Goal: Task Accomplishment & Management: Complete application form

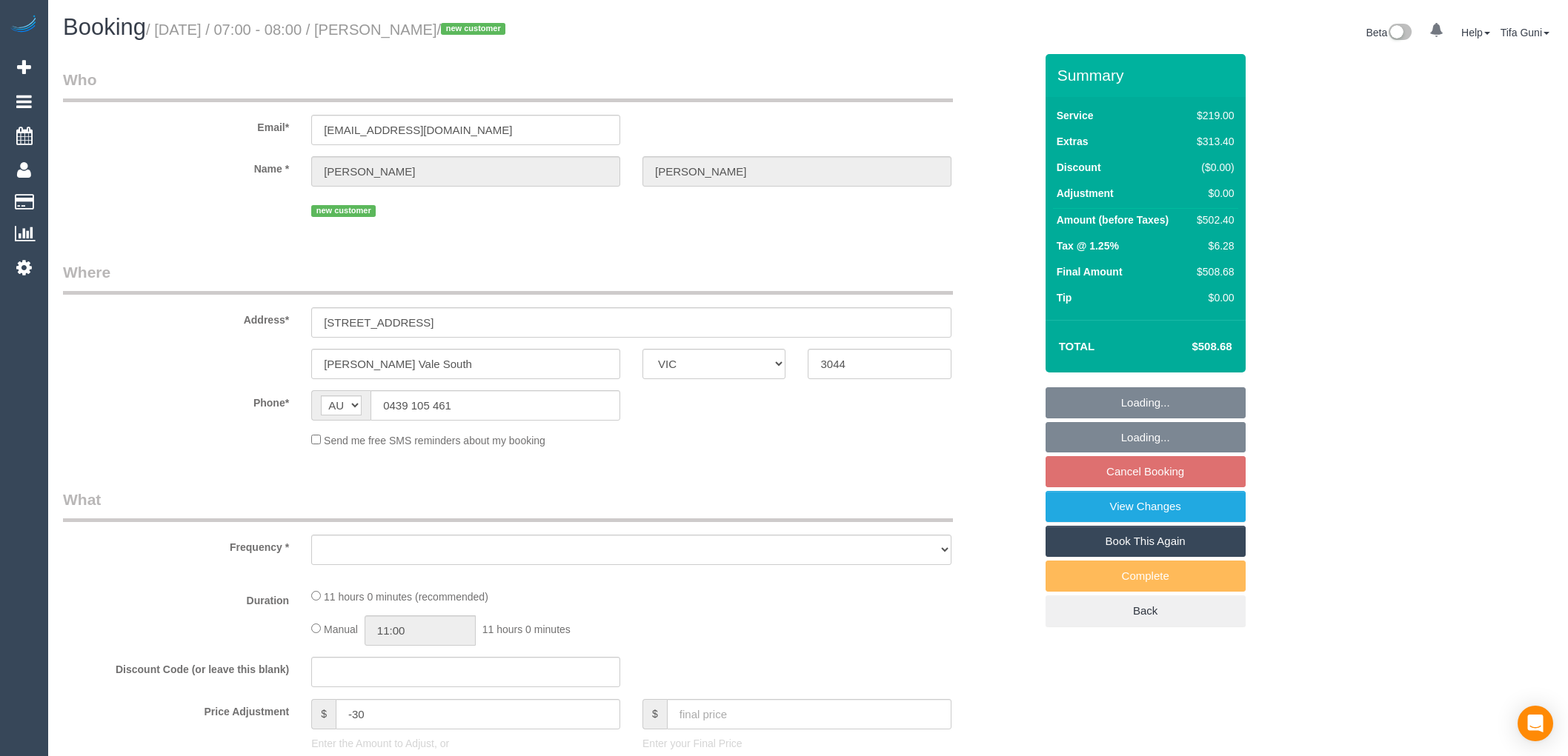
select select "VIC"
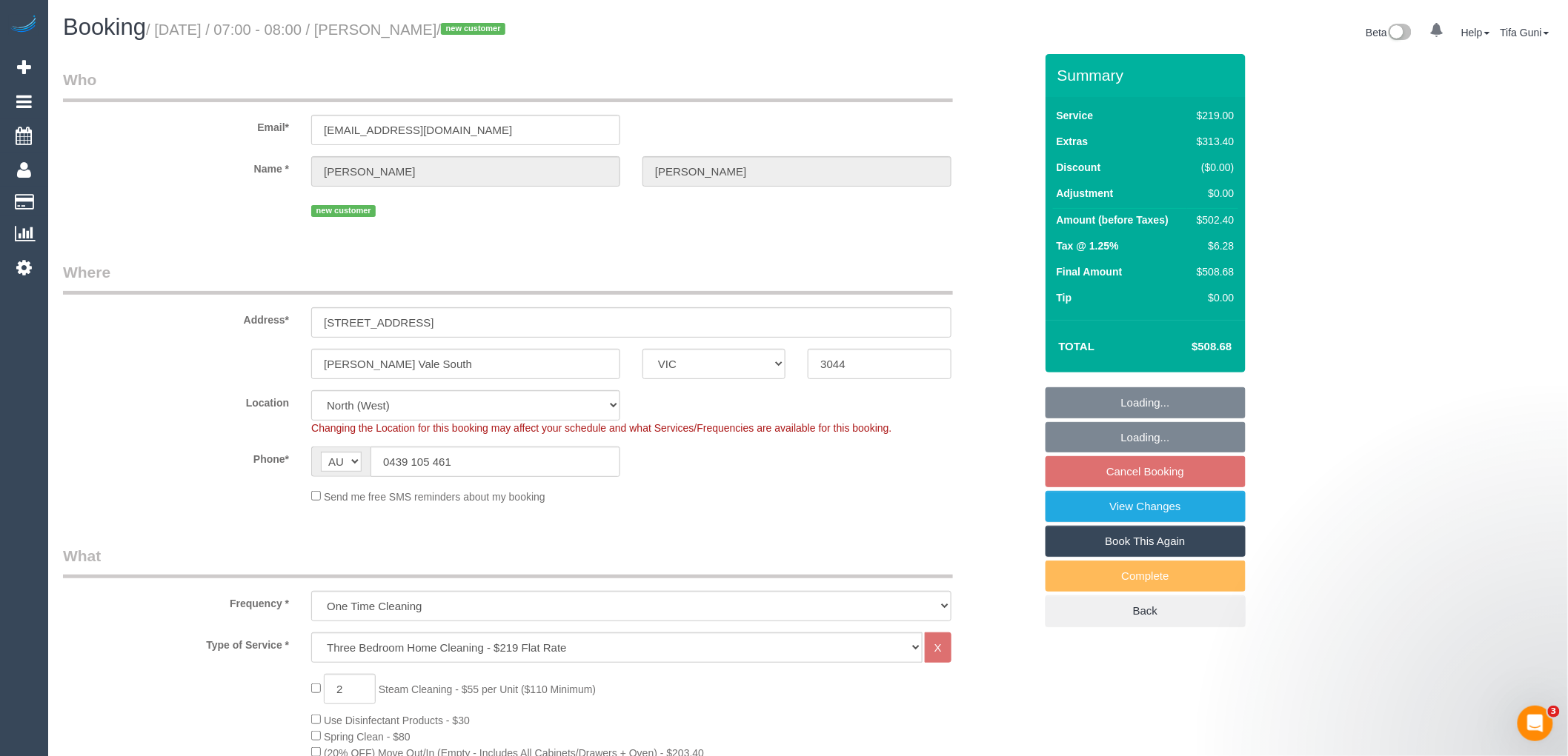
select select "object:634"
select select "string:stripe-pm_1S0uYB2GScqysDRVlUjLOmMK"
select select "number:28"
select select "number:14"
select select "number:19"
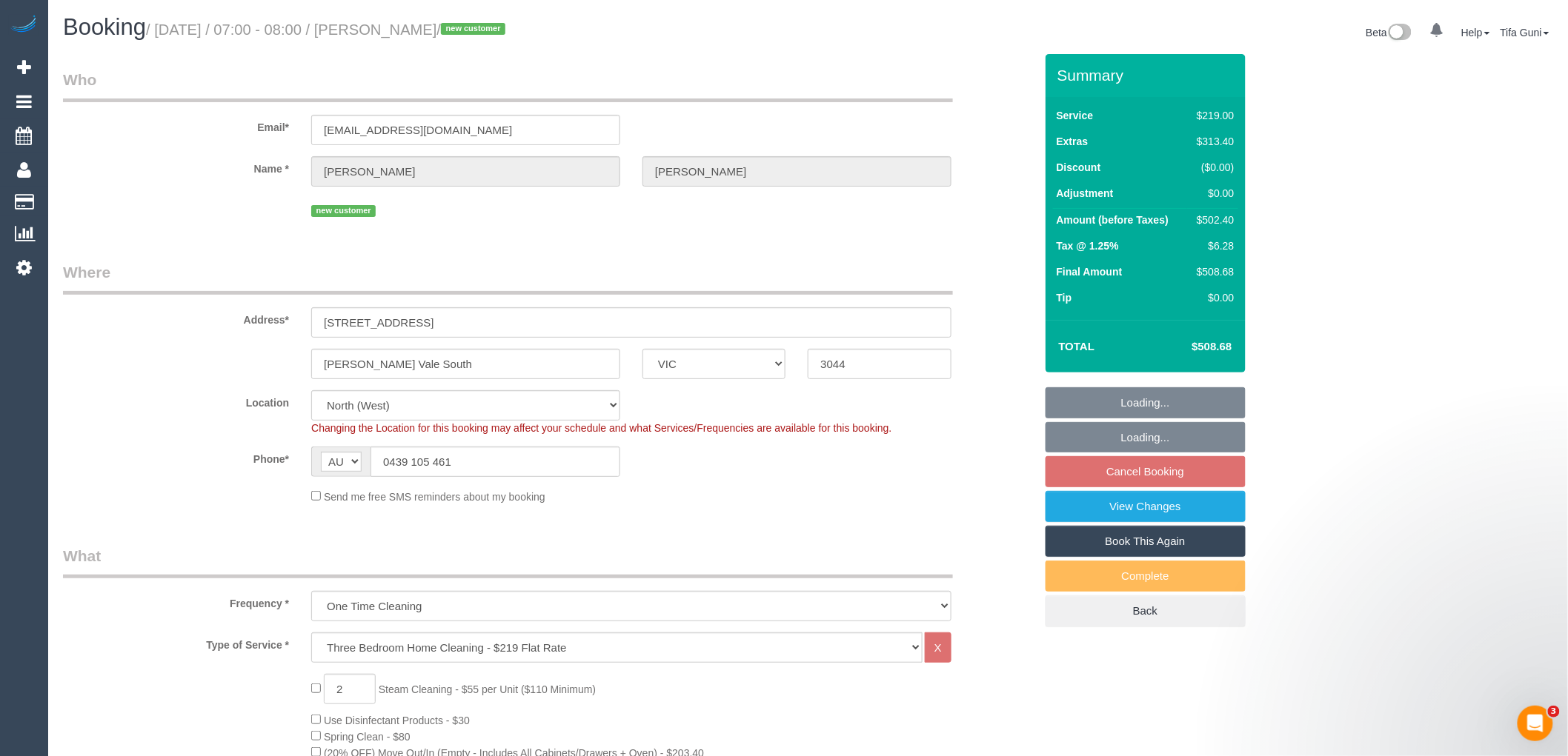
select select "number:25"
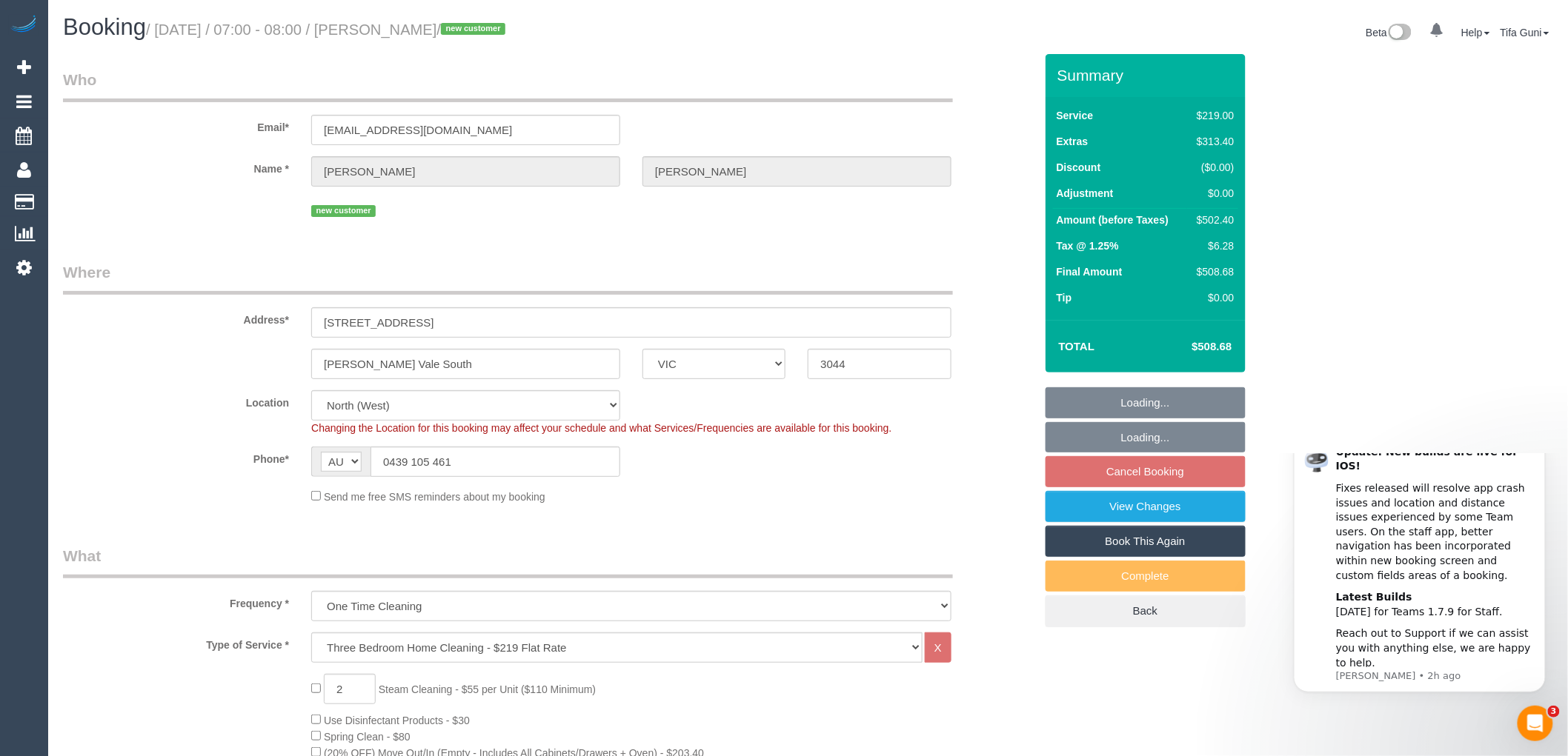
select select "spot1"
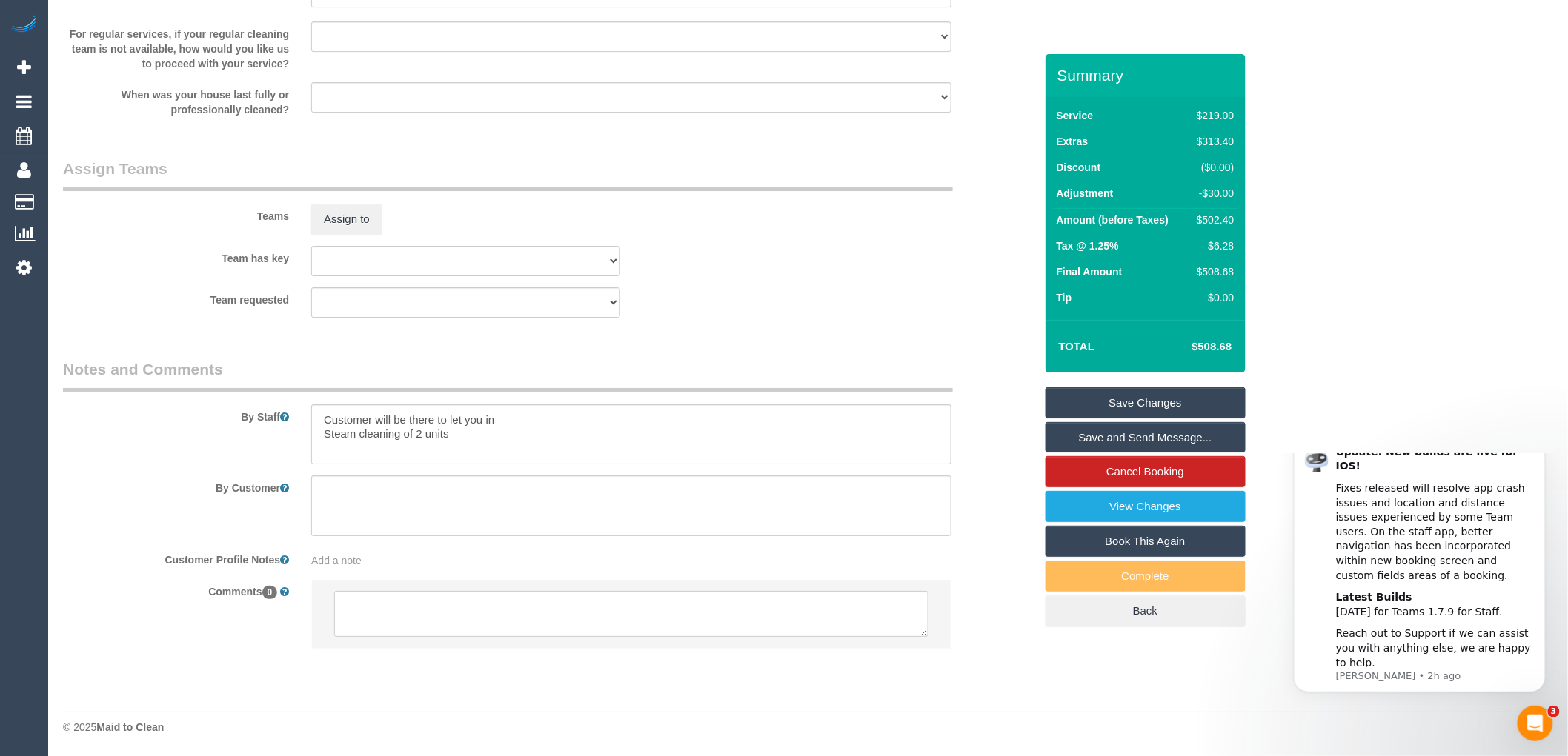
scroll to position [2095, 0]
click at [394, 595] on textarea at bounding box center [631, 614] width 594 height 46
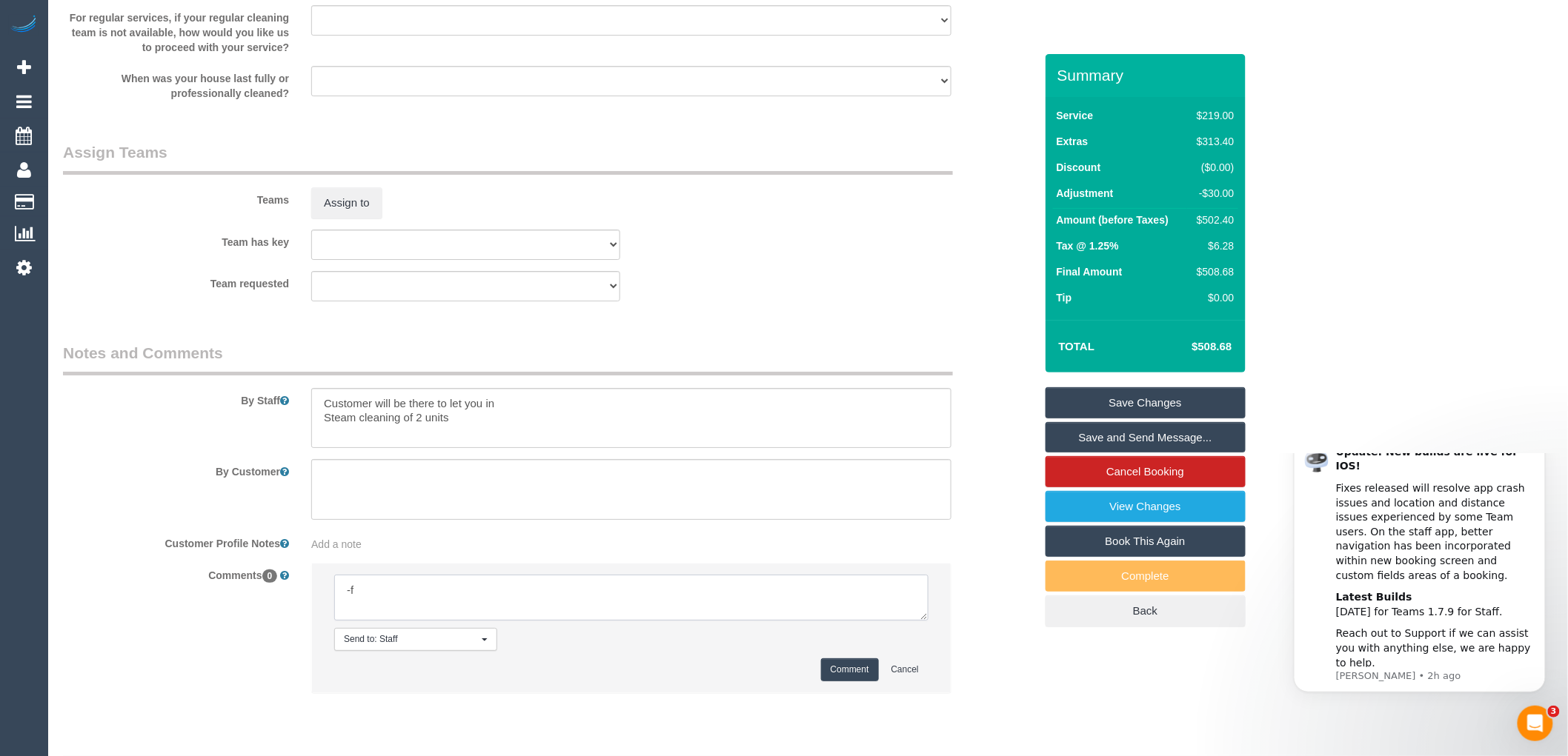
type textarea "-"
paste textarea "Flexibility dates: Flexibility times: Notes: knows we need to review Contact vi…"
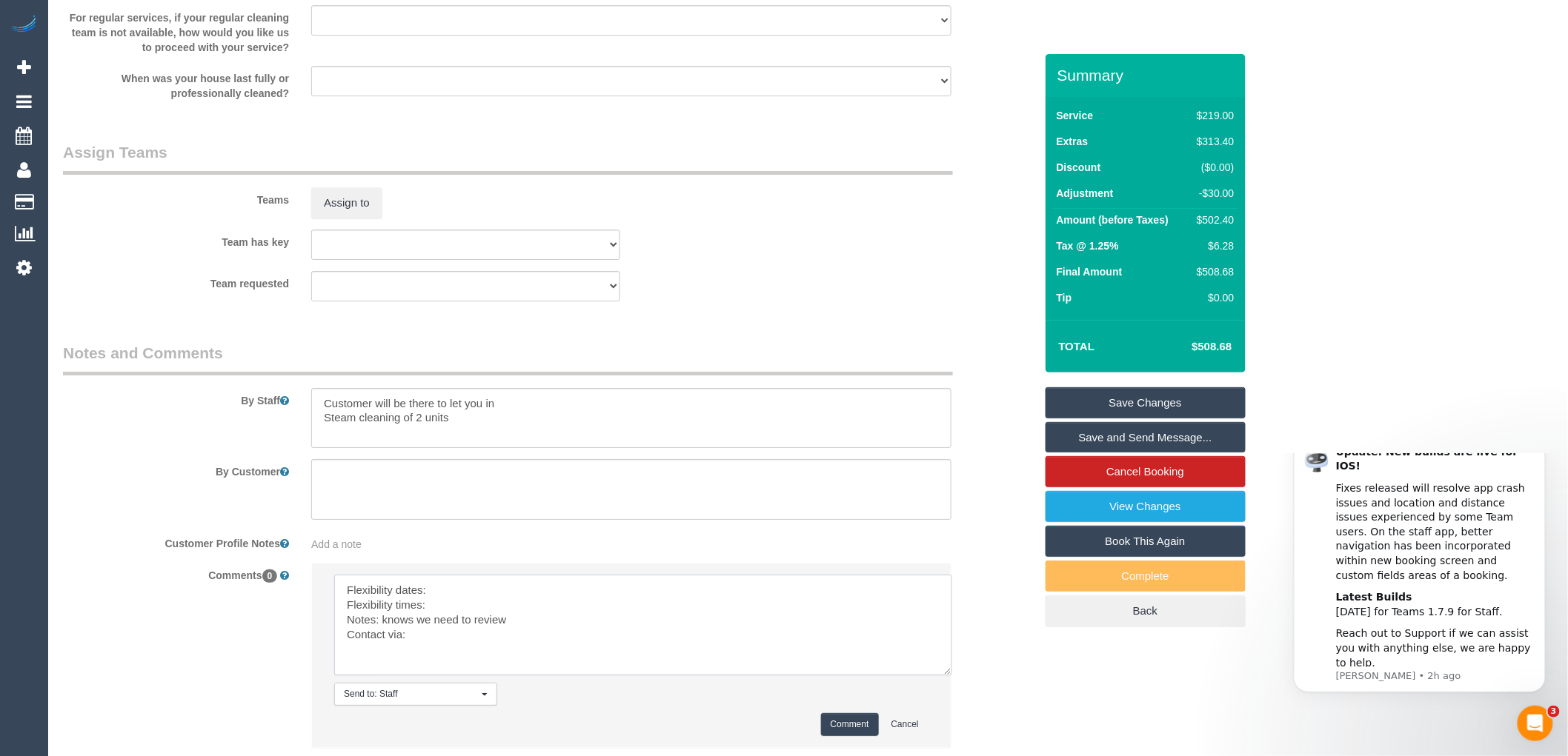
scroll to position [0, 0]
drag, startPoint x: 922, startPoint y: 632, endPoint x: 954, endPoint y: 706, distance: 80.6
click at [954, 694] on textarea at bounding box center [647, 635] width 625 height 120
click at [440, 610] on textarea at bounding box center [647, 635] width 625 height 120
click at [440, 619] on textarea at bounding box center [647, 635] width 625 height 120
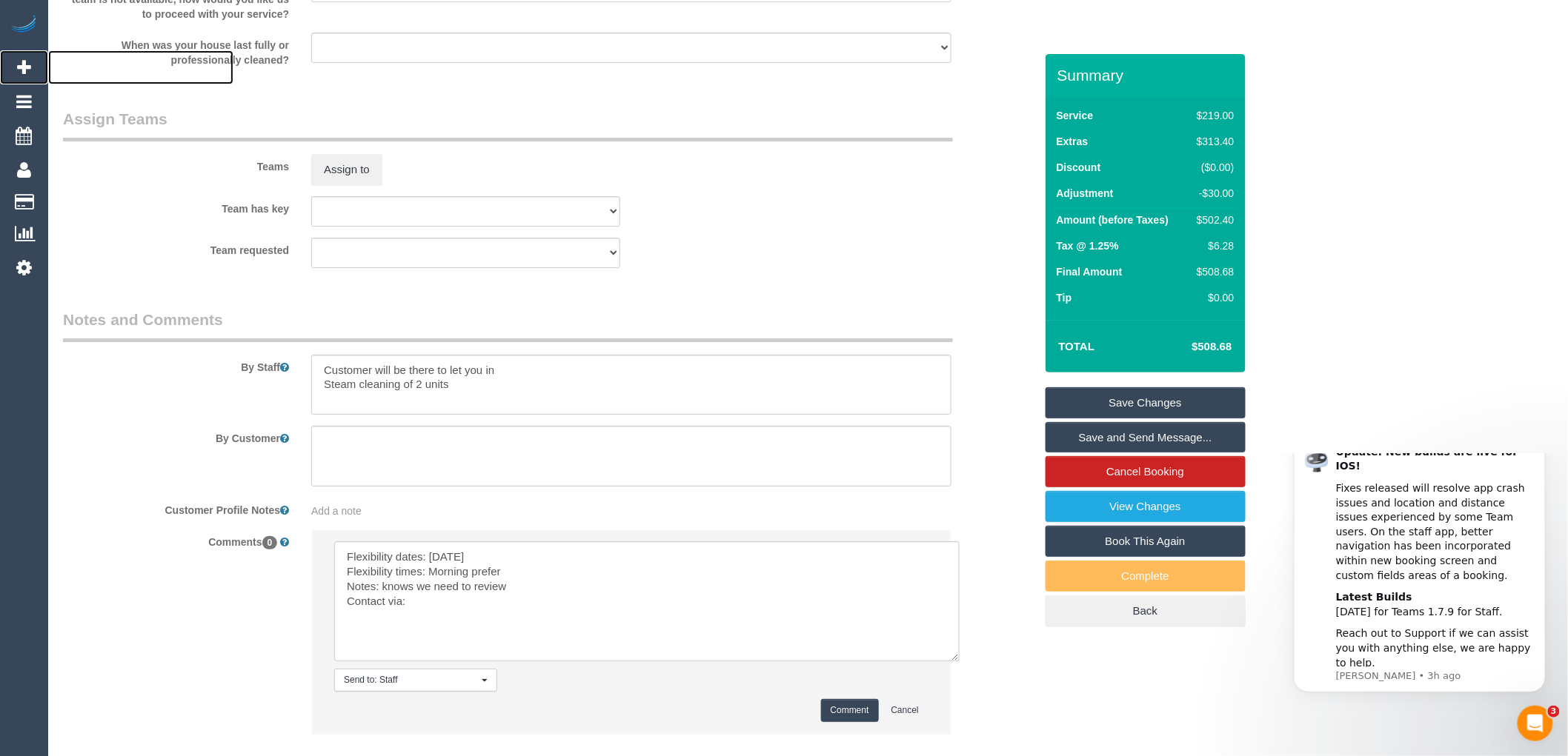
scroll to position [2231, 0]
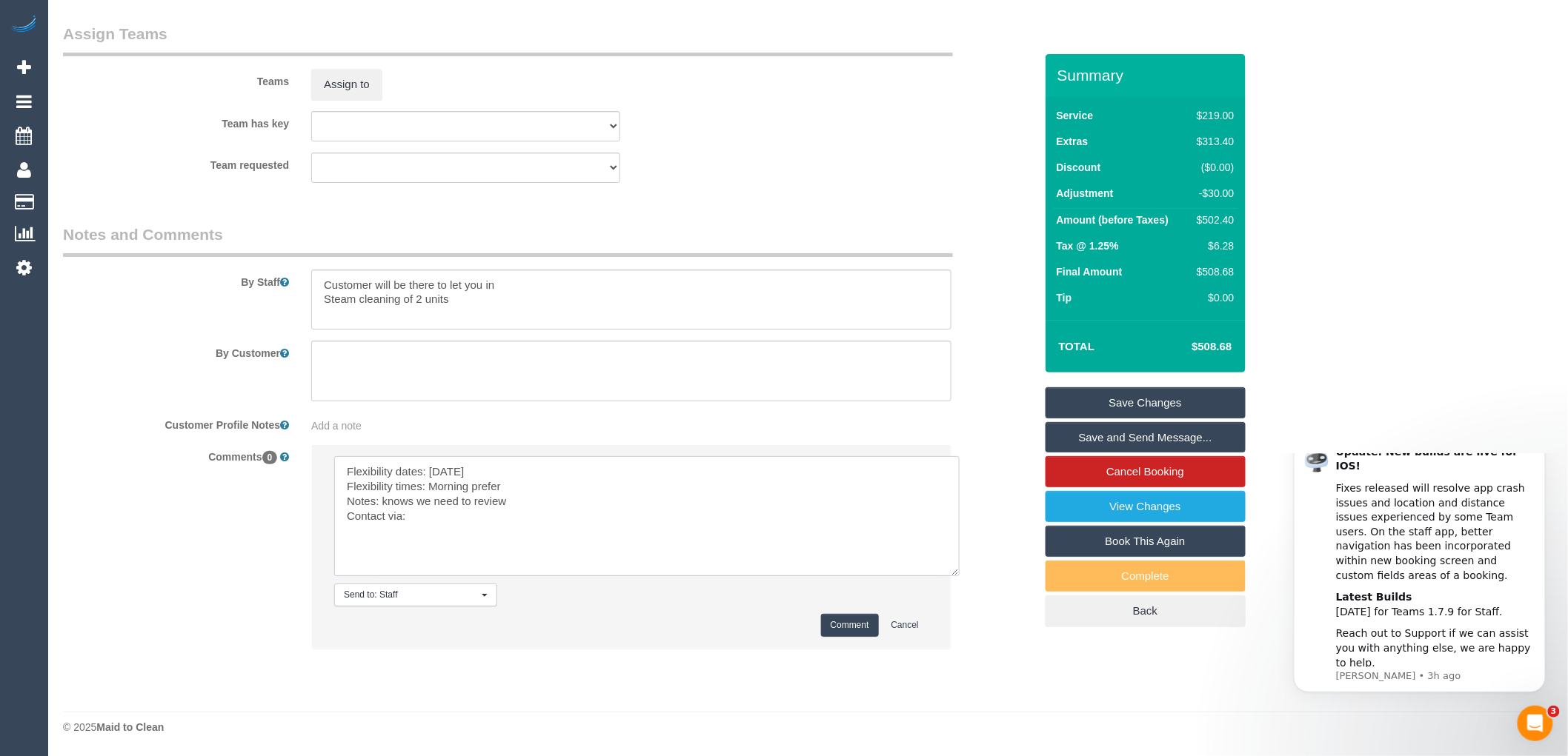
click at [449, 519] on textarea at bounding box center [647, 516] width 625 height 120
click at [504, 484] on textarea at bounding box center [647, 516] width 625 height 120
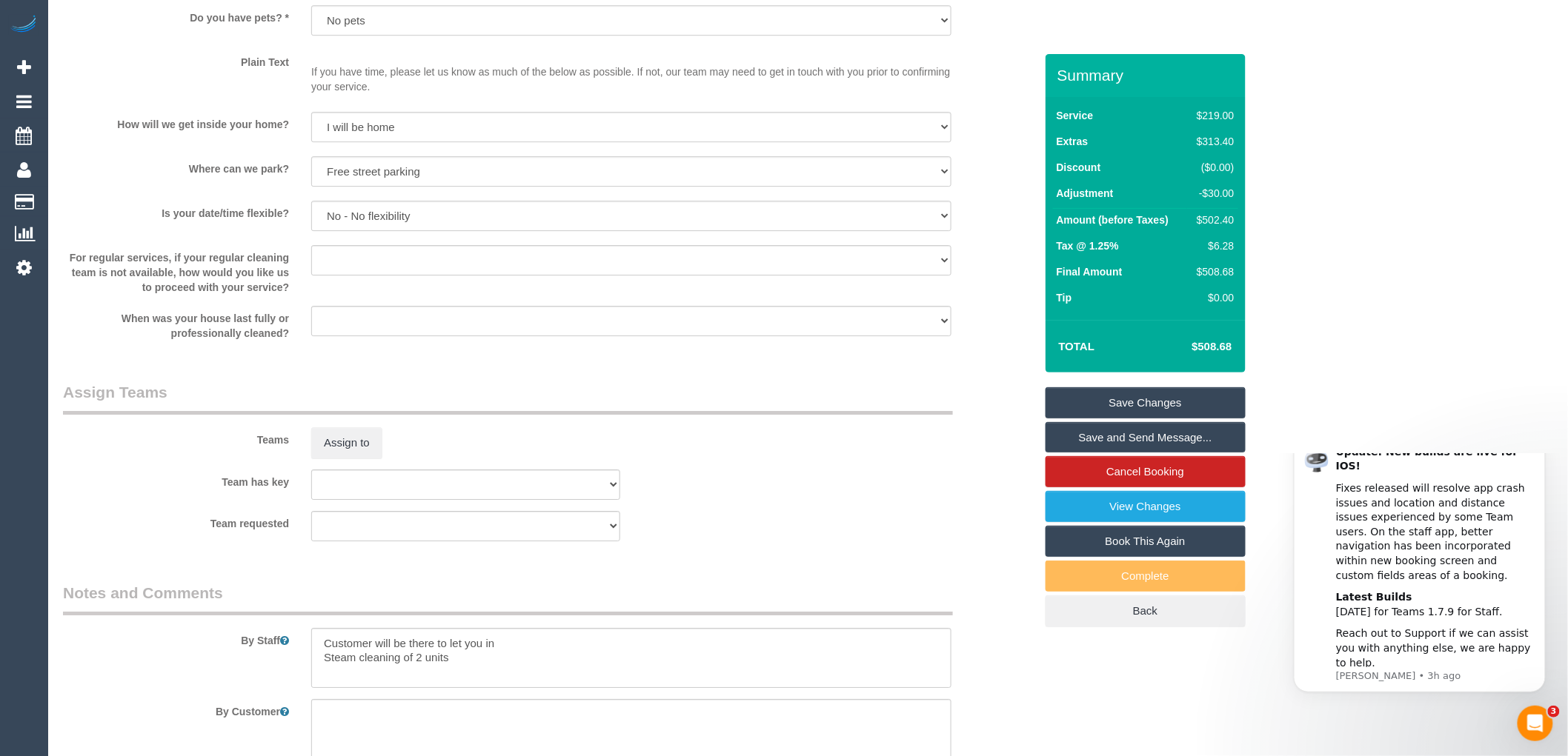
scroll to position [2067, 0]
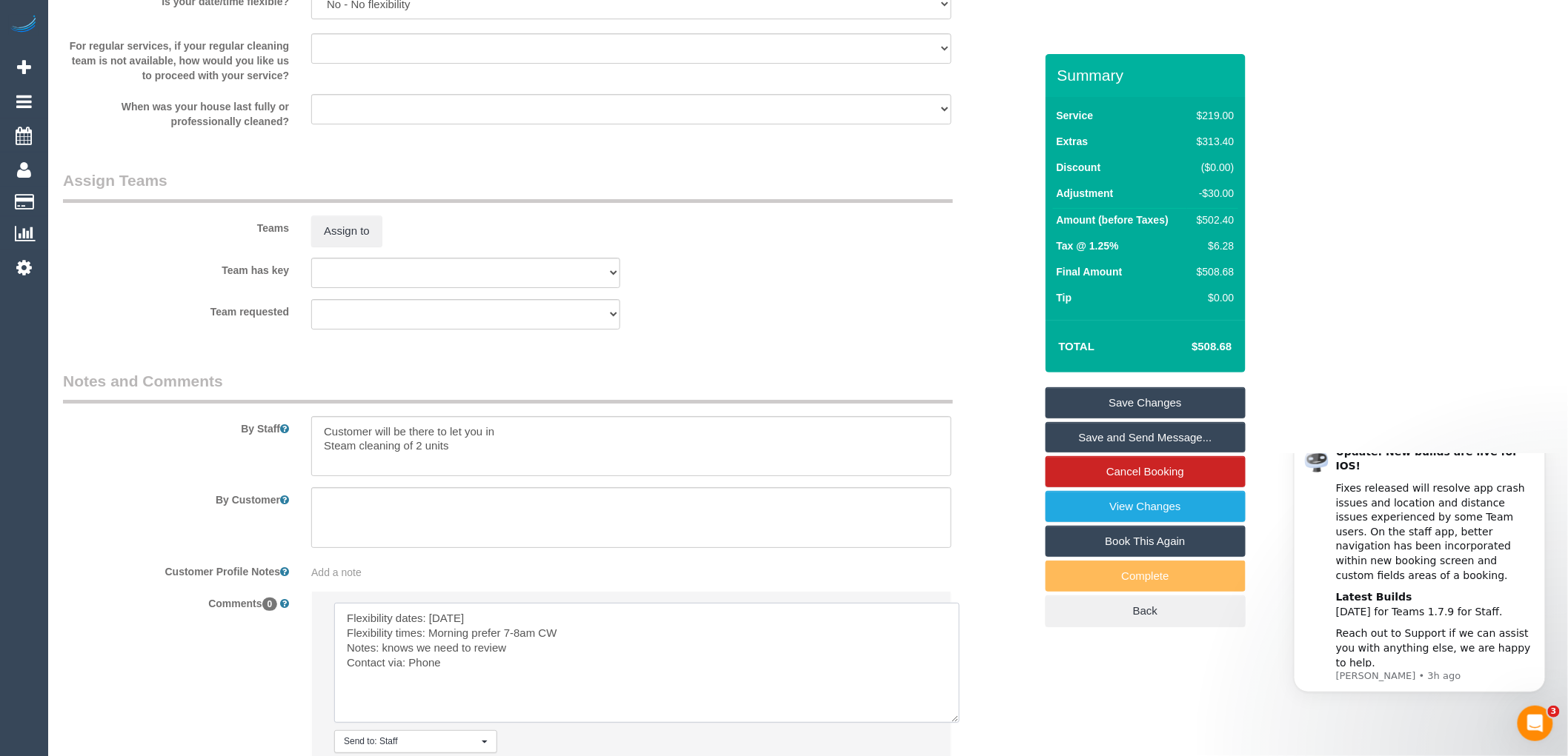
click at [500, 651] on textarea at bounding box center [647, 662] width 625 height 120
drag, startPoint x: 543, startPoint y: 683, endPoint x: 569, endPoint y: 683, distance: 26.0
click at [544, 683] on textarea at bounding box center [647, 662] width 625 height 120
click at [563, 647] on textarea at bounding box center [647, 662] width 625 height 120
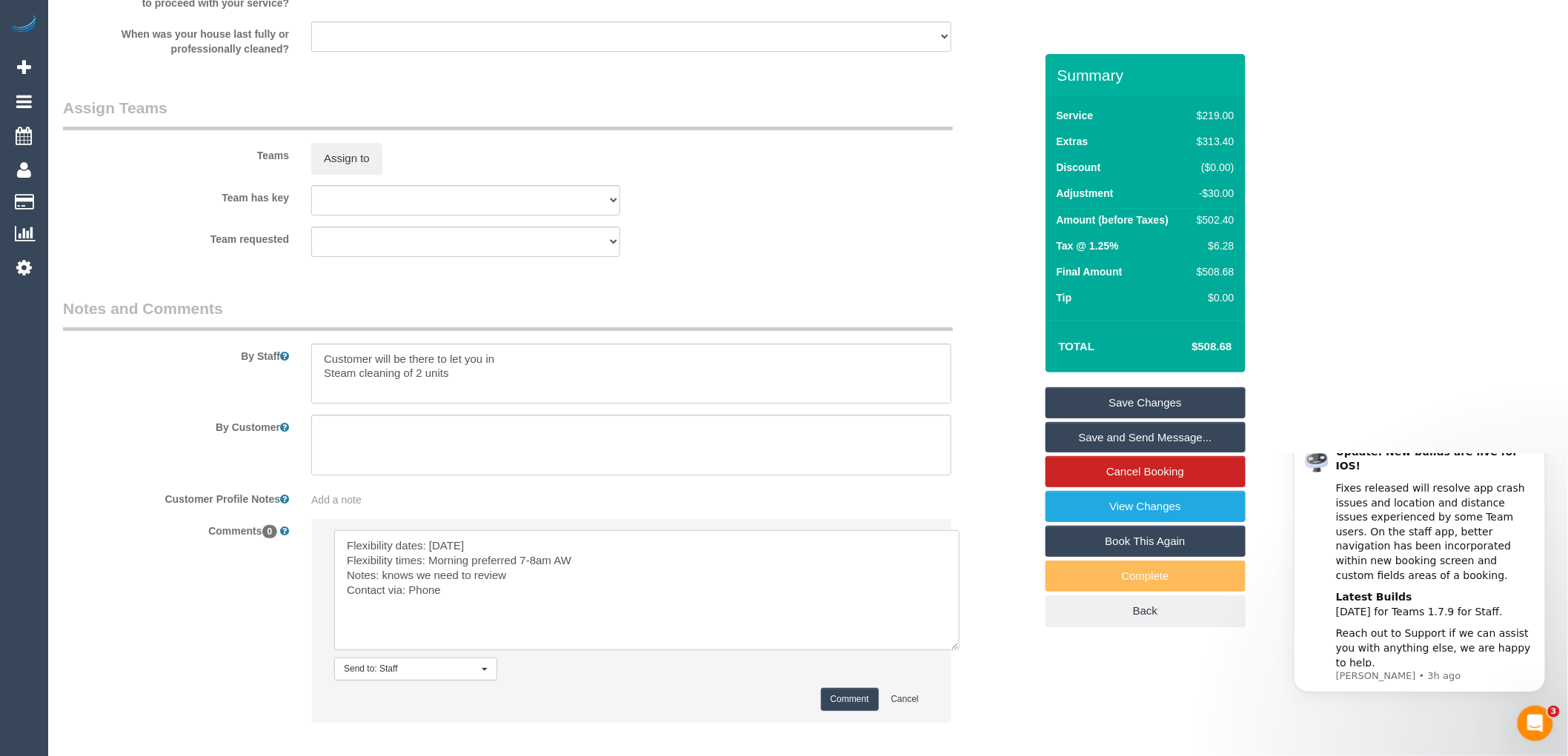
scroll to position [2231, 0]
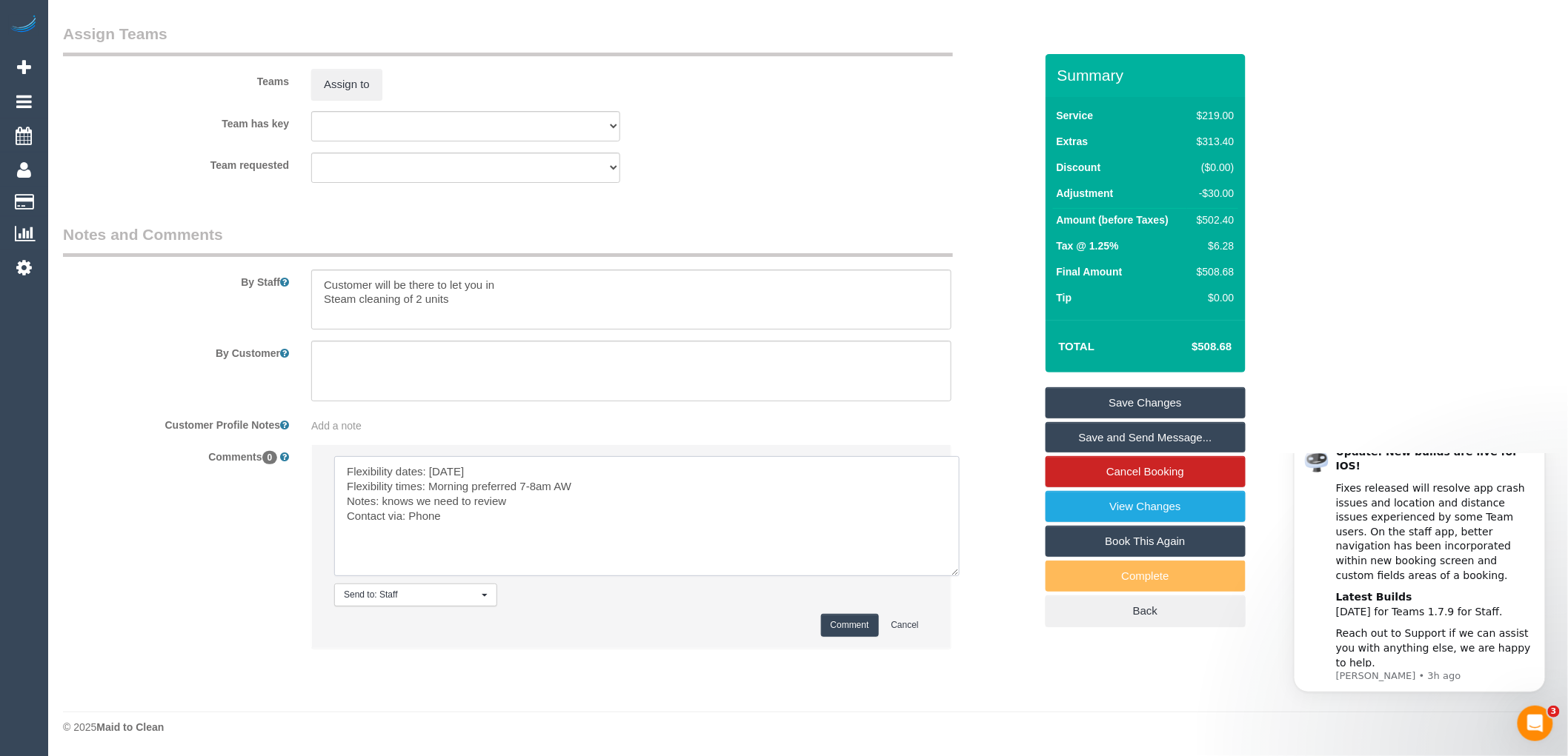
type textarea "Flexibility dates: Monday Flexibility times: Morning preferred 7-8am AW Notes: …"
click at [846, 628] on button "Comment" at bounding box center [850, 625] width 58 height 23
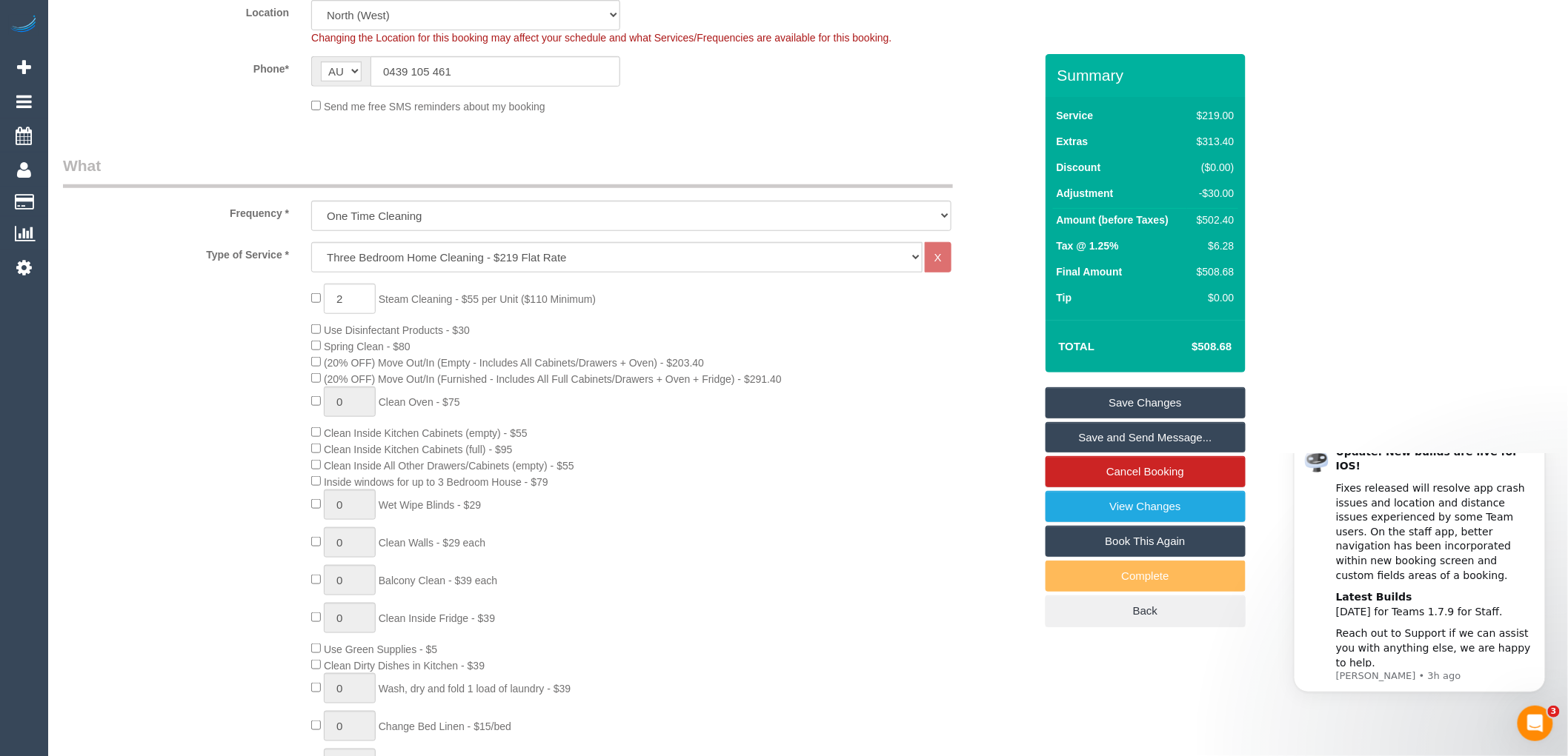
scroll to position [411, 0]
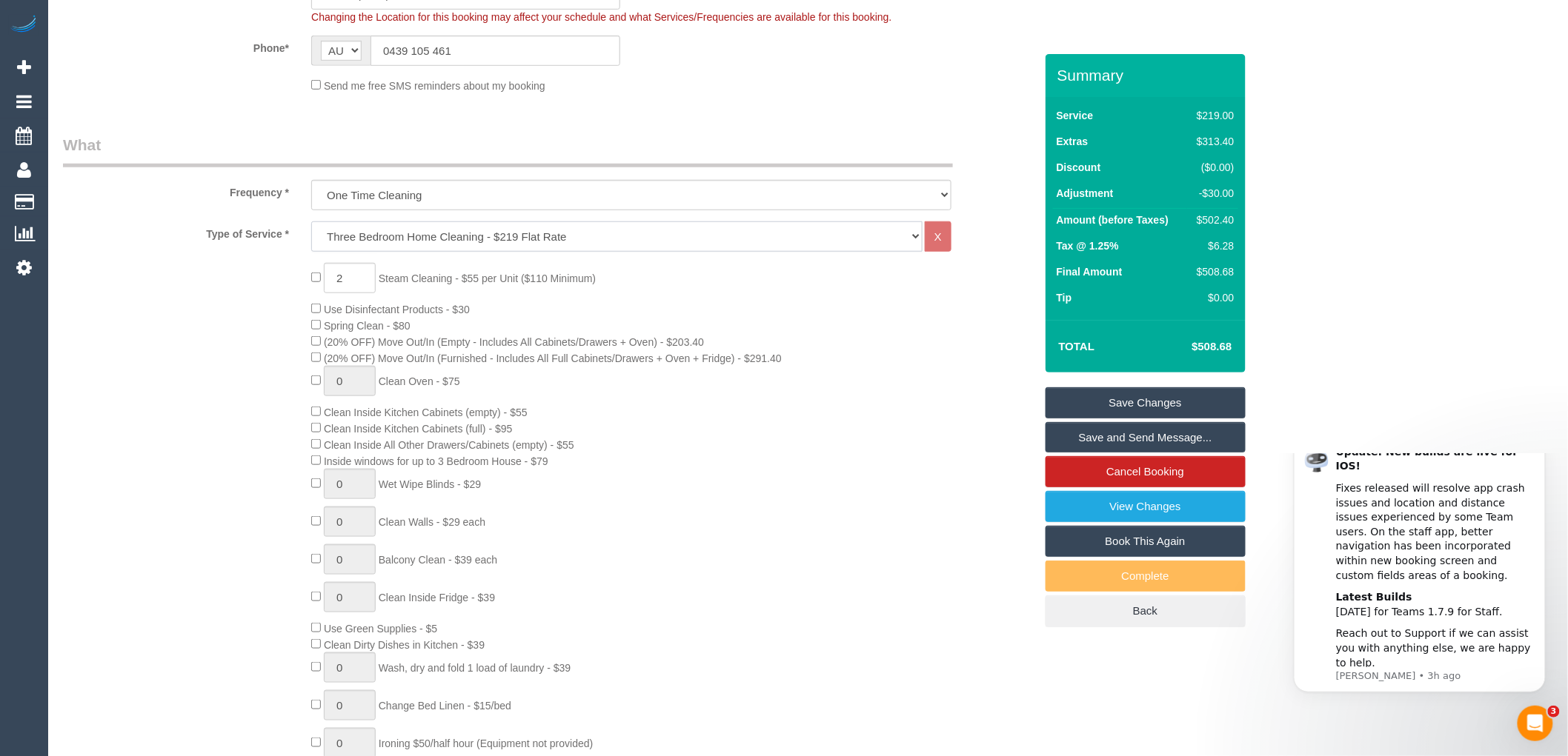
click at [475, 231] on select "Hourly Service - $70/h Hourly Service - $65/h Hourly Service - $60/h Hourly Ser…" at bounding box center [617, 237] width 611 height 31
click at [973, 379] on div "2 Steam Cleaning - $55 per Unit ($110 Minimum) Use Disinfectant Products - $30 …" at bounding box center [673, 522] width 744 height 519
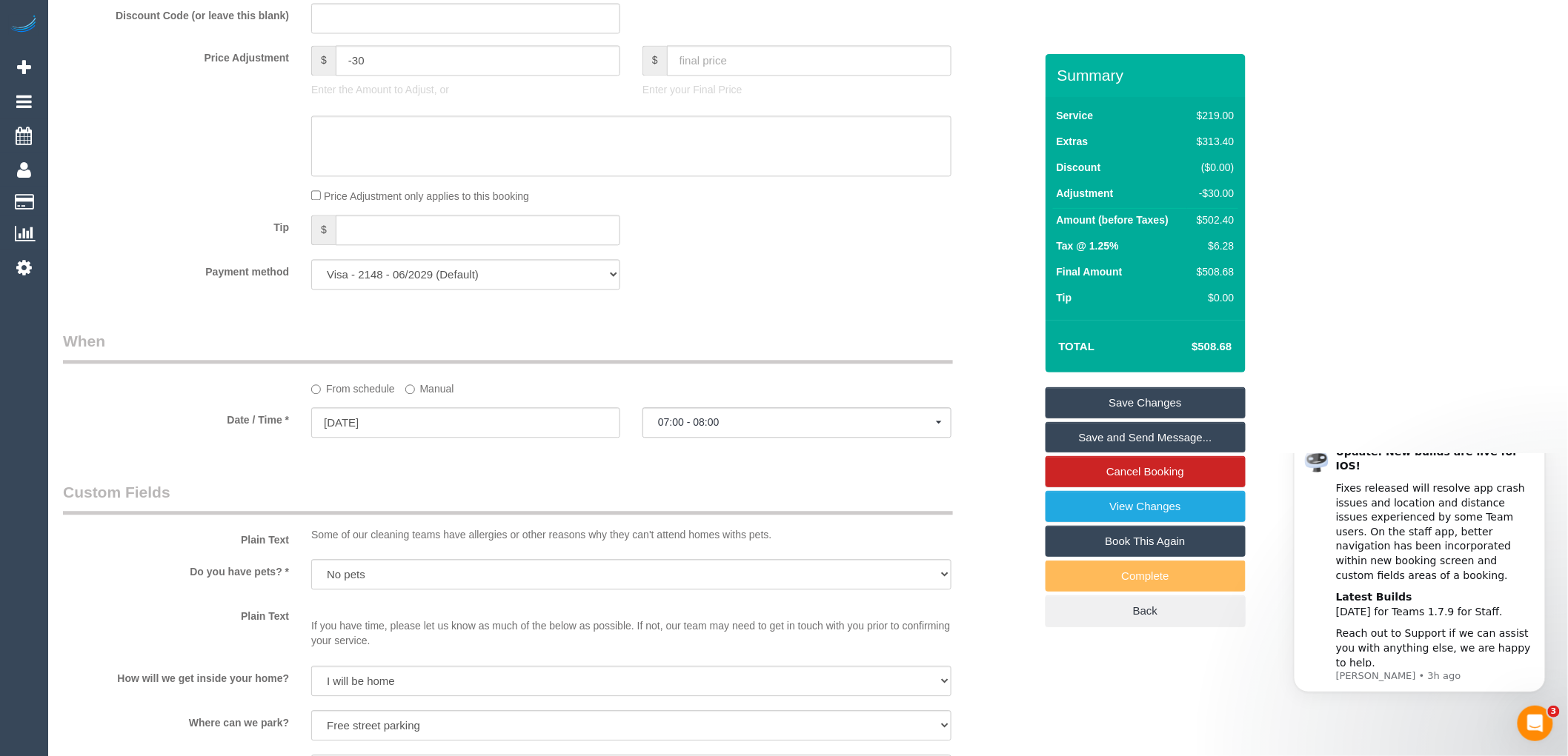
scroll to position [988, 0]
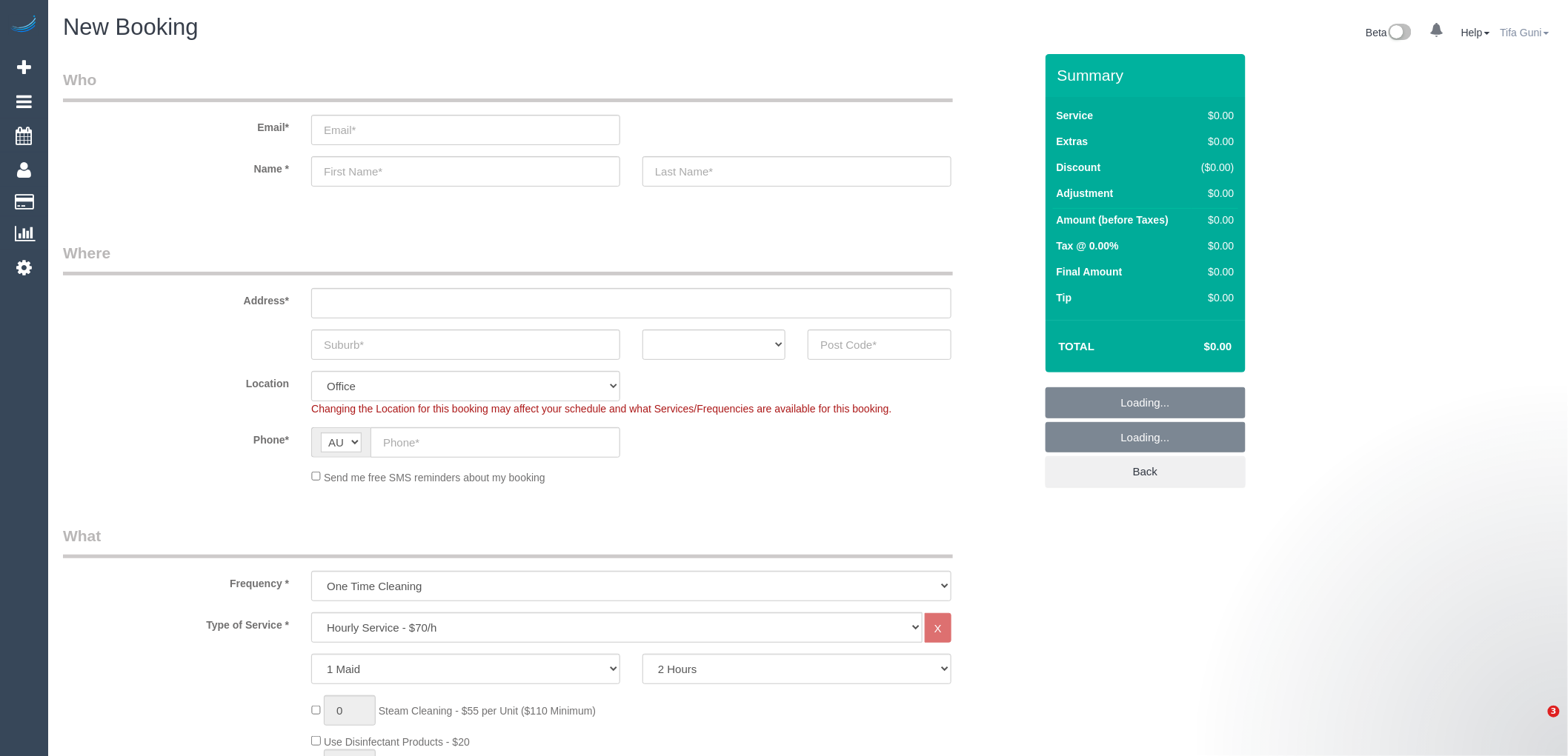
select select "object:813"
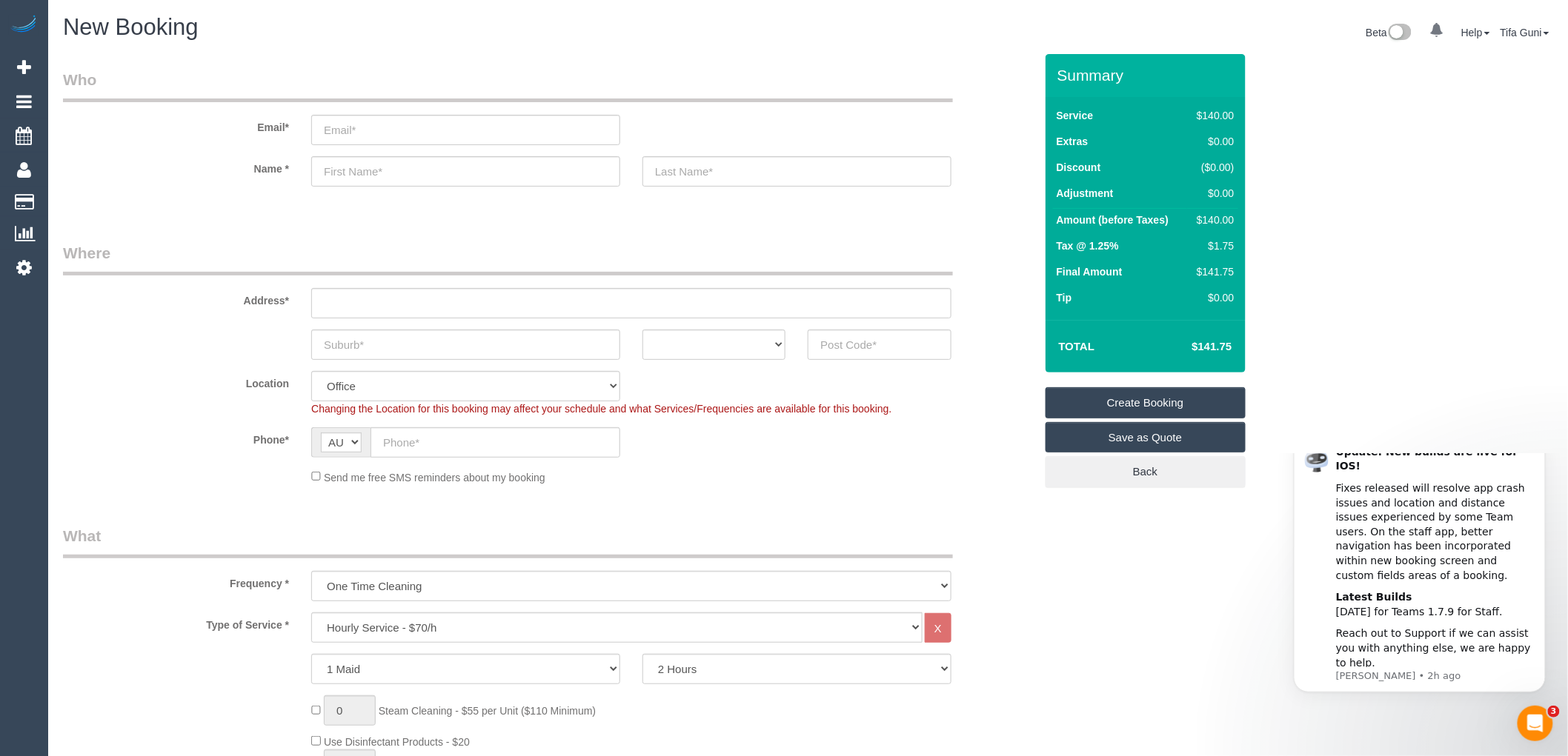
scroll to position [83, 0]
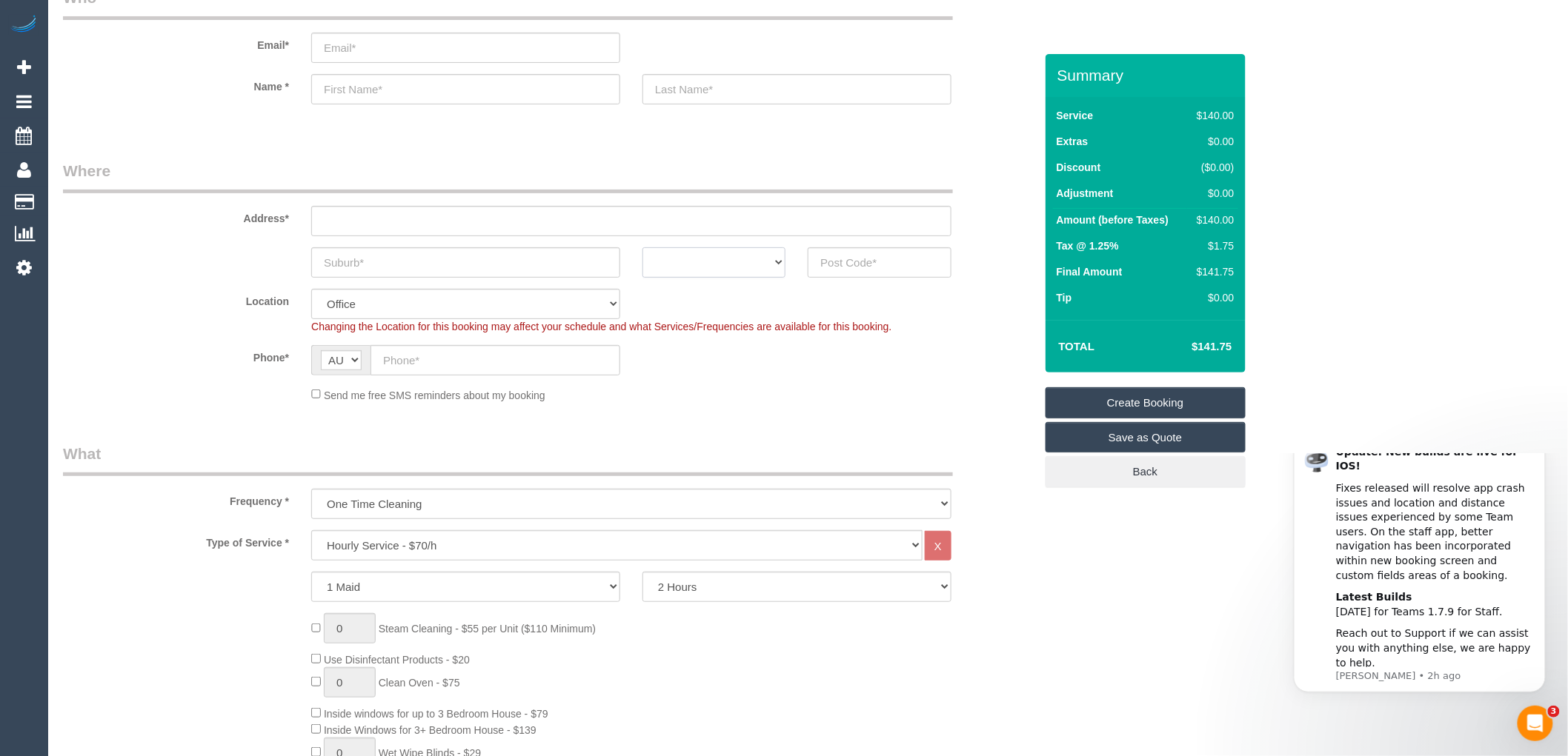
click at [751, 260] on select "ACT NSW NT QLD SA TAS VIC WA" at bounding box center [714, 263] width 143 height 31
select select "VIC"
click at [643, 248] on select "ACT NSW NT QLD SA TAS VIC WA" at bounding box center [714, 263] width 143 height 31
click at [349, 261] on input "text" at bounding box center [466, 263] width 309 height 31
click at [831, 263] on input "text" at bounding box center [880, 263] width 143 height 31
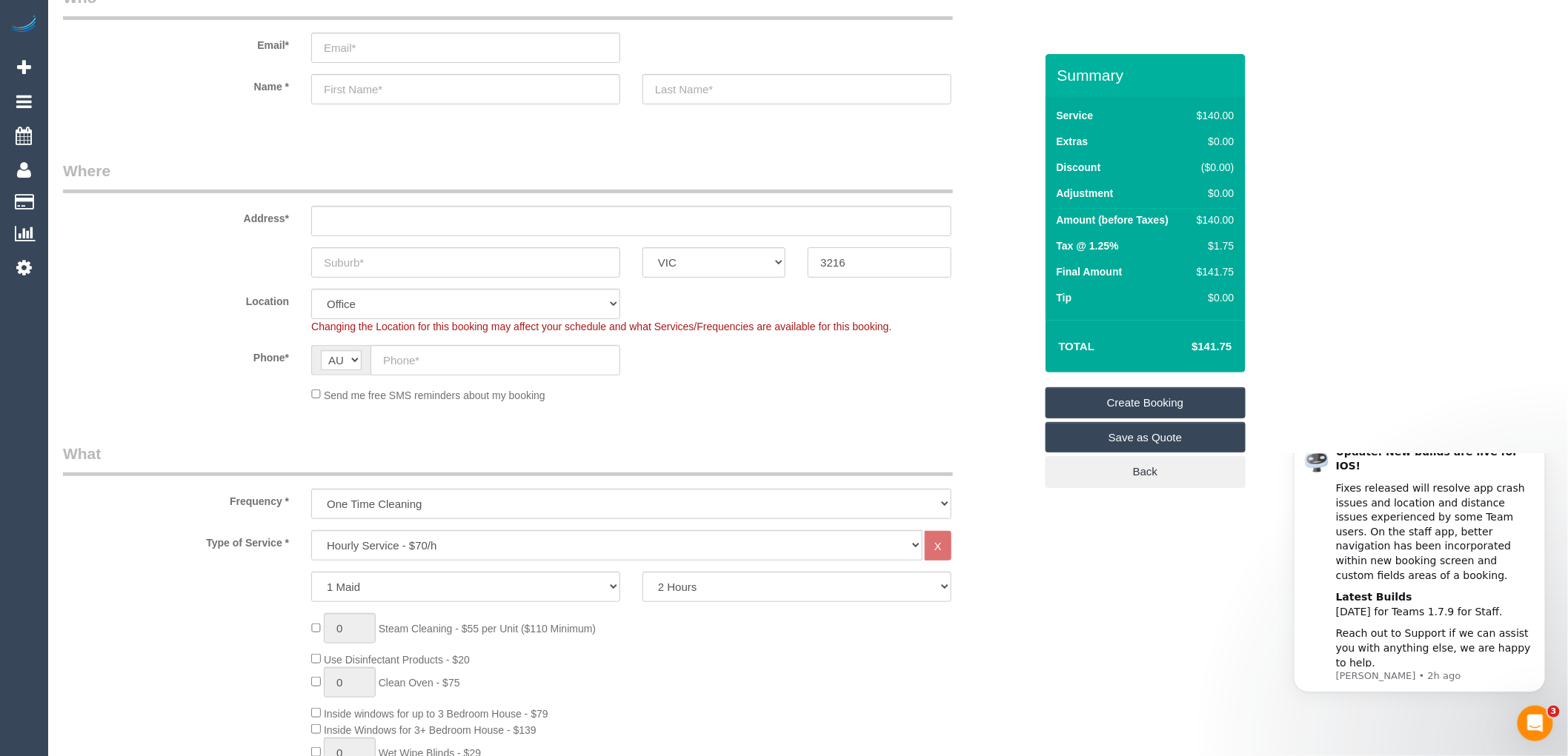
drag, startPoint x: 857, startPoint y: 257, endPoint x: 809, endPoint y: 256, distance: 48.0
click at [809, 256] on input "3216" at bounding box center [880, 263] width 143 height 31
type input "3216"
click at [372, 271] on input "text" at bounding box center [466, 263] width 309 height 31
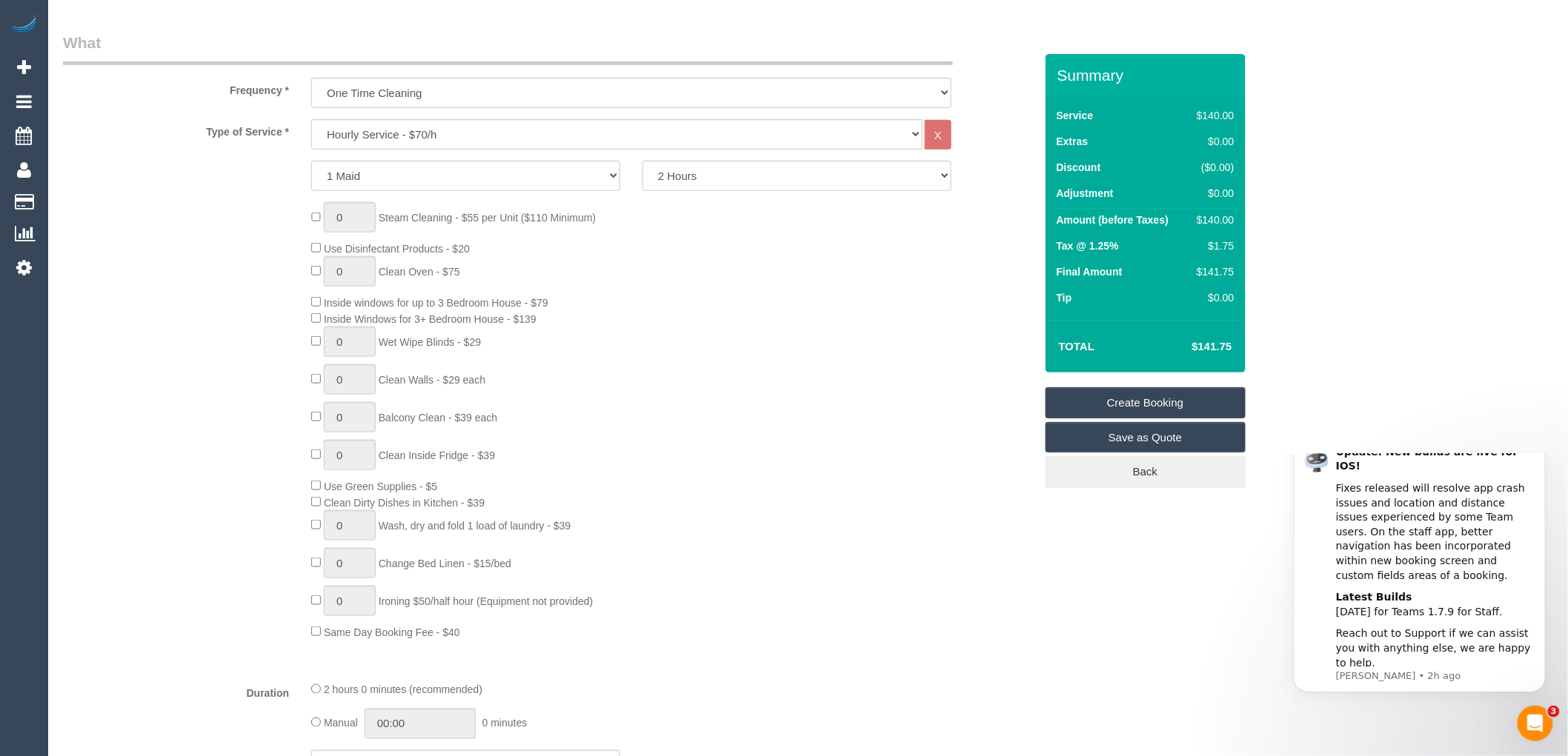
scroll to position [247, 0]
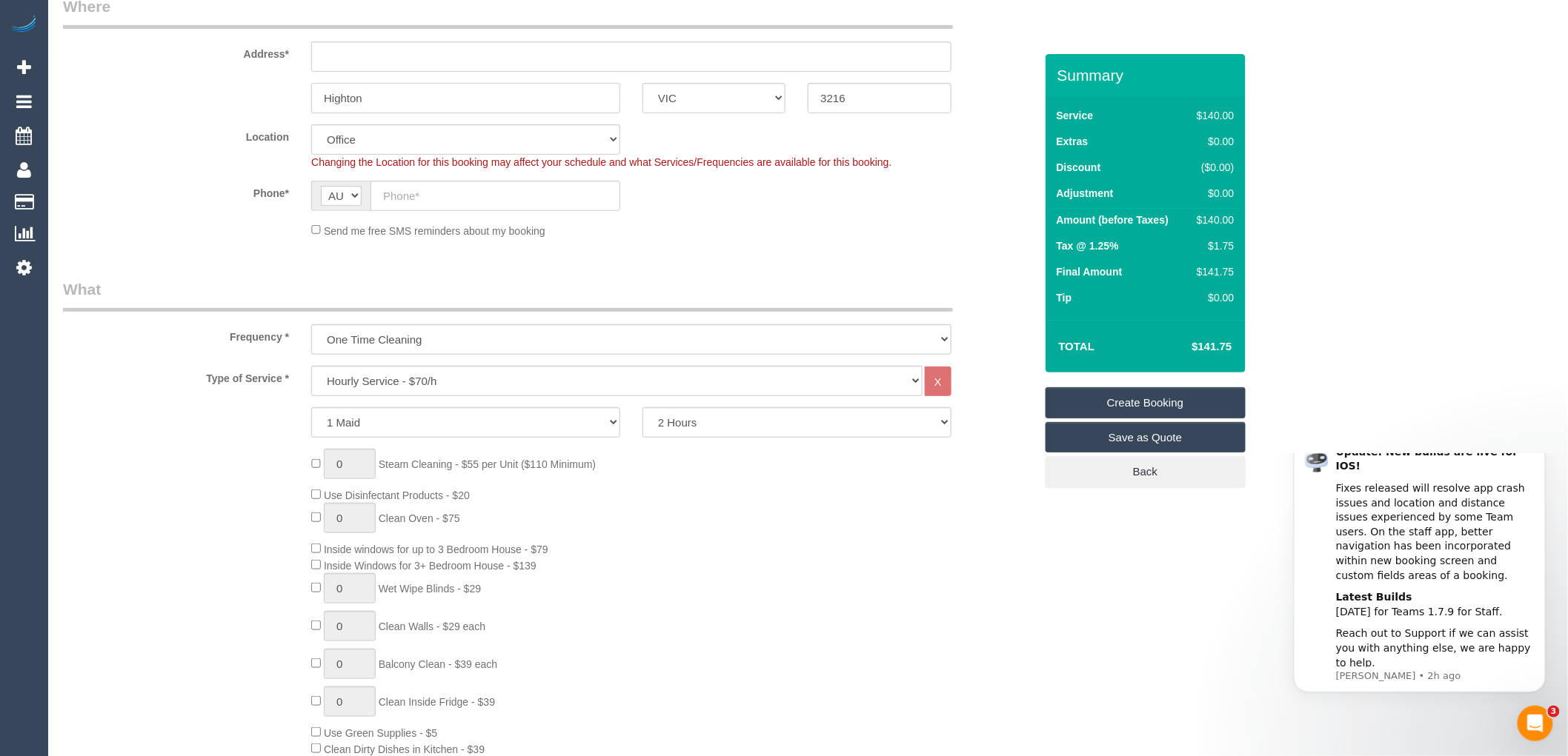
type input "Highton"
click at [334, 61] on input "text" at bounding box center [631, 57] width 640 height 31
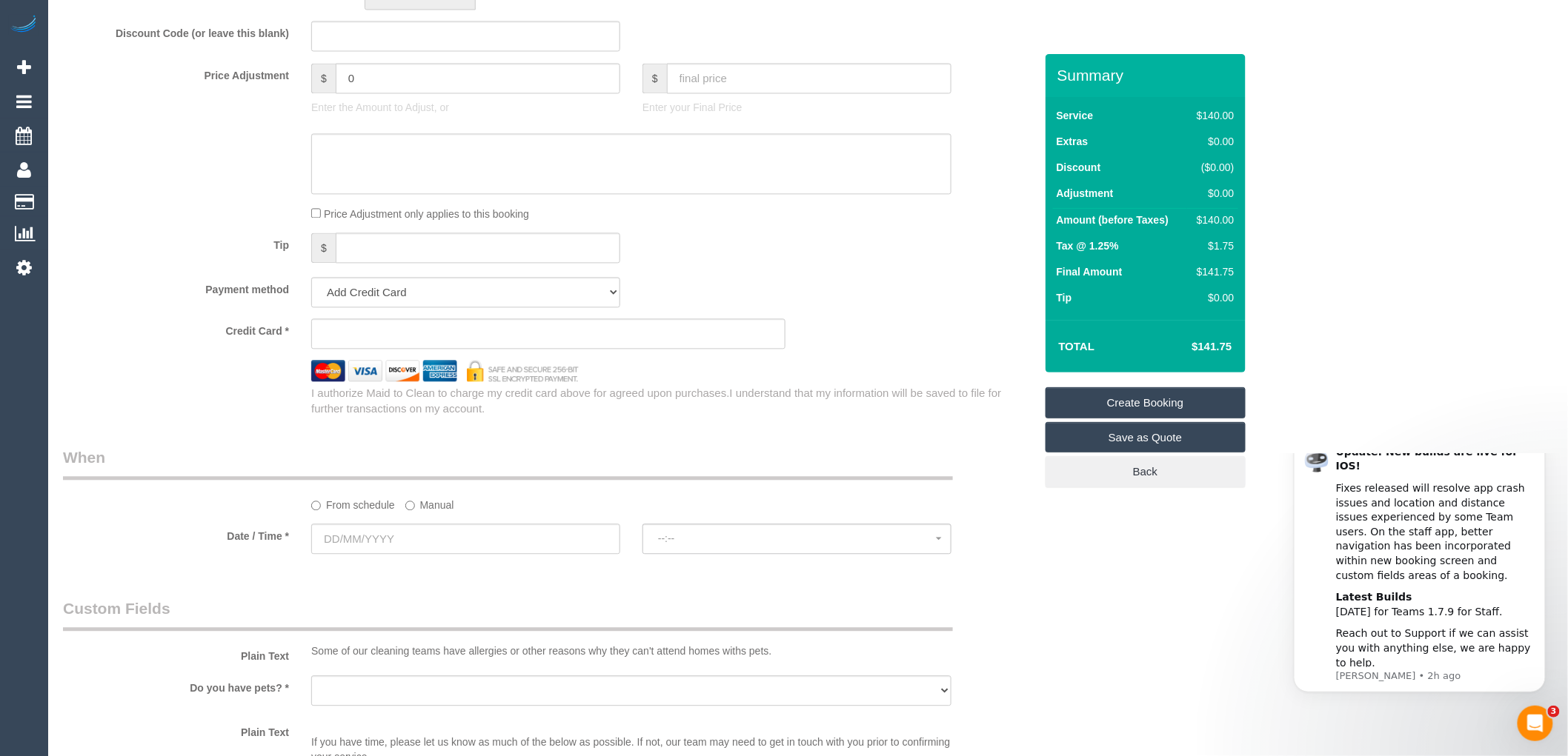
scroll to position [1316, 0]
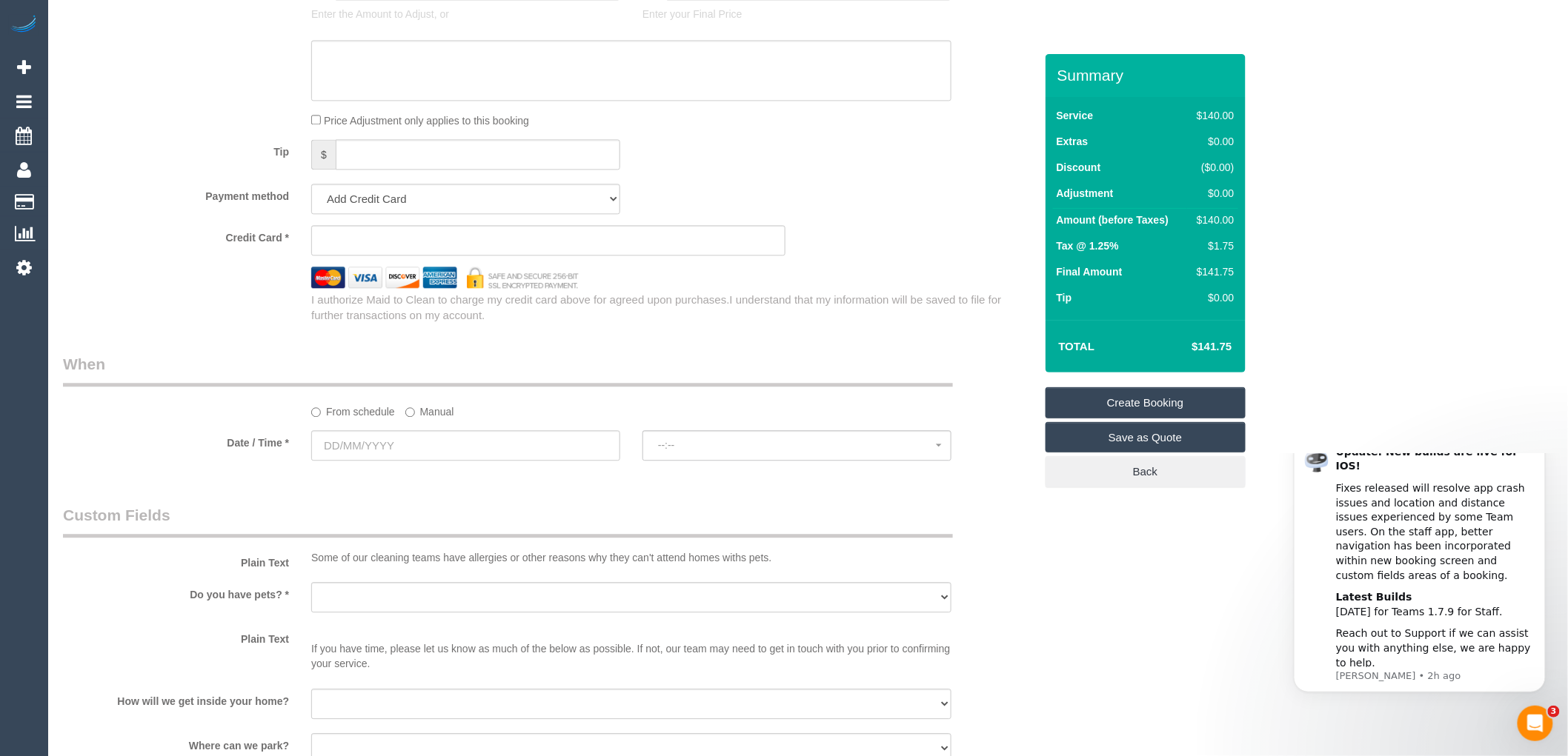
type input "-"
click at [402, 461] on input "text" at bounding box center [466, 446] width 309 height 31
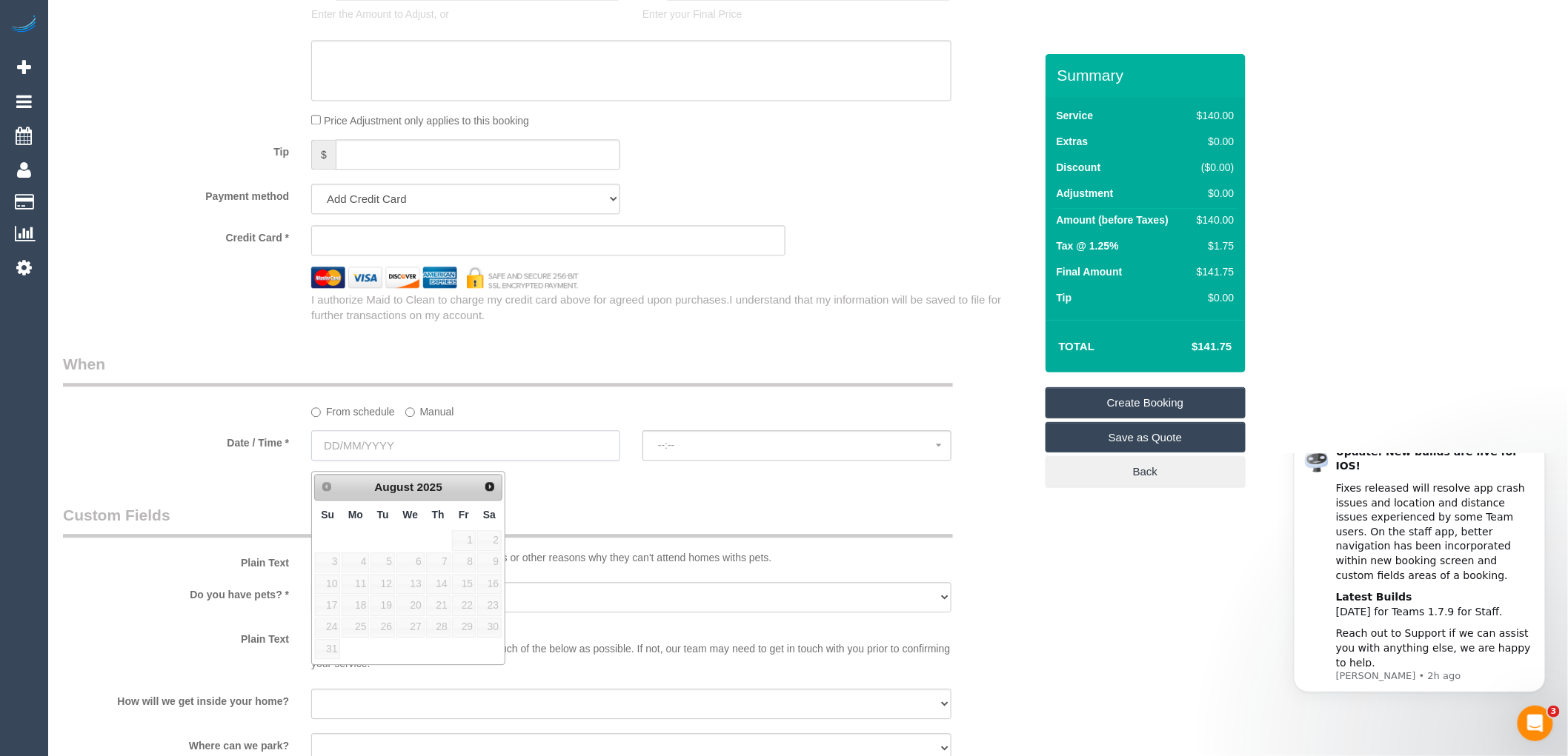
select select "121"
select select "object:2059"
click at [490, 484] on span "Next" at bounding box center [490, 486] width 12 height 12
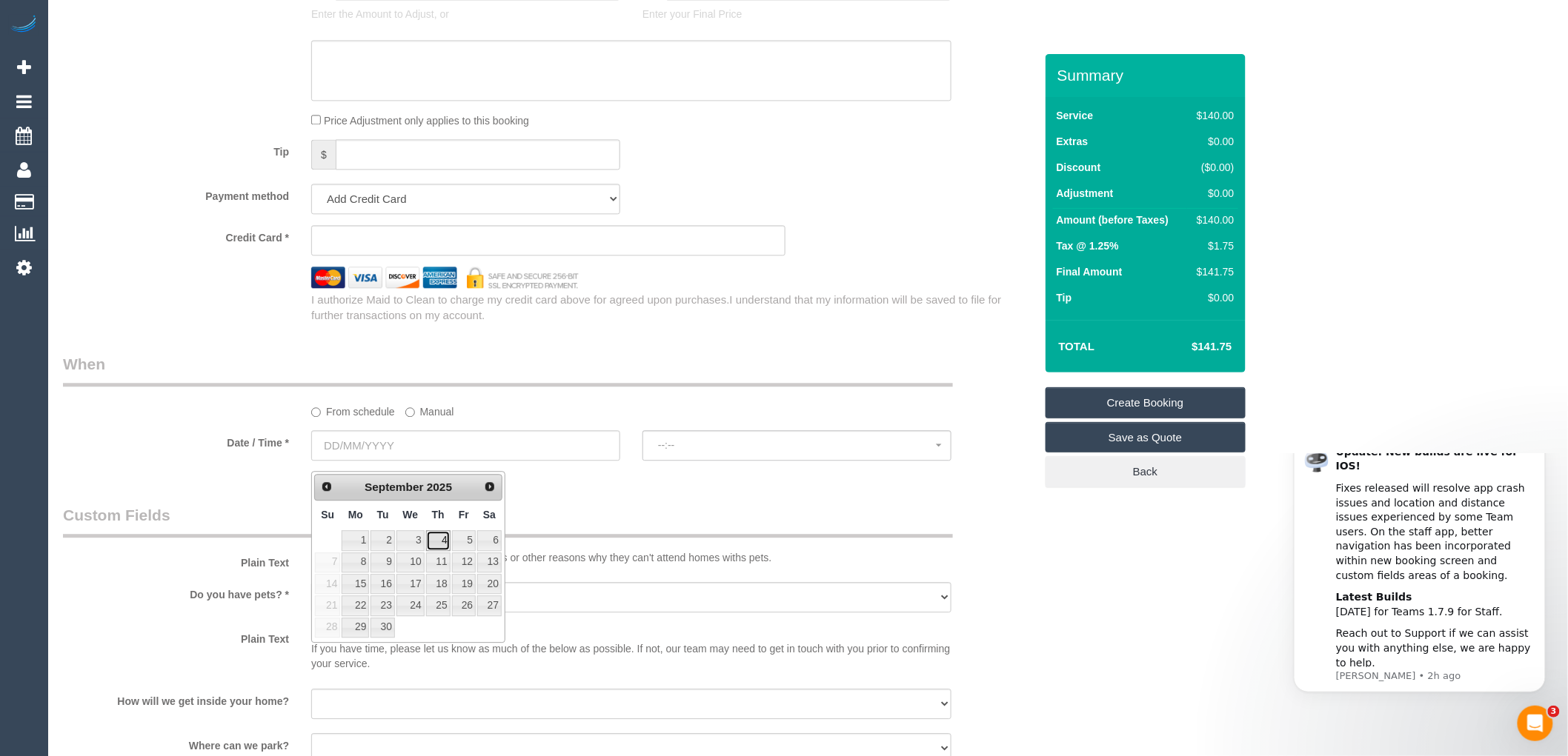
click at [446, 539] on link "4" at bounding box center [438, 540] width 25 height 20
type input "04/09/2025"
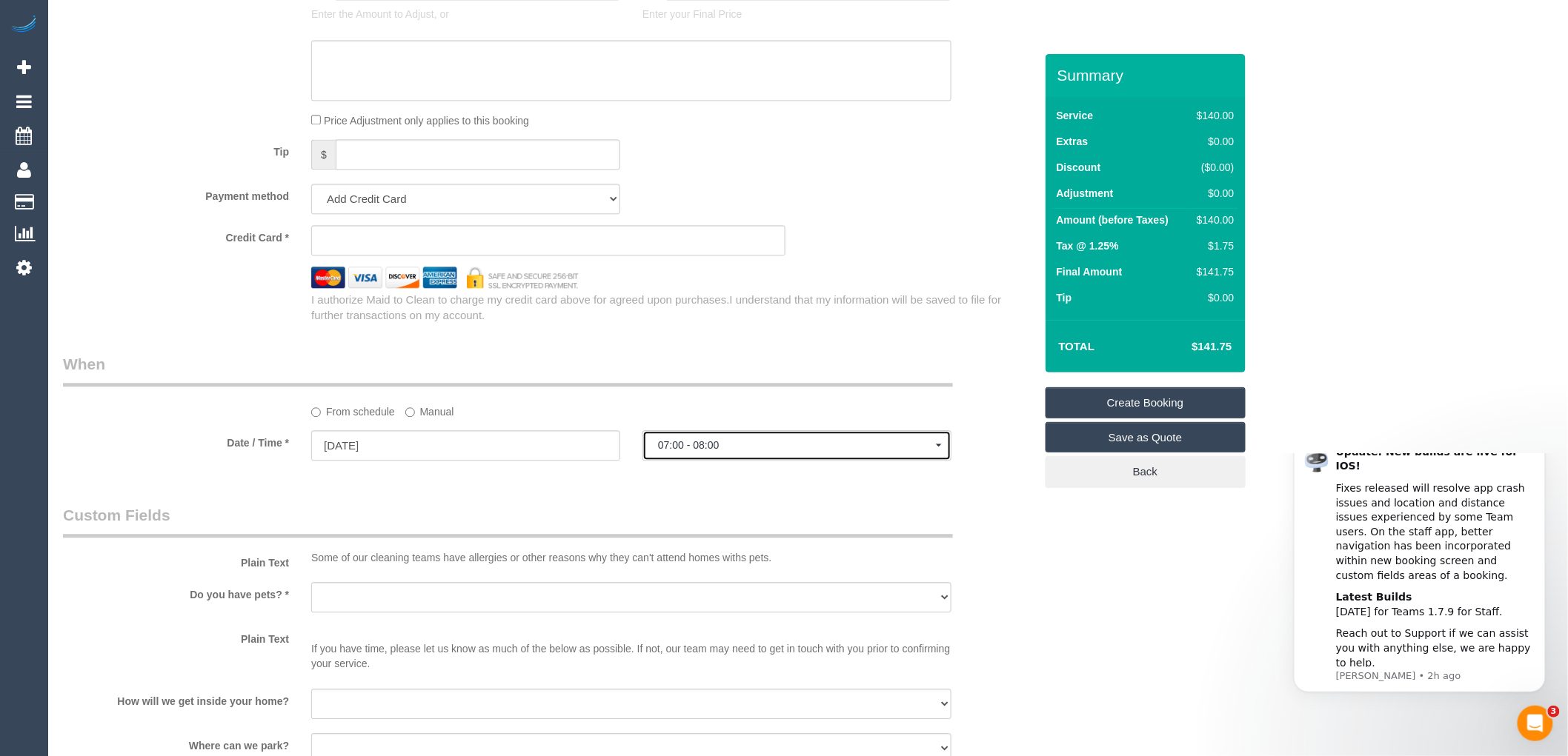
click at [712, 451] on span "07:00 - 08:00" at bounding box center [796, 446] width 278 height 12
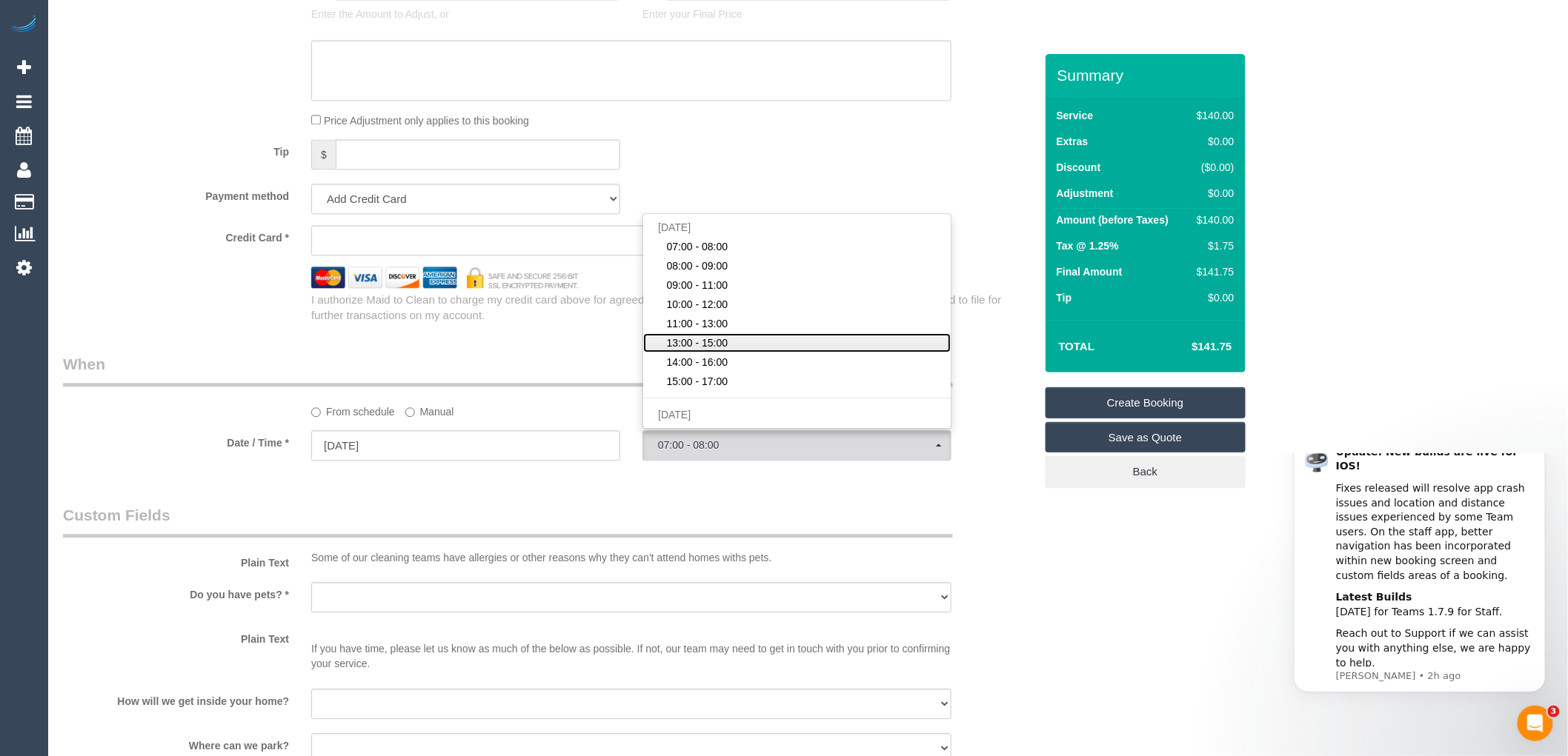
click at [728, 349] on link "13:00 - 15:00" at bounding box center [796, 342] width 307 height 19
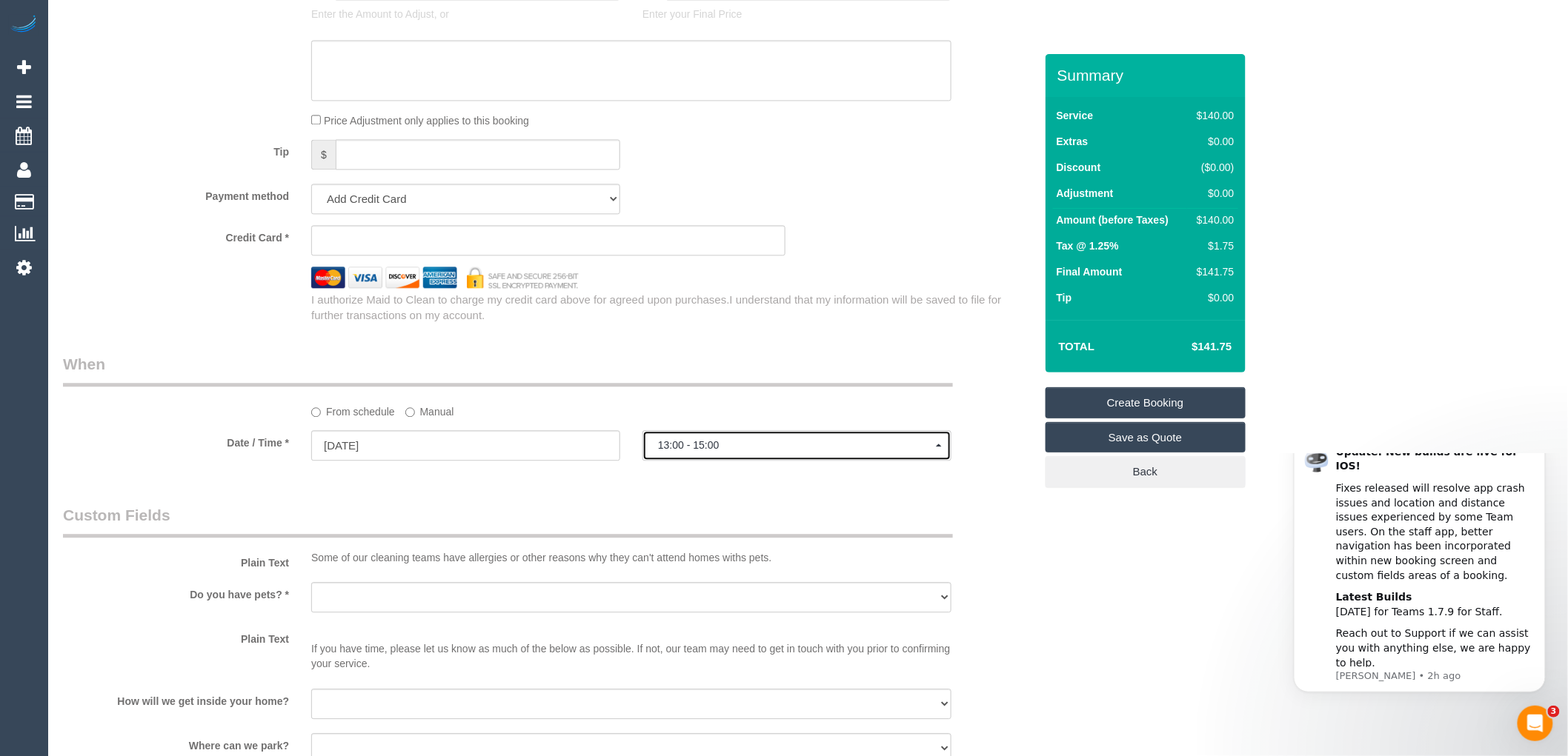
click at [706, 449] on span "13:00 - 15:00" at bounding box center [796, 446] width 278 height 12
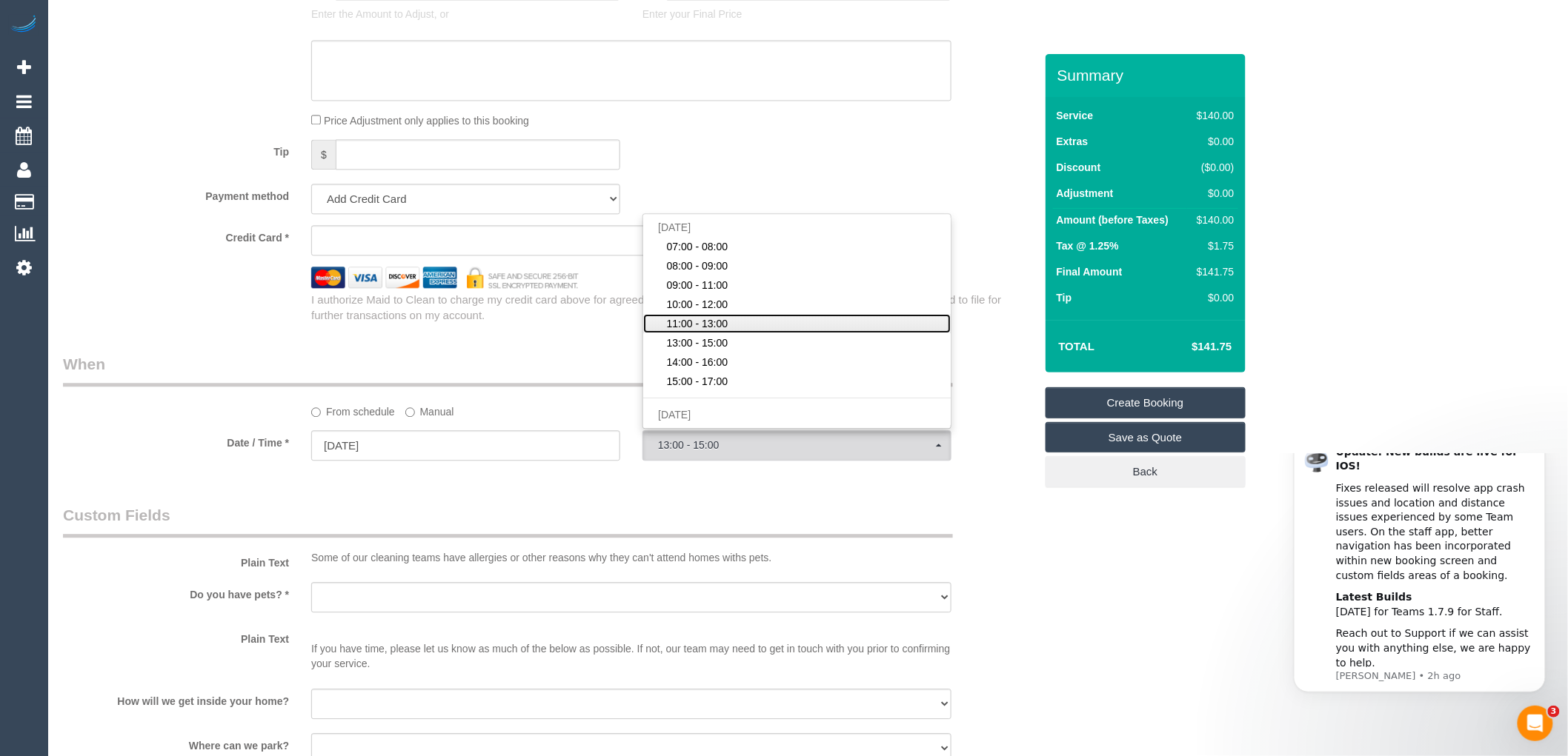
click at [700, 330] on span "11:00 - 13:00" at bounding box center [697, 323] width 62 height 15
select select "spot5"
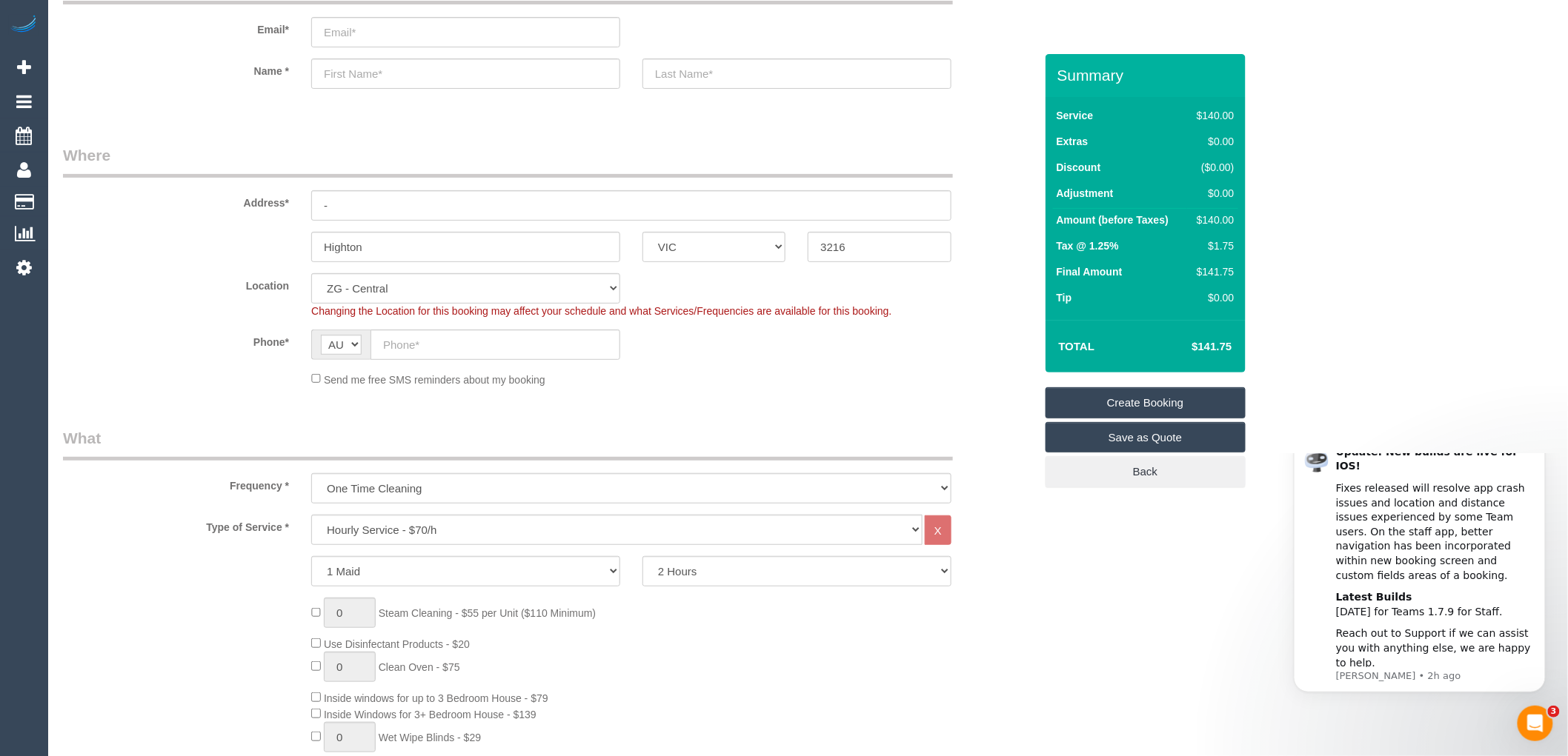
scroll to position [83, 0]
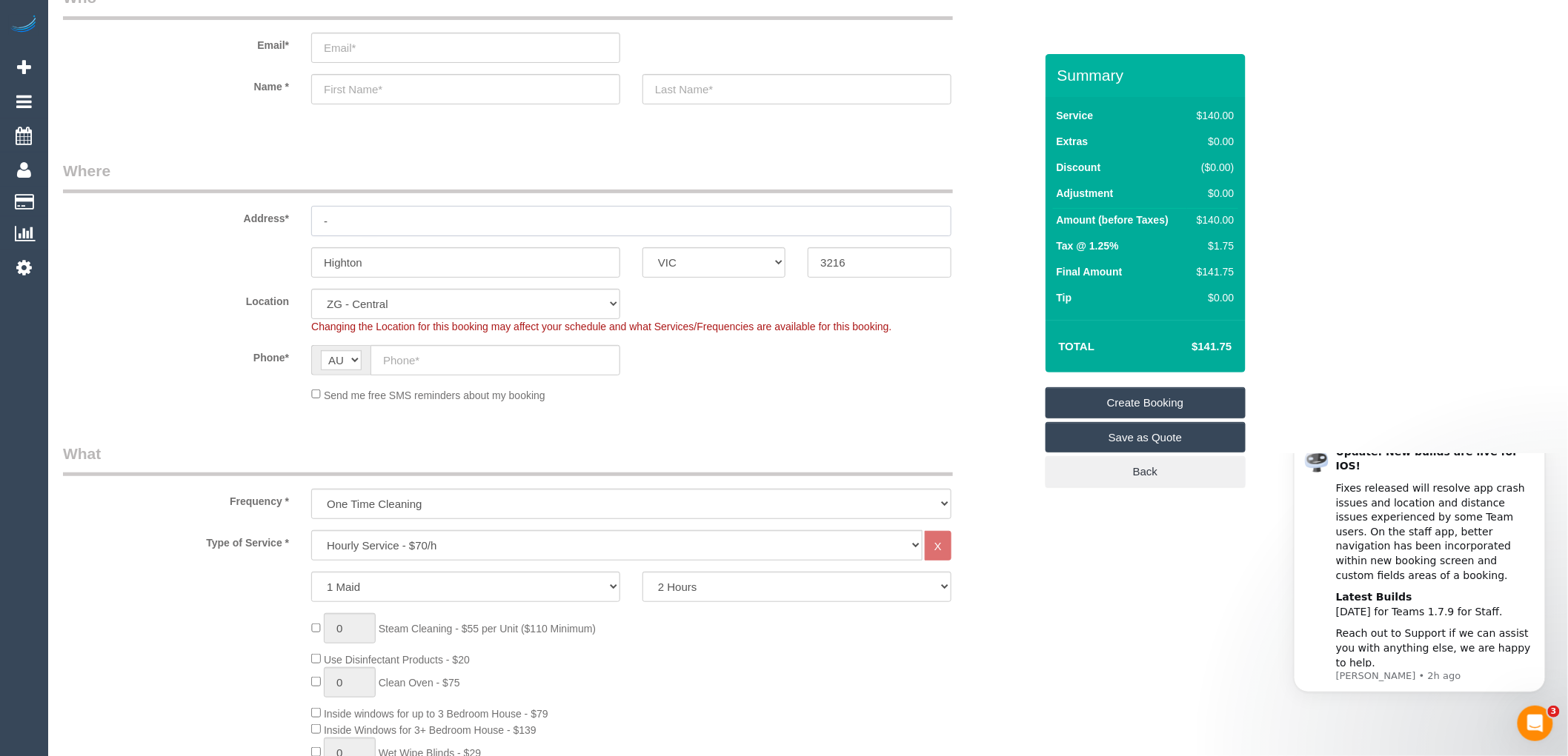
click at [412, 230] on input "-" at bounding box center [631, 221] width 640 height 31
click at [400, 366] on input "text" at bounding box center [494, 360] width 250 height 31
paste input "61 410 394 605"
drag, startPoint x: 388, startPoint y: 353, endPoint x: 372, endPoint y: 353, distance: 16.0
click at [372, 353] on input "61 410 394 605" at bounding box center [494, 360] width 250 height 31
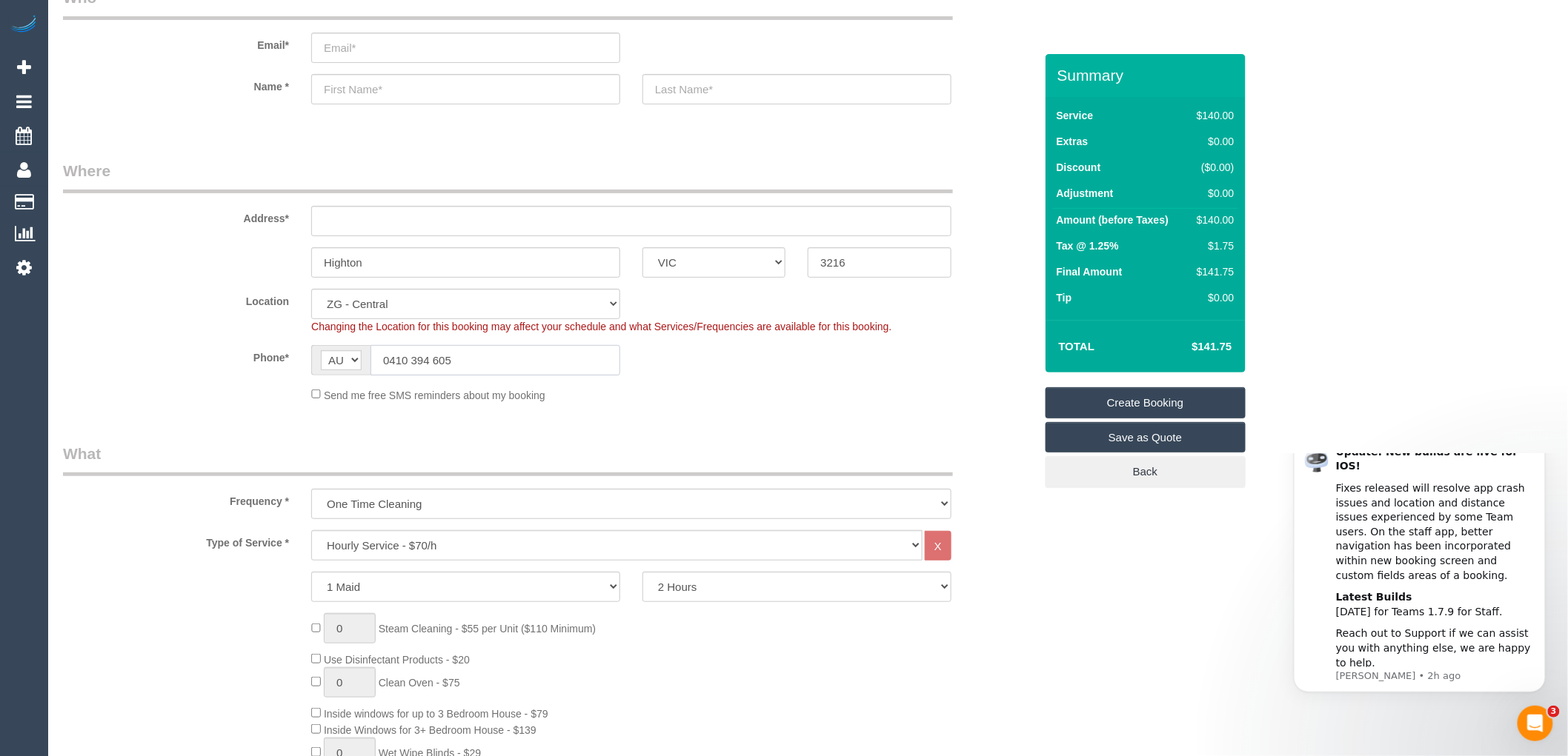
type input "0410 394 605"
click at [731, 383] on sui-booking-location "Location Office City East (North) East (South) Inner East Inner North (East) In…" at bounding box center [548, 345] width 971 height 114
click at [324, 223] on input "text" at bounding box center [631, 221] width 640 height 31
click at [337, 49] on input "email" at bounding box center [466, 48] width 309 height 31
type input "tammykollenr1@hotmail.com"
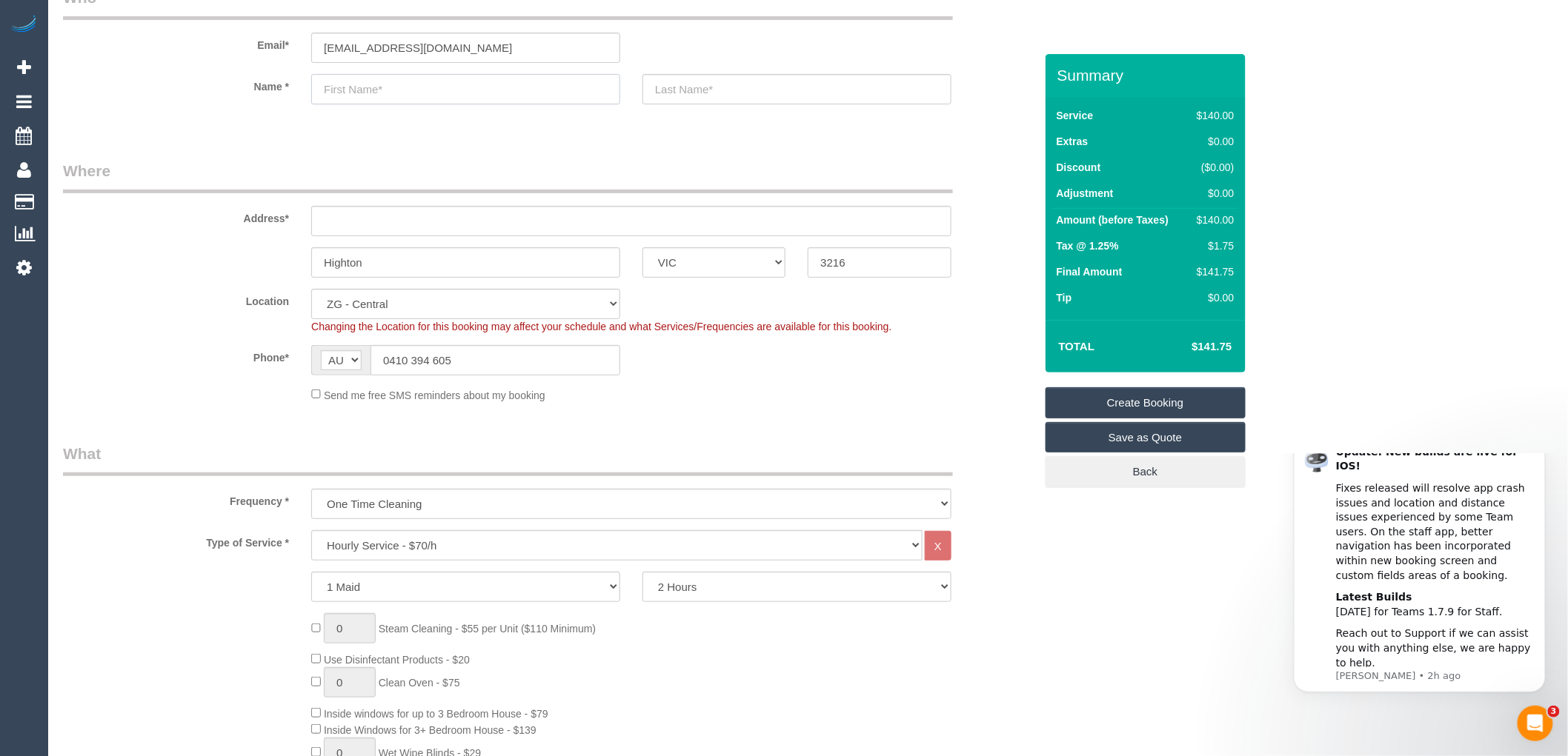
click at [371, 94] on input "text" at bounding box center [466, 89] width 309 height 31
select select "spot41"
type input "[PERSON_NAME]"
click at [694, 92] on input "text" at bounding box center [797, 89] width 309 height 31
type input "Skinnar"
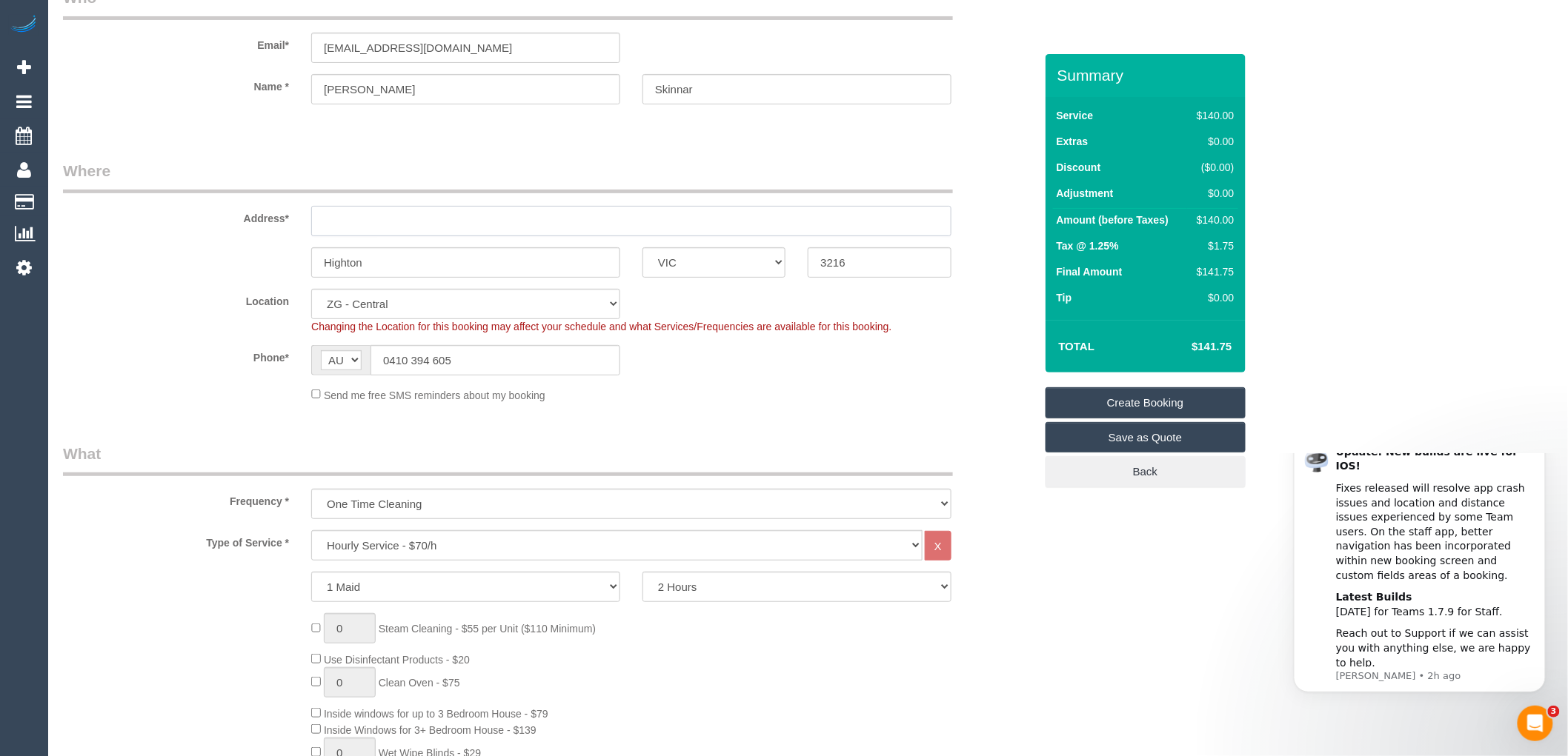
click at [352, 222] on input "text" at bounding box center [631, 221] width 640 height 31
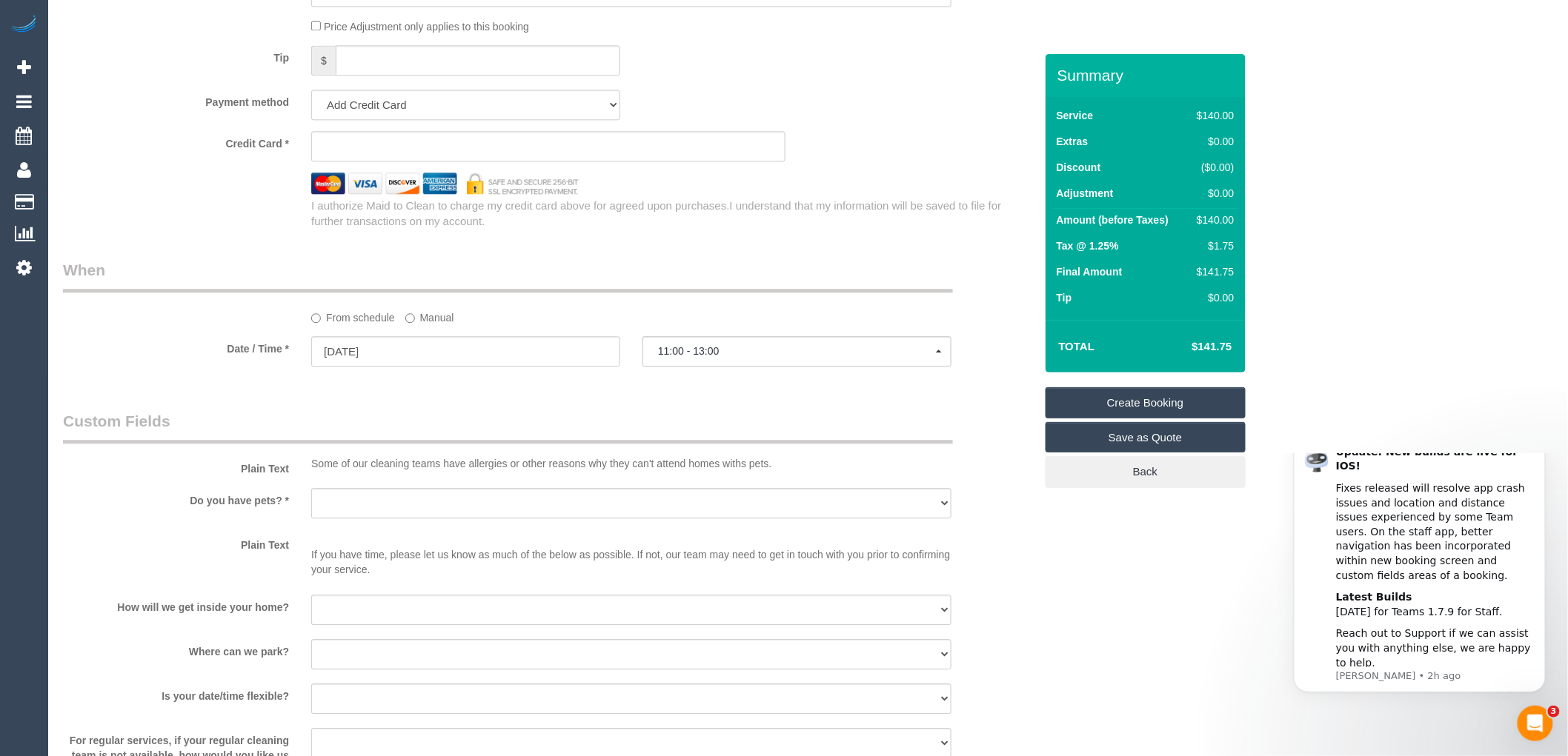
scroll to position [1564, 0]
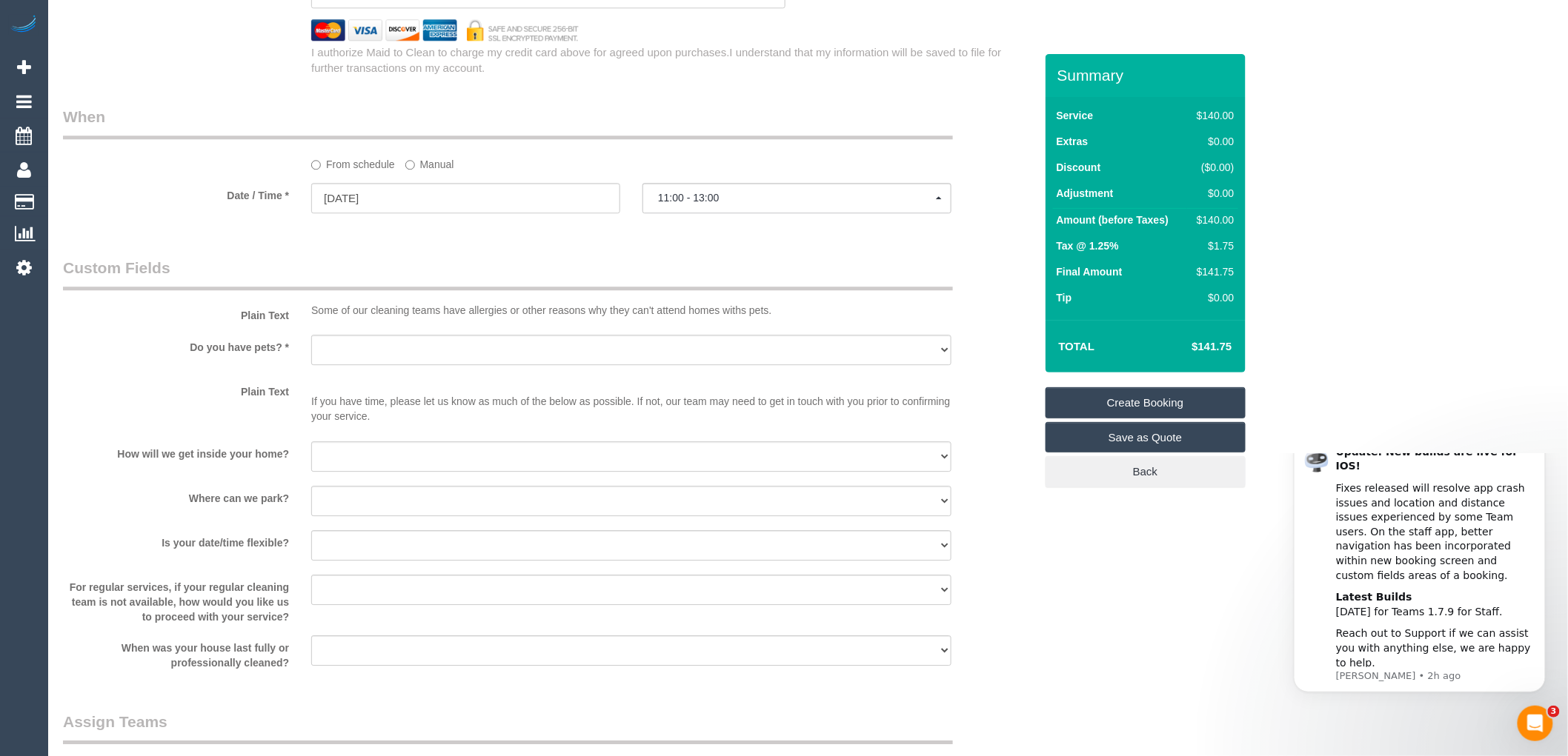
type input "20 [PERSON_NAME] cresnt"
click at [360, 361] on select "Yes - Cats Yes - Dogs No pets Yes - Dogs and Cats Yes - Other" at bounding box center [631, 350] width 640 height 31
select select "number:28"
click at [311, 344] on select "Yes - Cats Yes - Dogs No pets Yes - Dogs and Cats Yes - Other" at bounding box center [631, 350] width 640 height 31
click at [355, 468] on select "I will be home Key will be left (please provide details below) Lock box/Access …" at bounding box center [631, 457] width 640 height 31
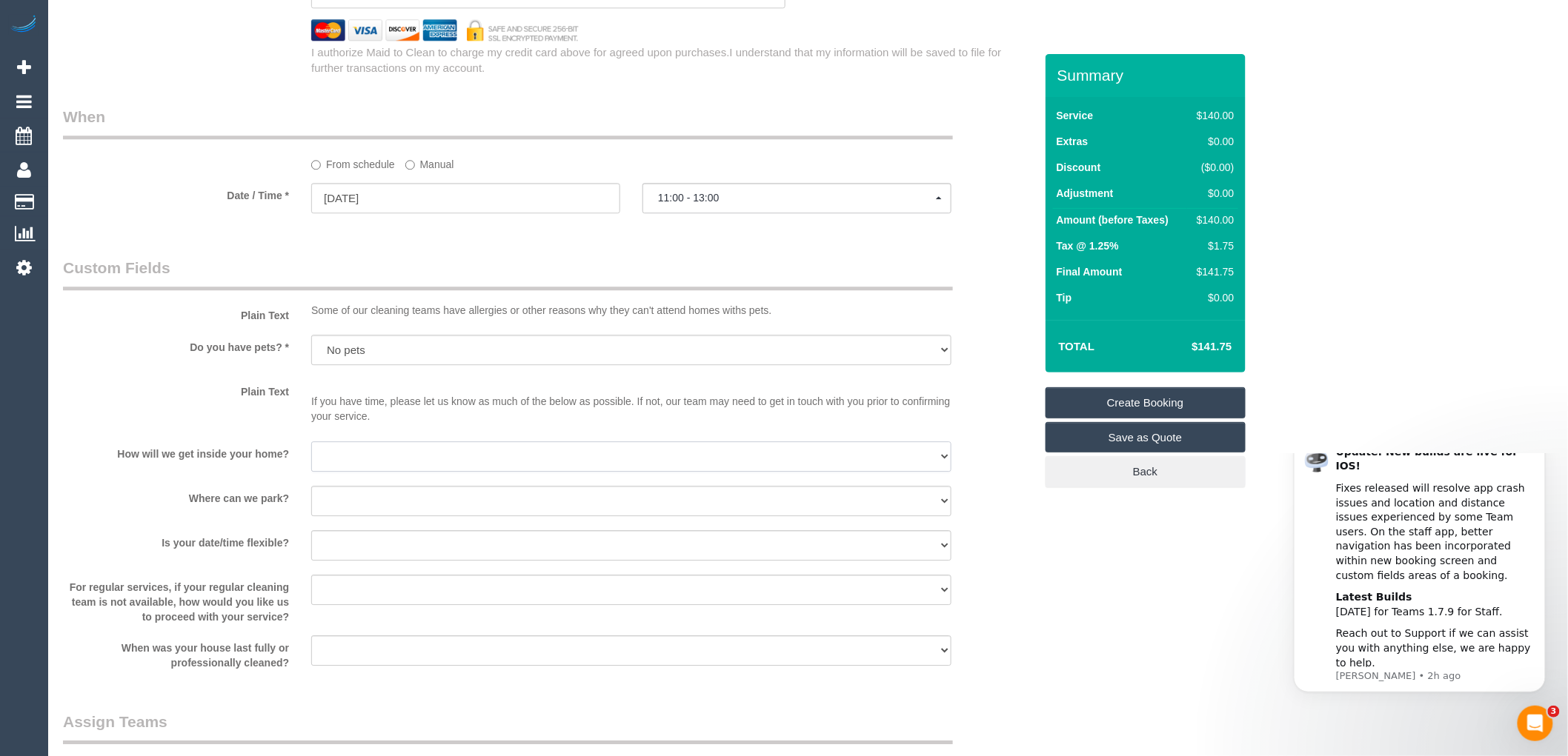
select select "number:14"
click at [311, 451] on select "I will be home Key will be left (please provide details below) Lock box/Access …" at bounding box center [631, 457] width 640 height 31
click at [375, 509] on select "I will provide parking on-site Free street parking Paid street parking (cost wi…" at bounding box center [631, 500] width 640 height 31
select select "number:19"
click at [311, 495] on select "I will provide parking on-site Free street parking Paid street parking (cost wi…" at bounding box center [631, 500] width 640 height 31
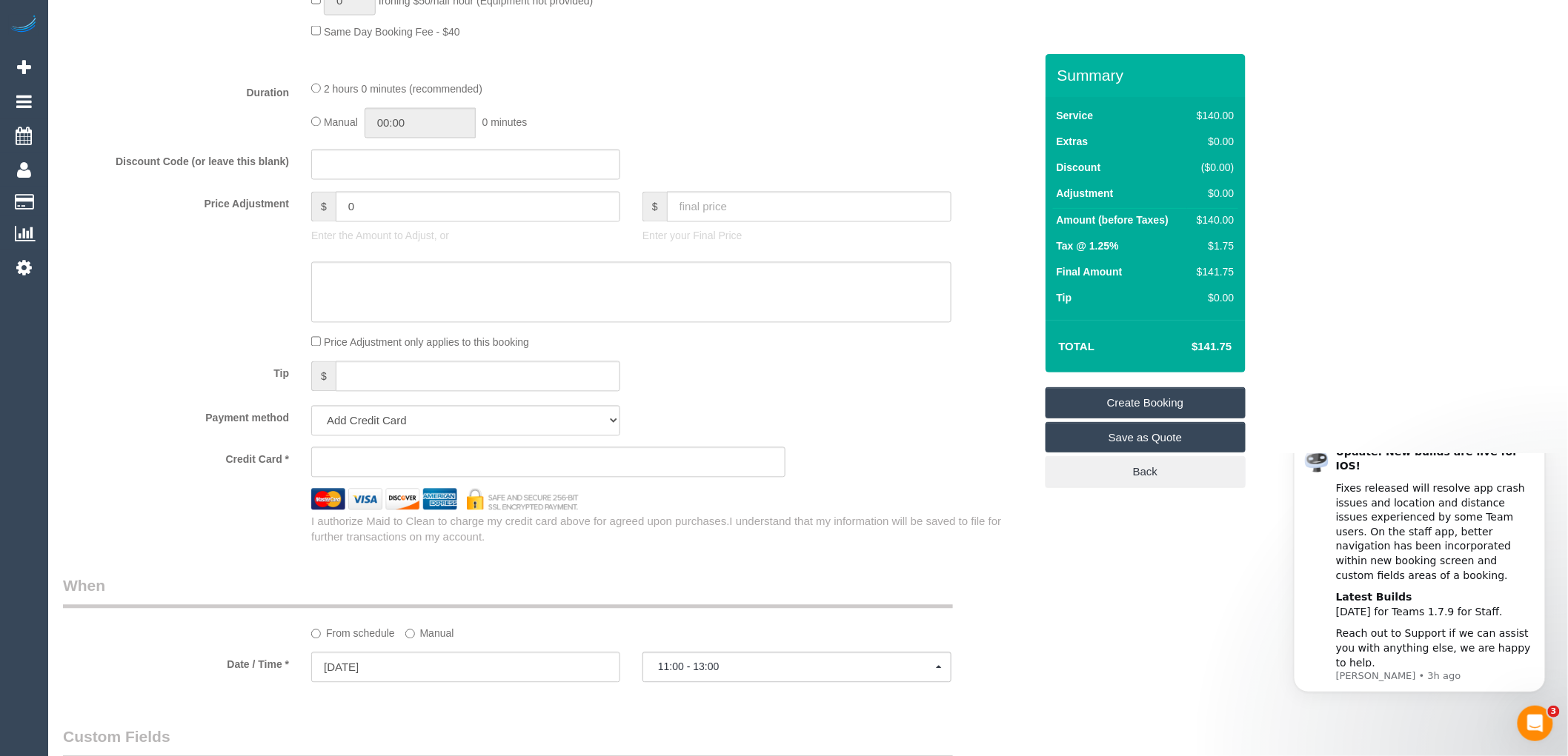
scroll to position [1093, 0]
click at [889, 396] on div "Tip $" at bounding box center [548, 379] width 994 height 34
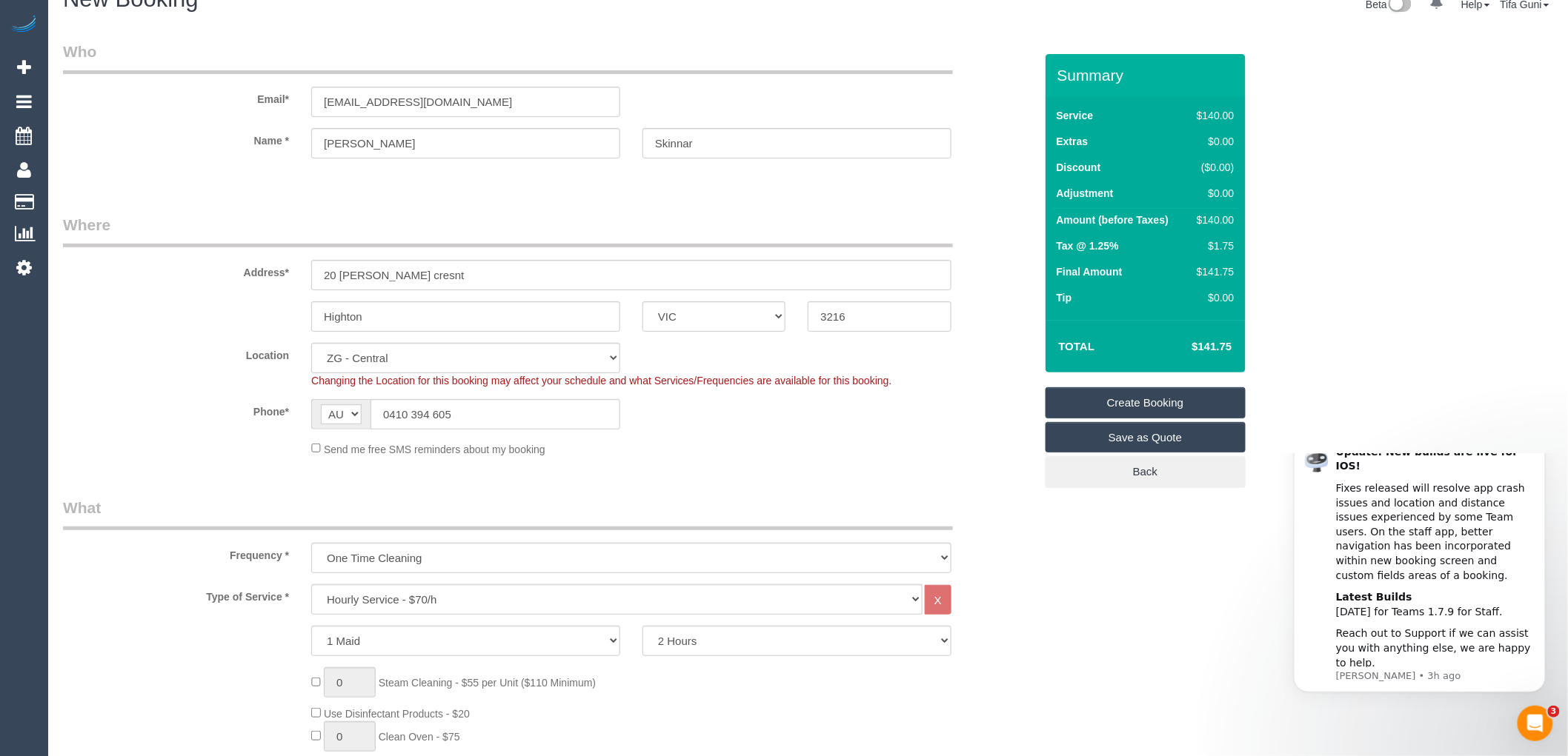
scroll to position [0, 0]
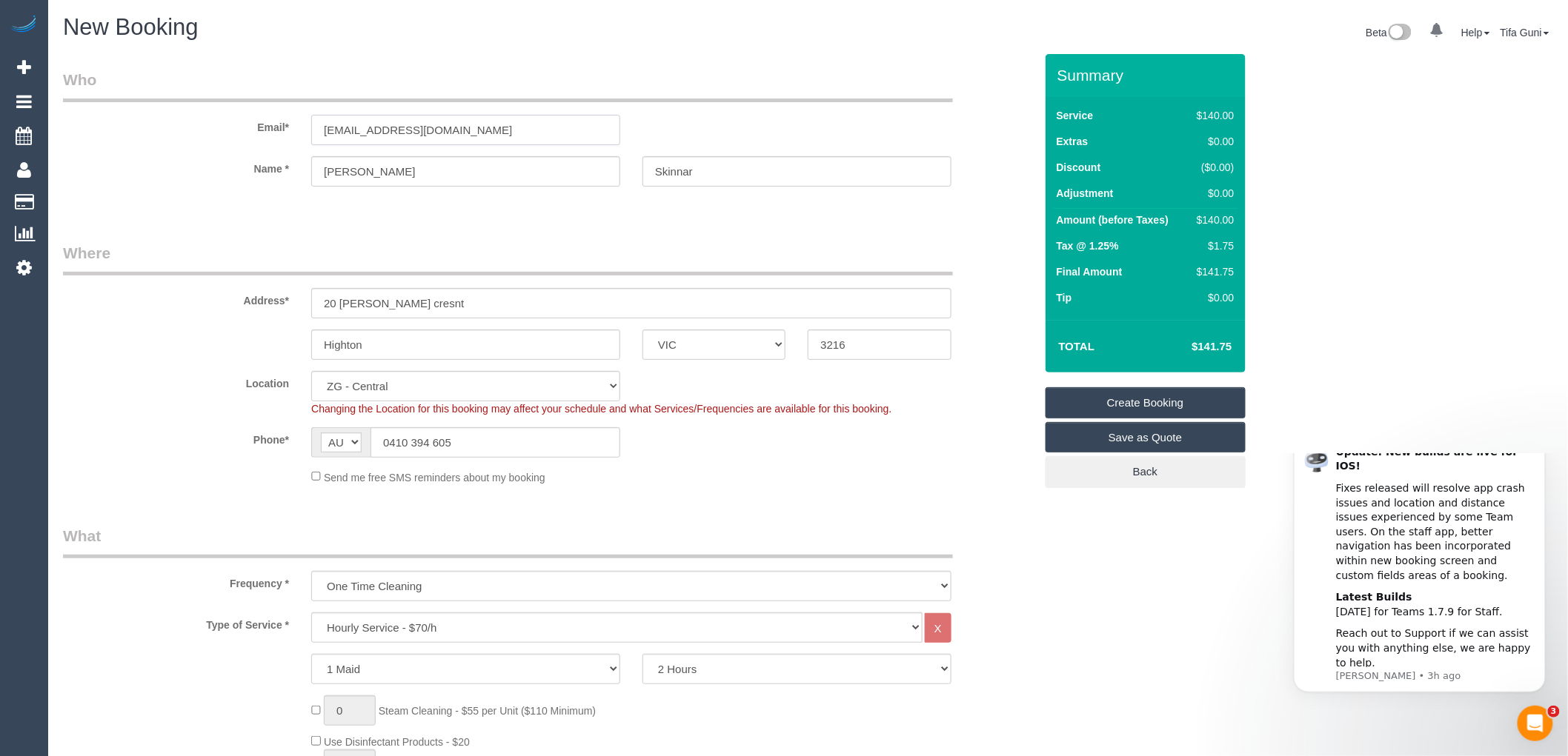
click at [389, 129] on input "tammykollenr1@hotmail.com" at bounding box center [466, 129] width 309 height 31
type input "[EMAIL_ADDRESS][DOMAIN_NAME]"
click at [395, 344] on input "Highton" at bounding box center [466, 344] width 309 height 31
click at [967, 391] on div "Location Office City East (North) East (South) Inner East Inner North (East) In…" at bounding box center [548, 393] width 994 height 45
select select "spot77"
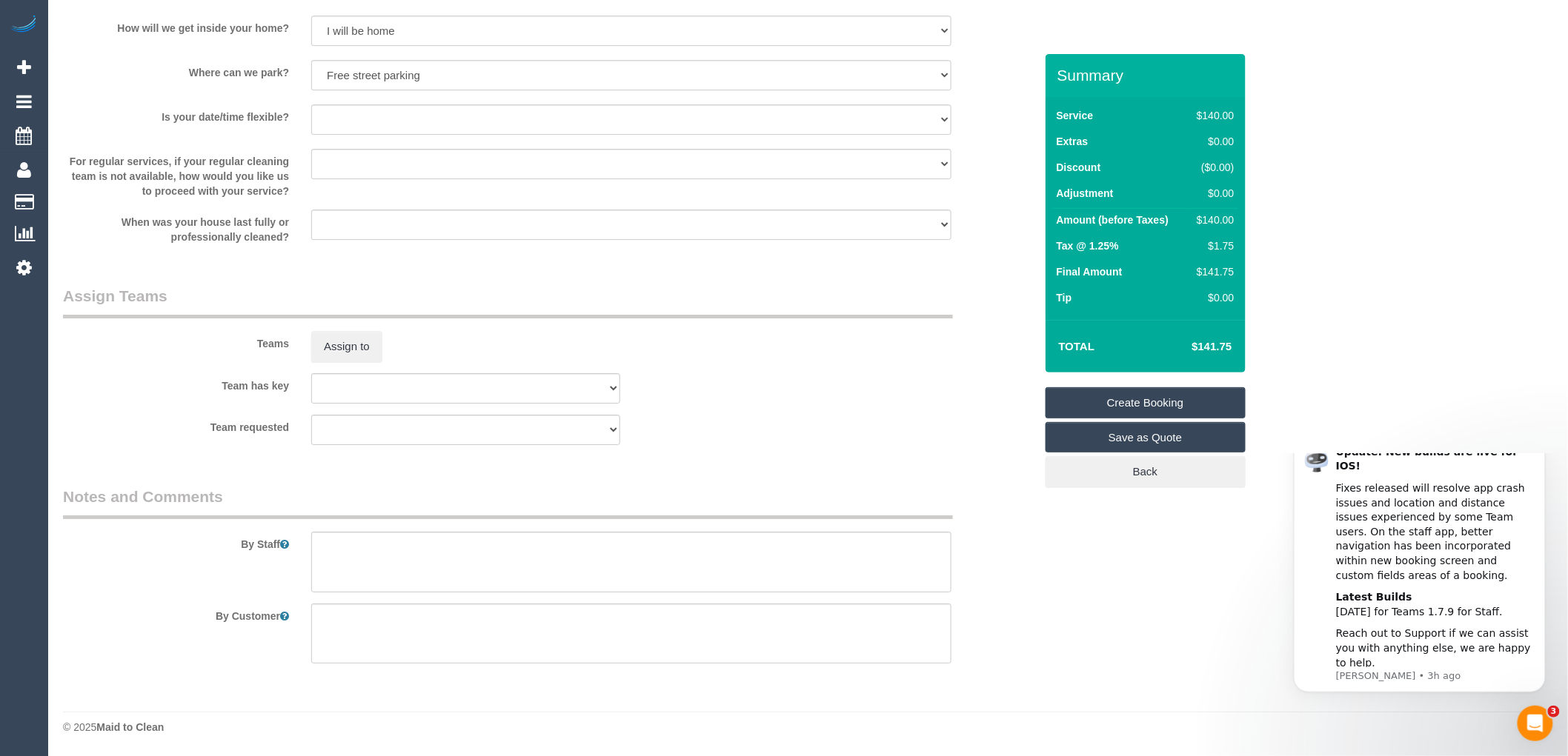
scroll to position [1998, 0]
click at [332, 545] on textarea at bounding box center [631, 562] width 640 height 61
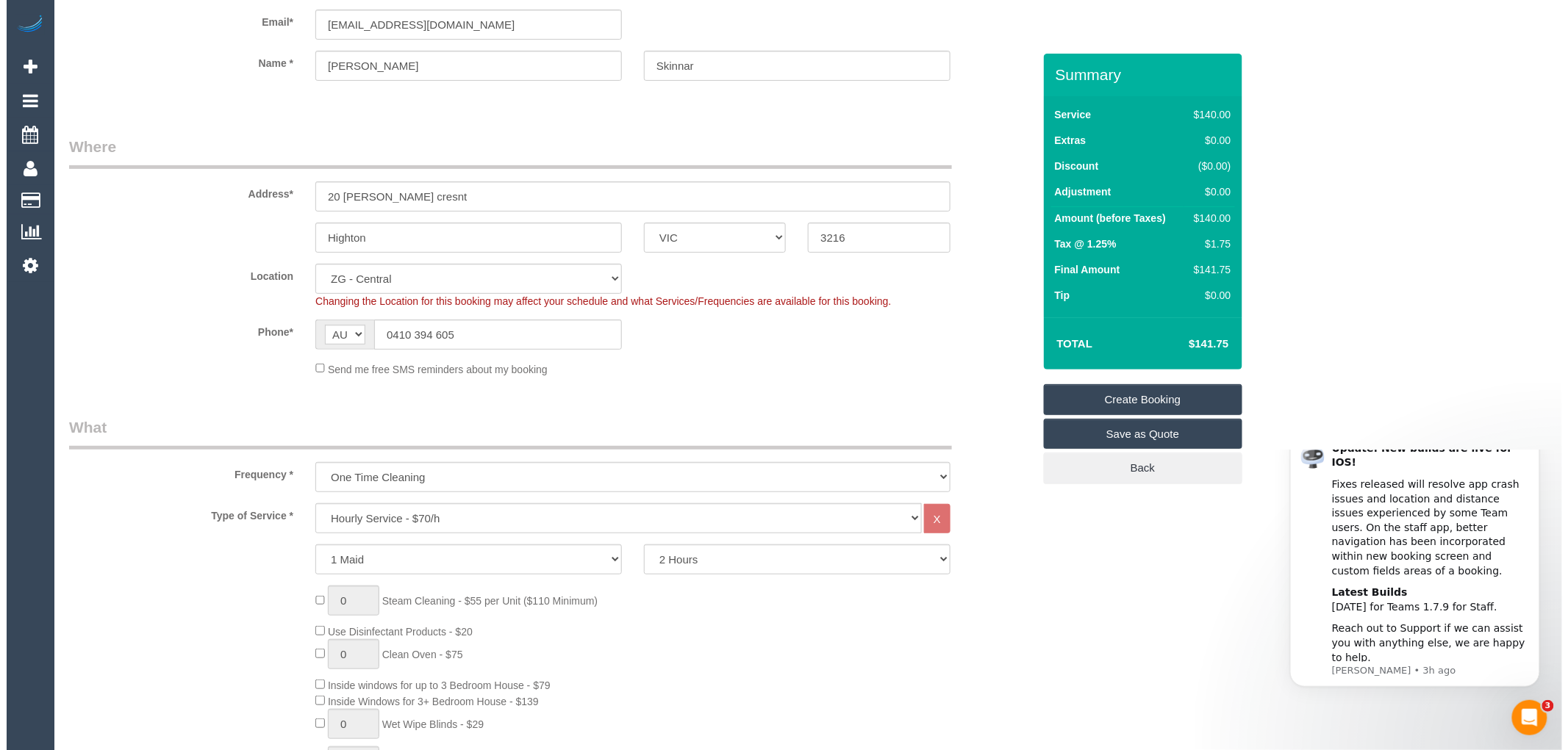
scroll to position [0, 0]
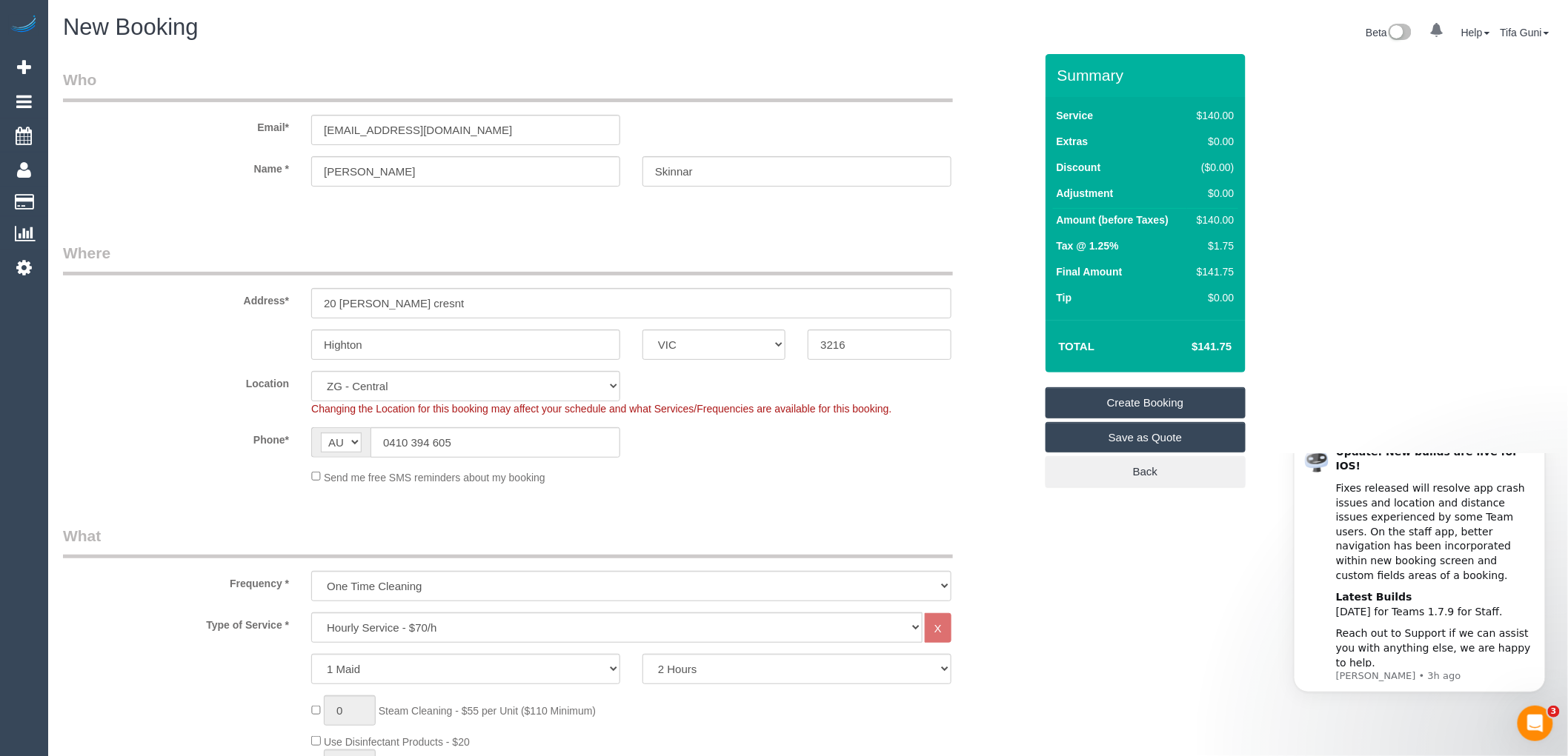
type textarea "Customer will be home to let you in 2 hours HR service"
drag, startPoint x: 320, startPoint y: 135, endPoint x: 210, endPoint y: 136, distance: 110.0
click at [210, 136] on div "Email* tammyskinner1@hotmail.com" at bounding box center [548, 106] width 994 height 77
click at [1139, 398] on link "Create Booking" at bounding box center [1145, 402] width 200 height 31
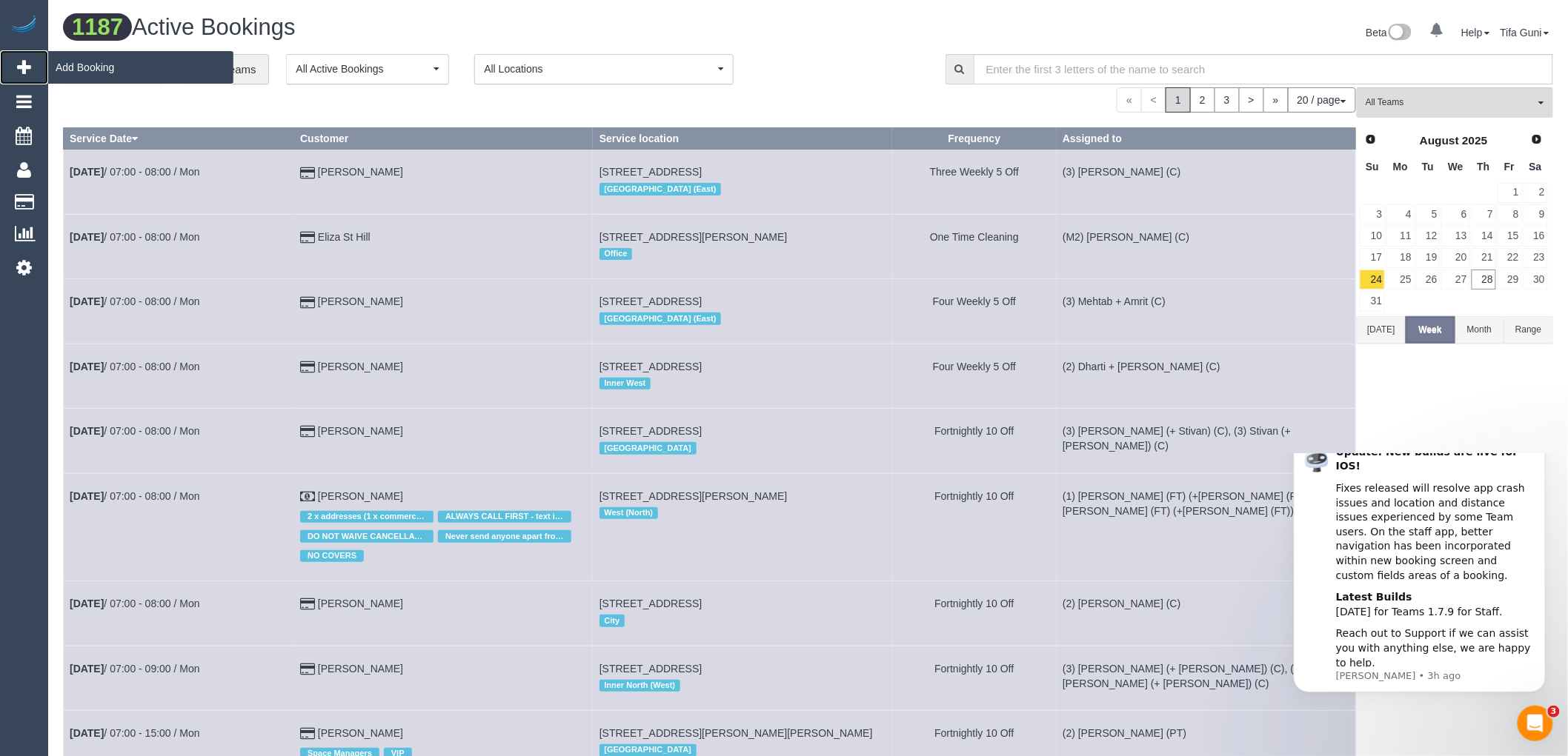
click at [28, 65] on icon at bounding box center [24, 68] width 14 height 18
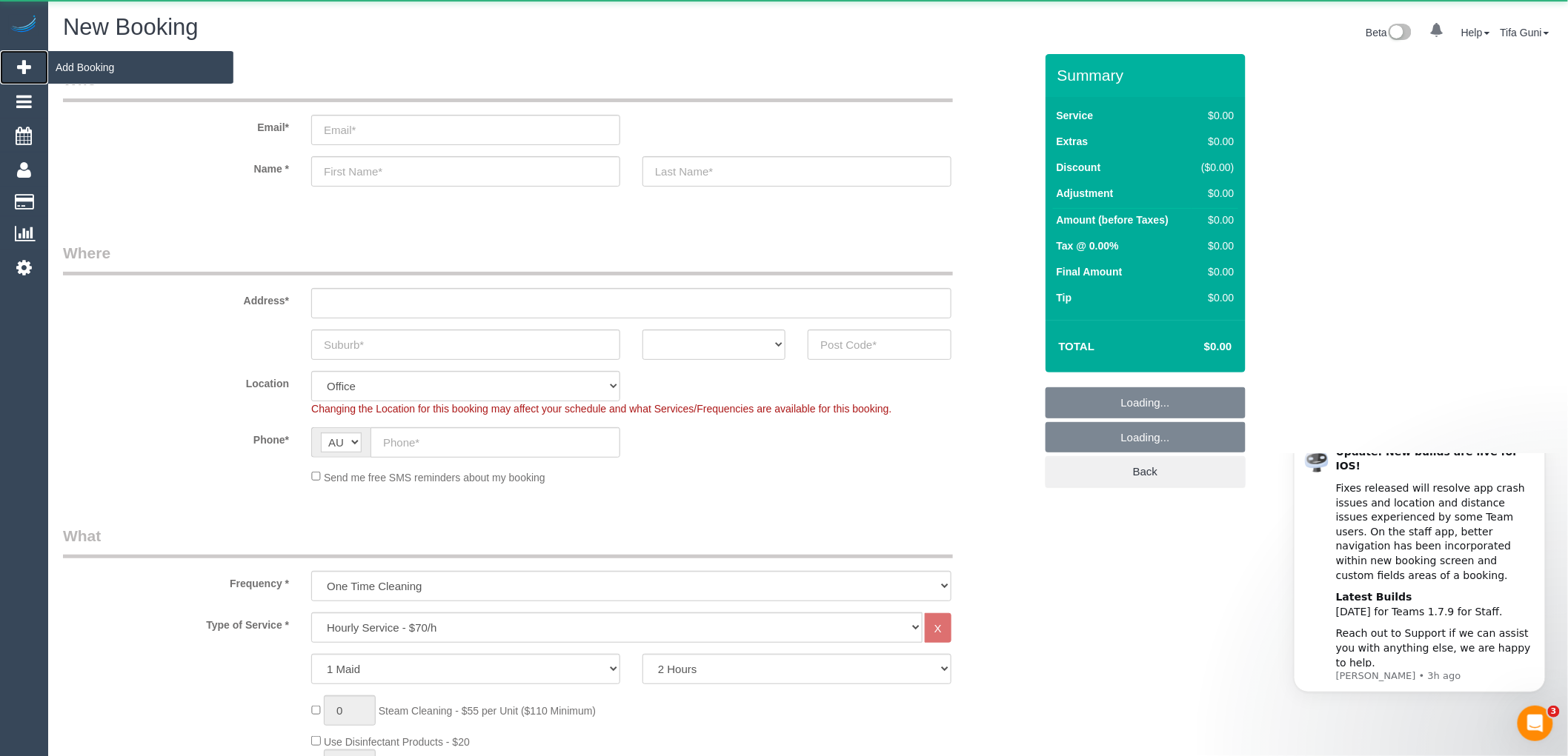
select select "object:3669"
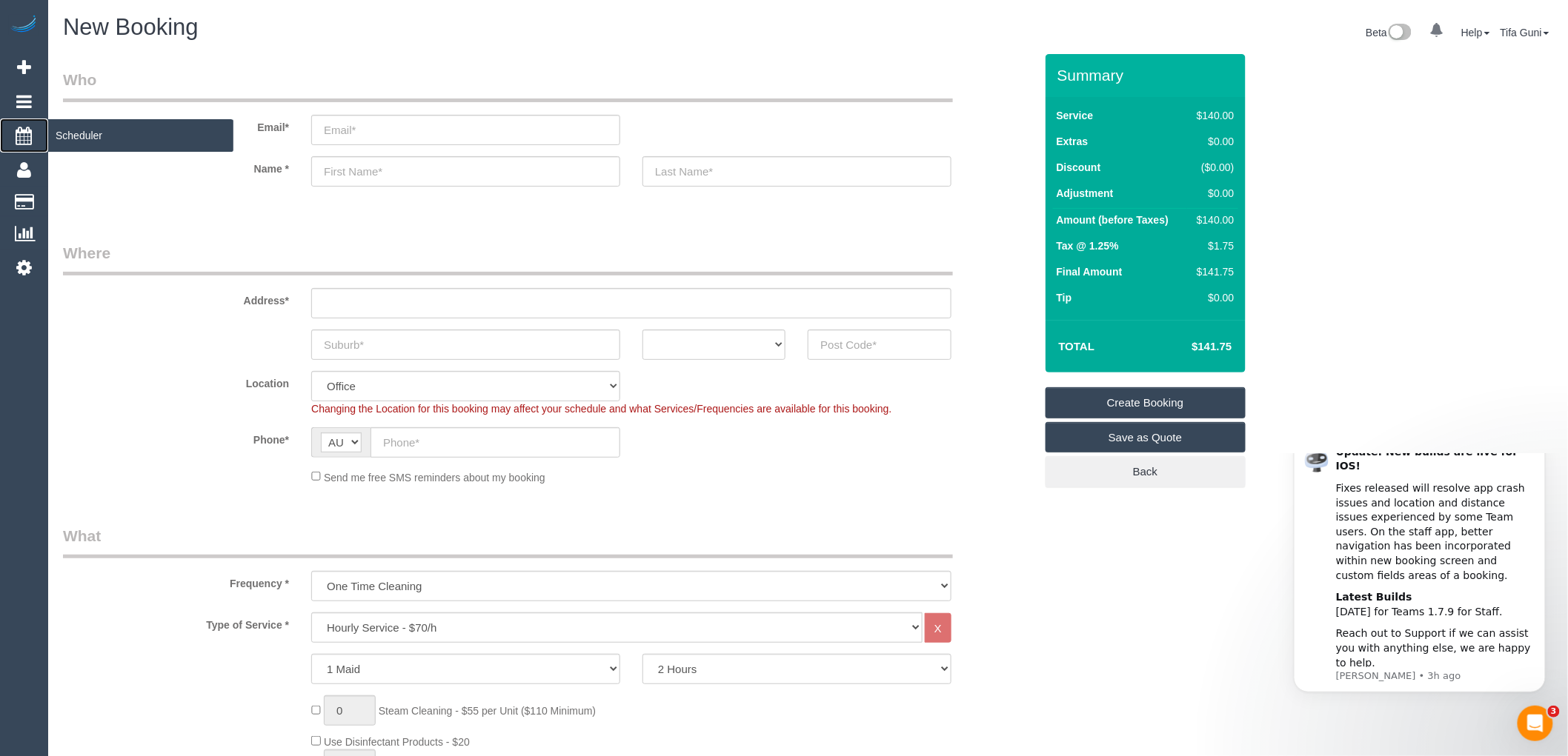
click at [87, 131] on span "Scheduler" at bounding box center [140, 135] width 185 height 34
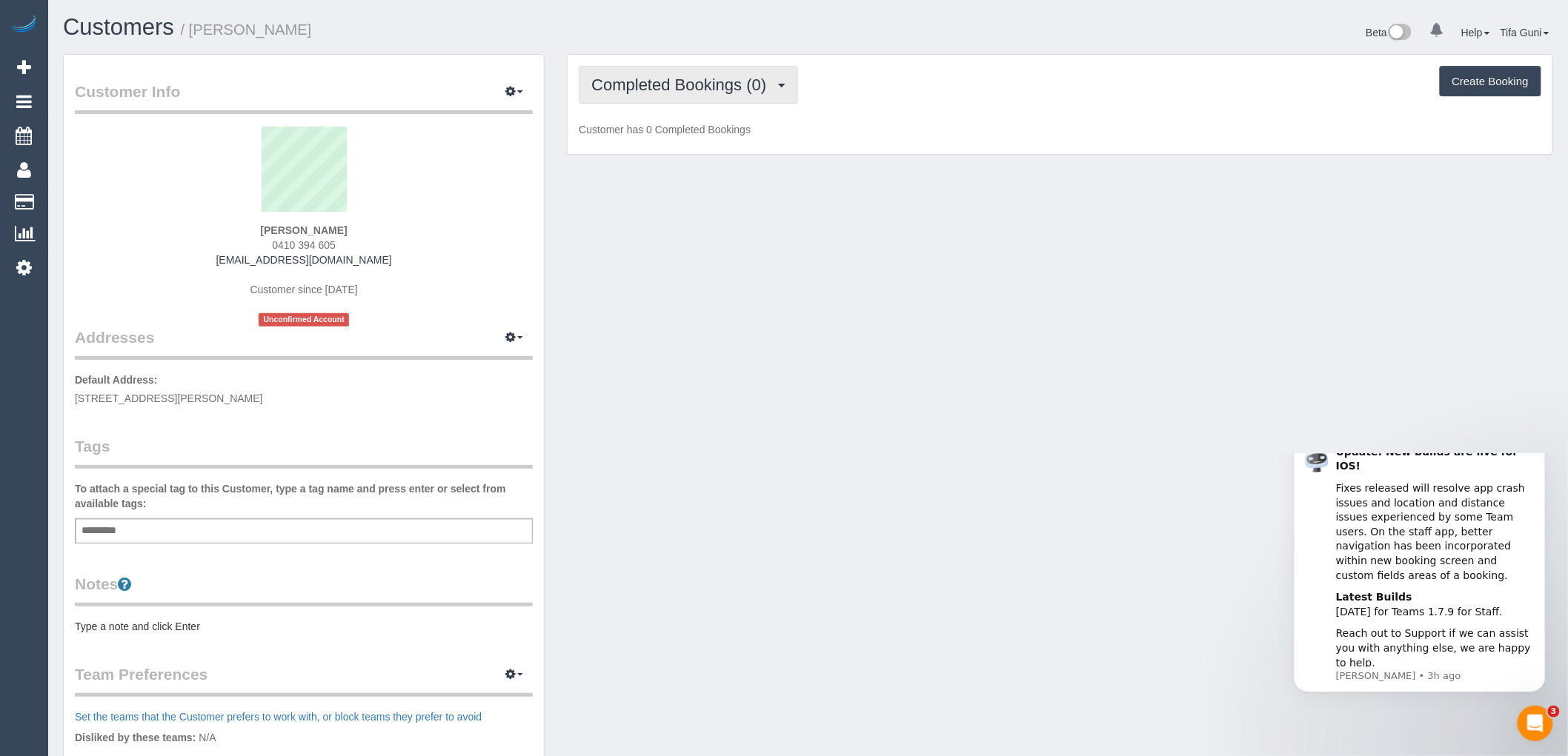
click at [773, 80] on span "Completed Bookings (0)" at bounding box center [682, 85] width 182 height 19
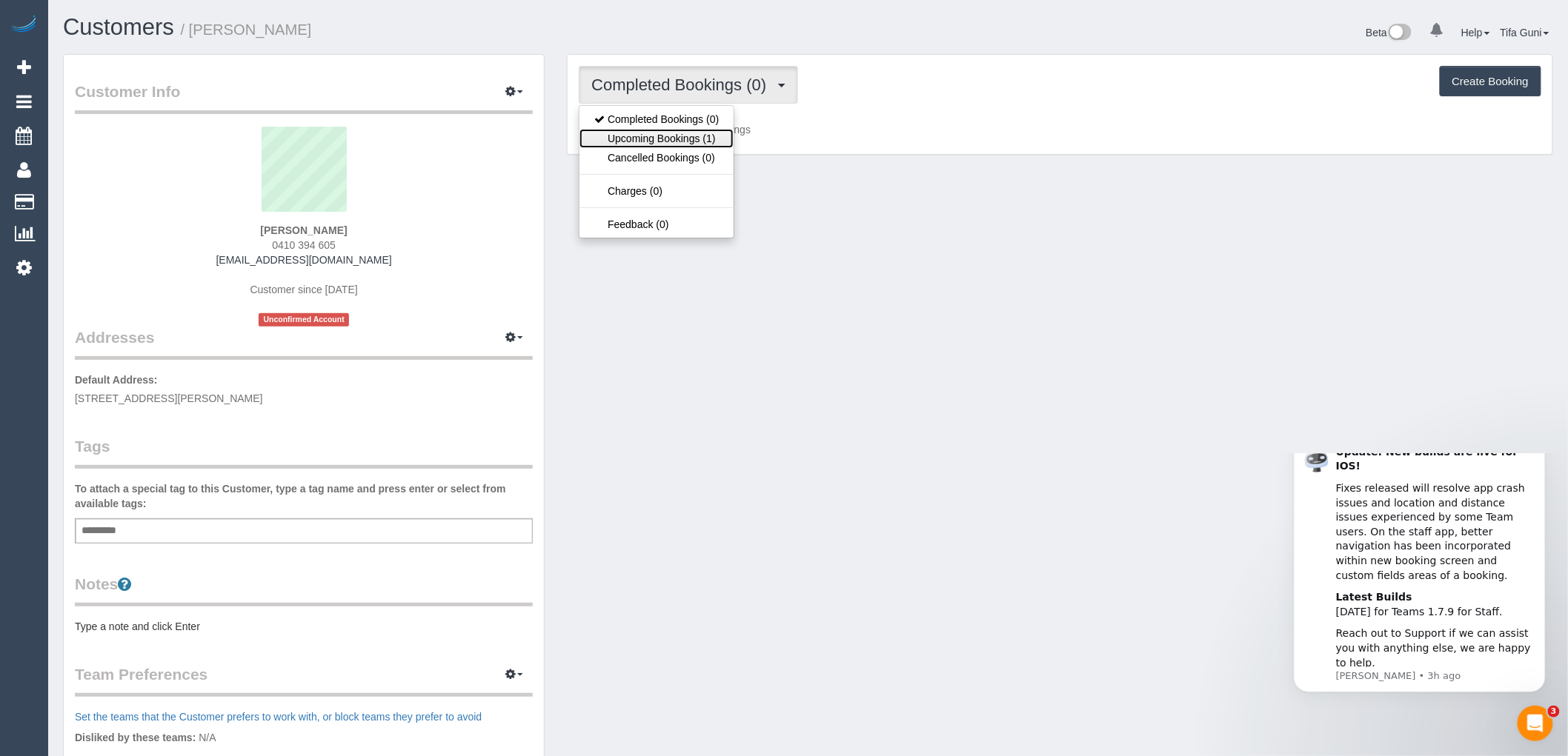
click at [642, 142] on link "Upcoming Bookings (1)" at bounding box center [656, 138] width 154 height 19
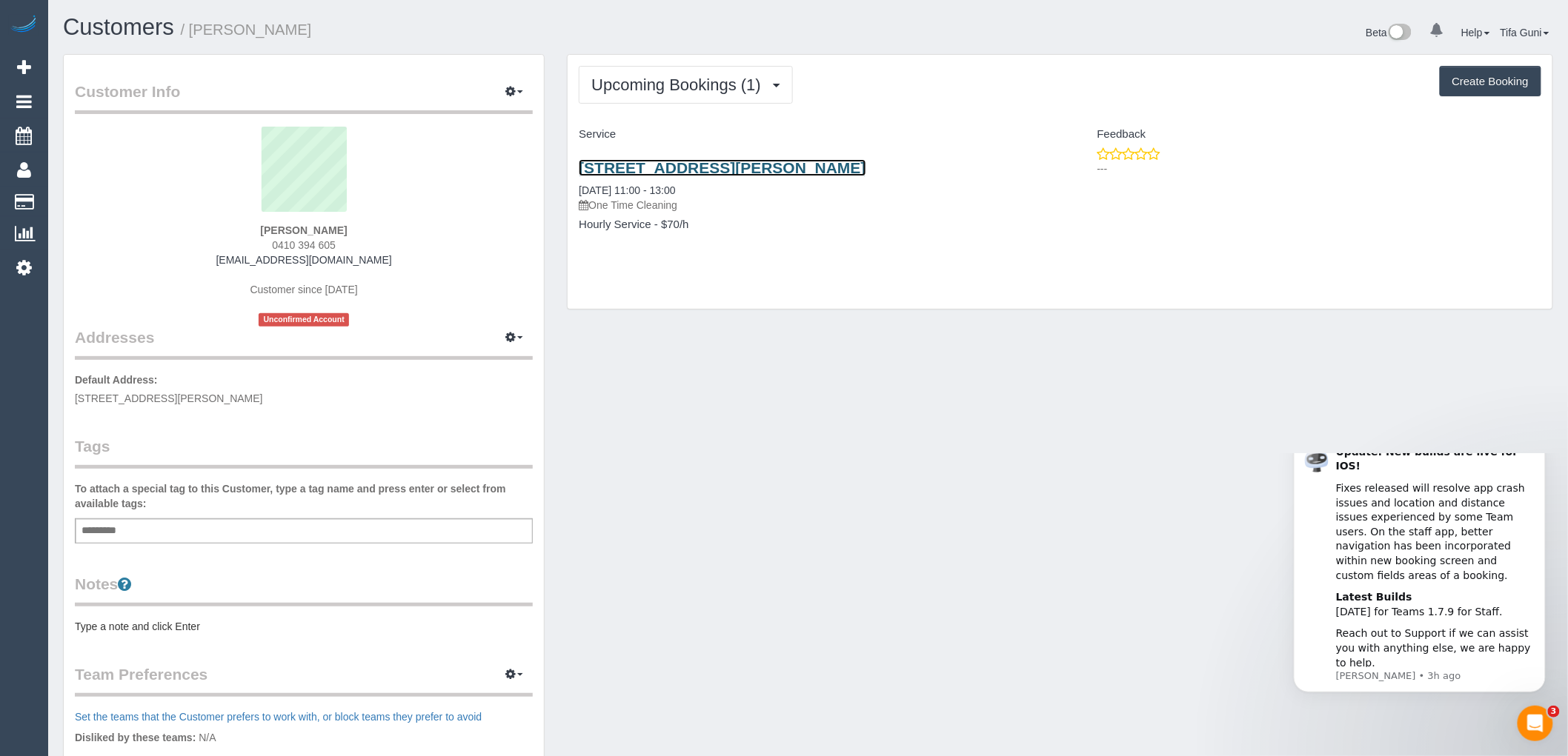
click at [708, 173] on link "20 Lansbury Cresnt, Highton, VIC 3216" at bounding box center [722, 167] width 287 height 17
click at [745, 168] on link "20 Lansbury Cresnt, Highton, VIC 3216" at bounding box center [722, 167] width 287 height 17
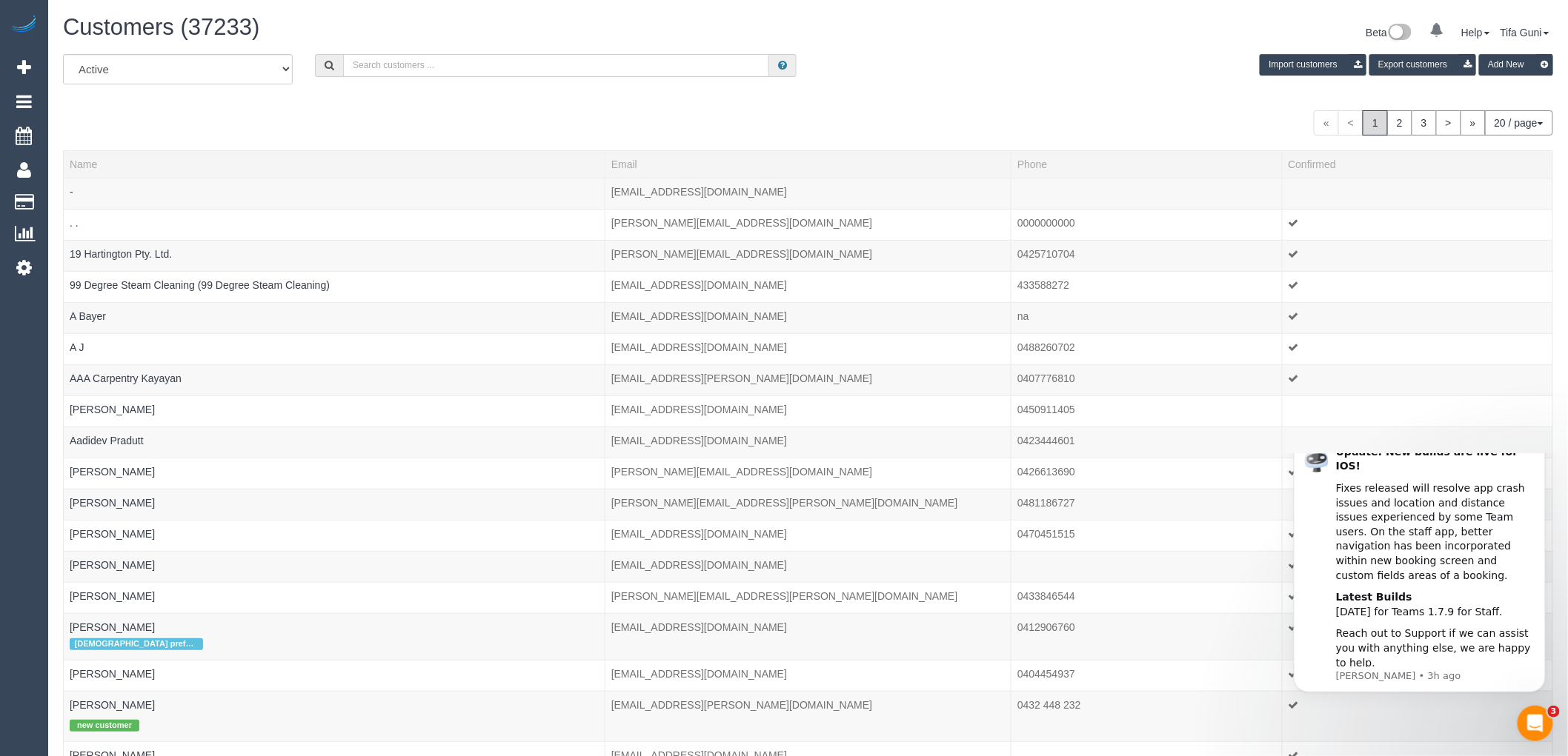
click at [408, 67] on input "text" at bounding box center [556, 65] width 426 height 23
paste input "61434133148"
drag, startPoint x: 361, startPoint y: 65, endPoint x: 344, endPoint y: 65, distance: 17.0
click at [345, 65] on input "61434133148" at bounding box center [556, 65] width 426 height 23
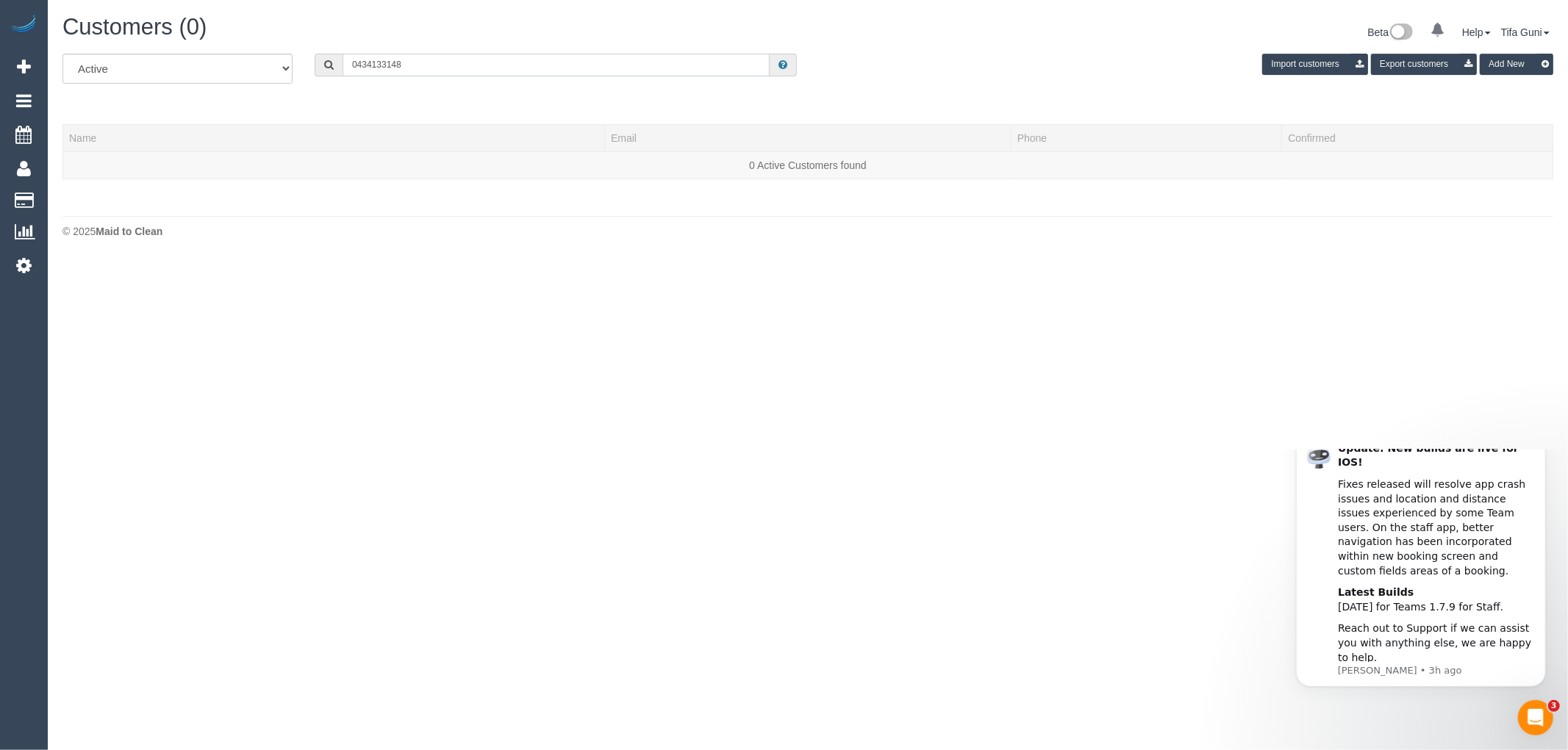
click at [372, 66] on input "0434133148" at bounding box center [556, 64] width 428 height 23
click at [388, 64] on input "0434 133148" at bounding box center [556, 64] width 428 height 23
drag, startPoint x: 428, startPoint y: 67, endPoint x: 274, endPoint y: 70, distance: 154.0
click at [274, 70] on div "All Active Archived 0434 133 148 Import customers Export customers Add New" at bounding box center [808, 74] width 1513 height 41
paste input "[EMAIL_ADDRESS][DOMAIN_NAME]"
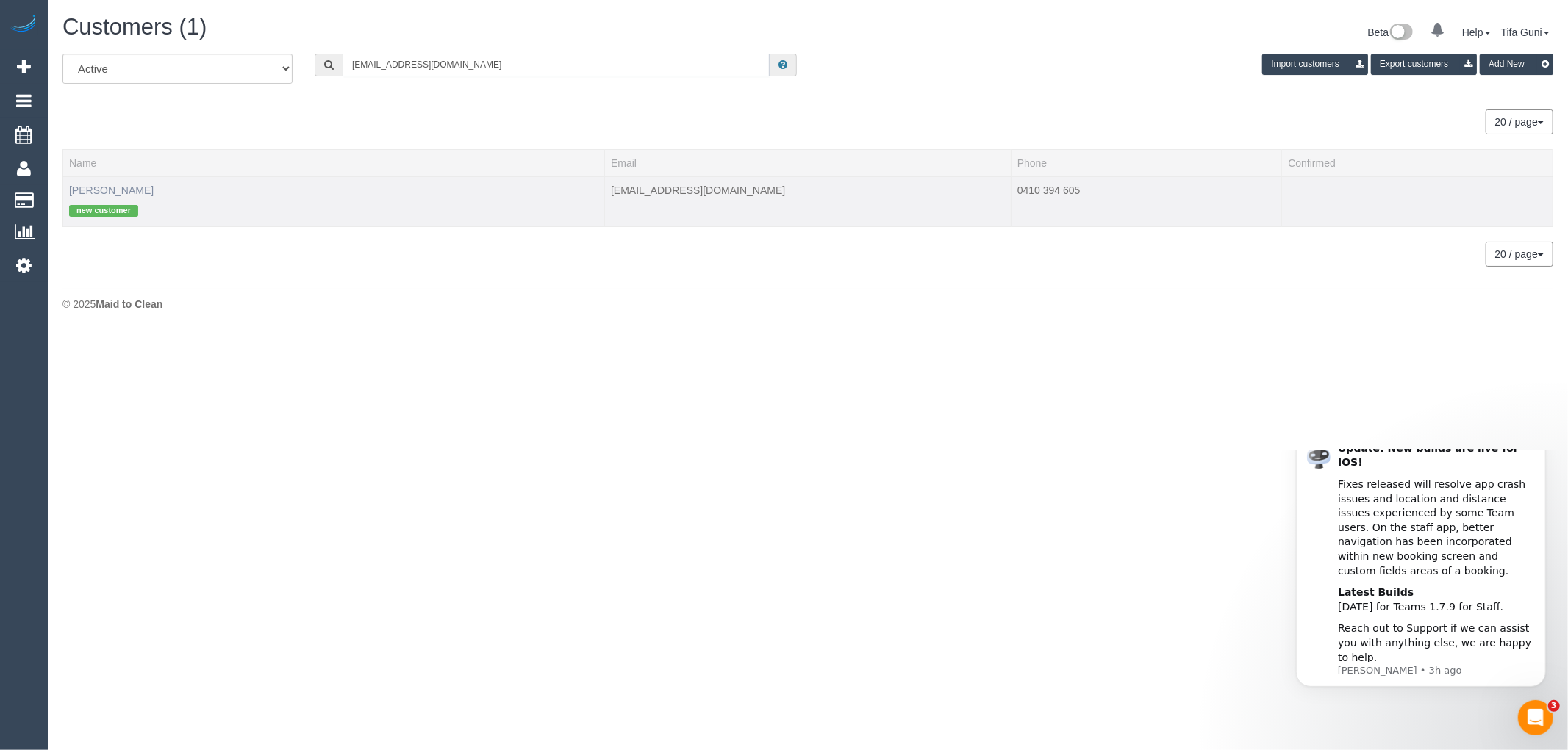
type input "[EMAIL_ADDRESS][DOMAIN_NAME]"
click at [104, 188] on link "Tammy Skinnar" at bounding box center [112, 190] width 85 height 12
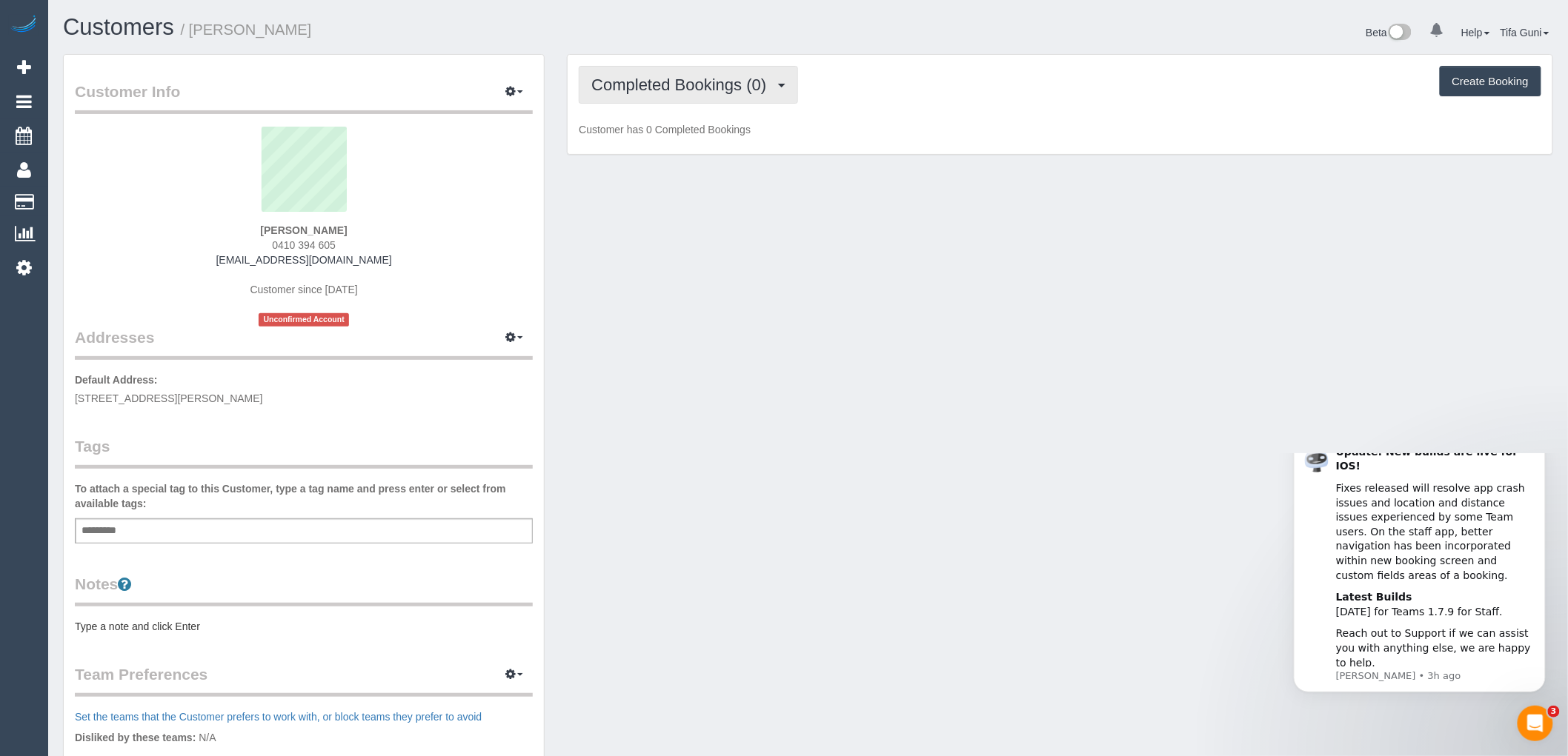
click at [692, 90] on span "Completed Bookings (0)" at bounding box center [682, 85] width 182 height 19
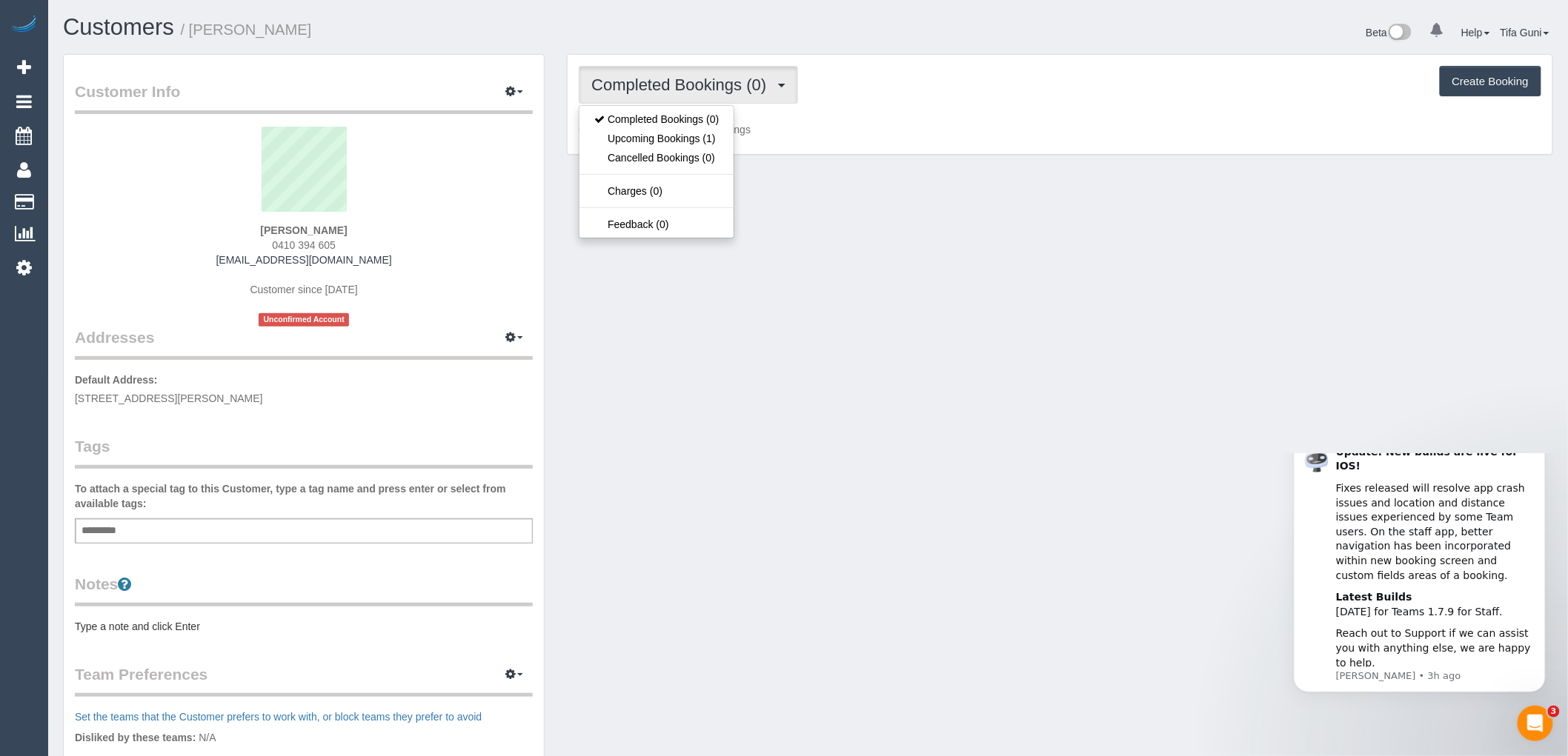
click at [131, 533] on div "Add a tag" at bounding box center [303, 530] width 458 height 25
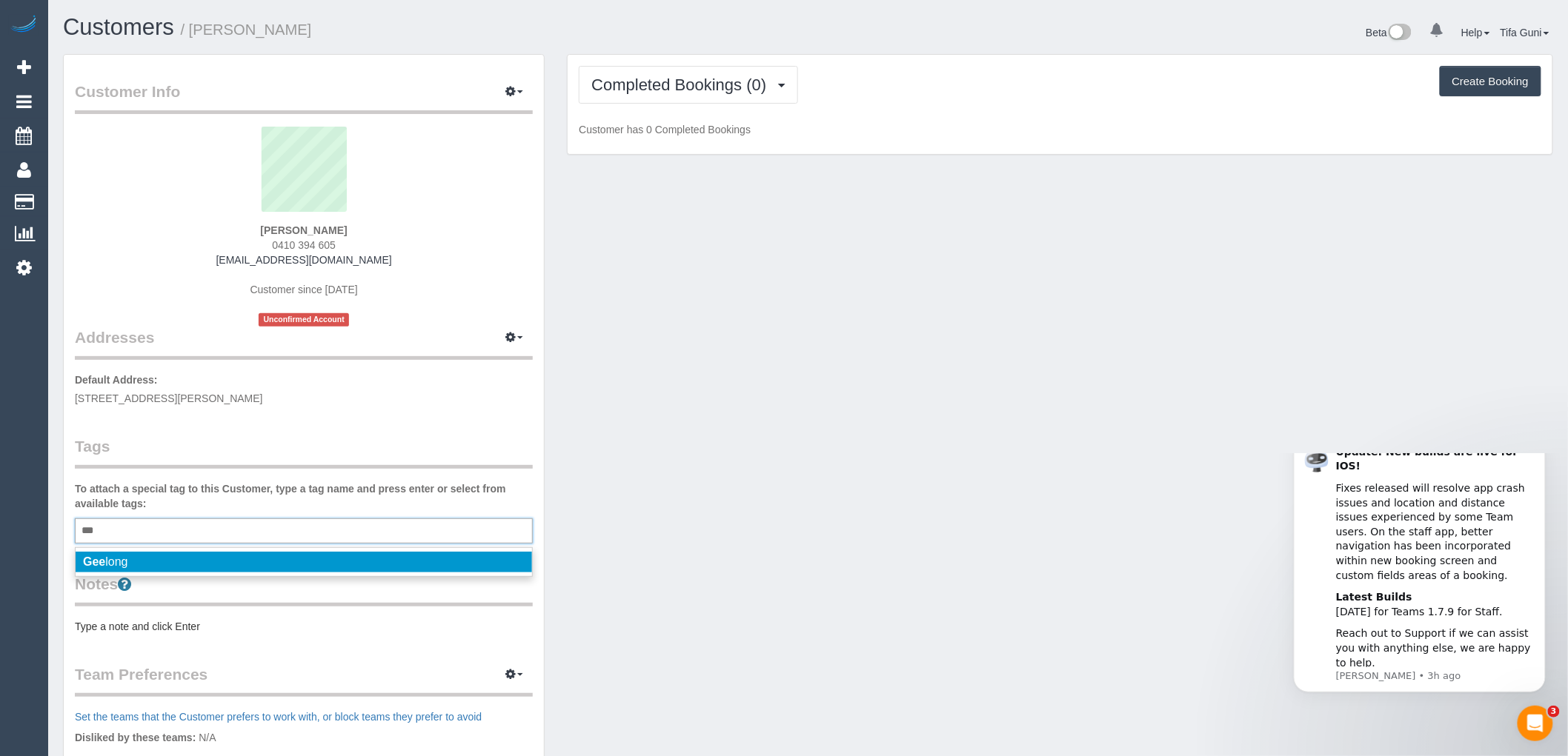
type input "***"
click at [131, 567] on li "Gee long" at bounding box center [303, 562] width 457 height 21
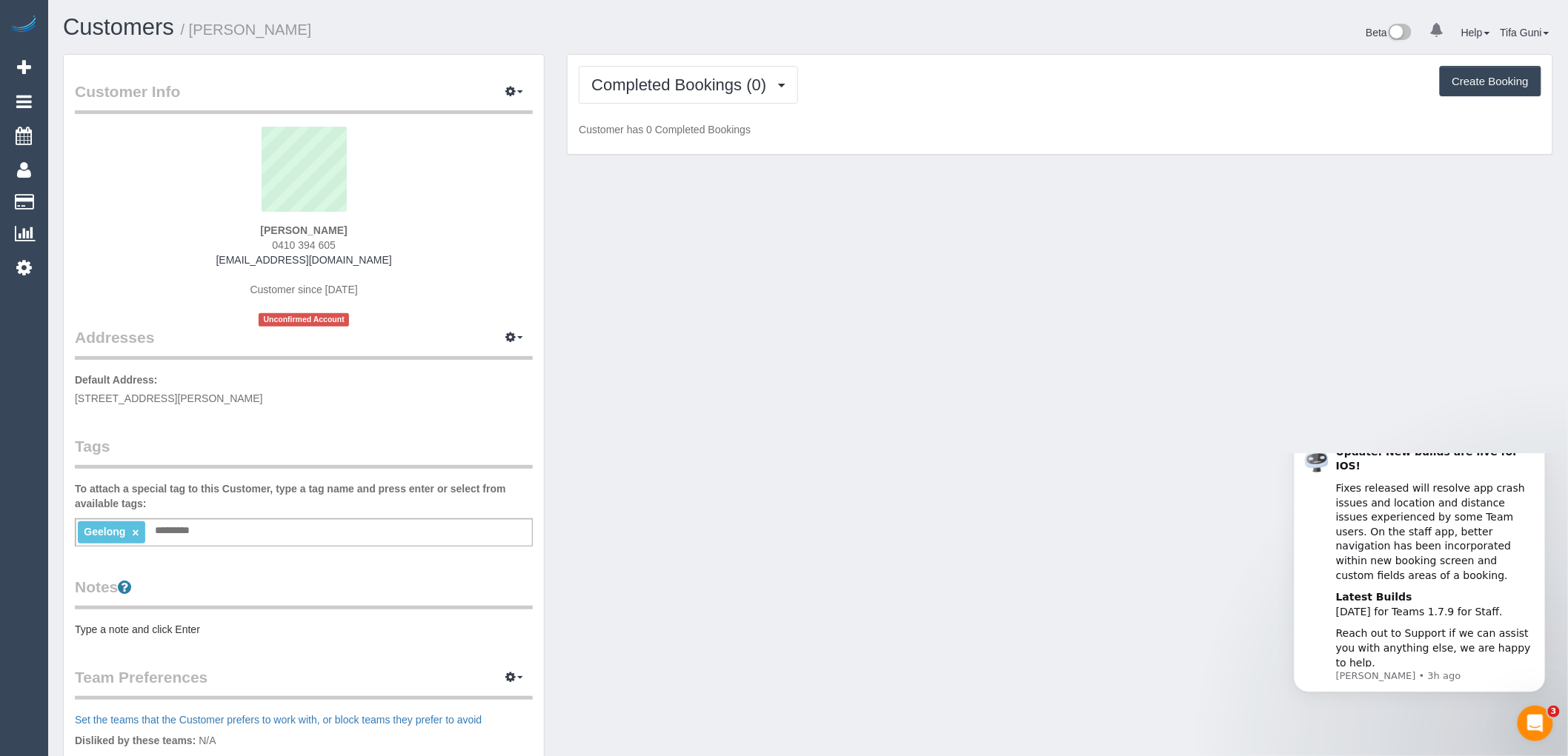
click at [632, 512] on div "Customer Info Edit Contact Info Send Message Email Preferences Special Sales Ta…" at bounding box center [808, 544] width 1512 height 981
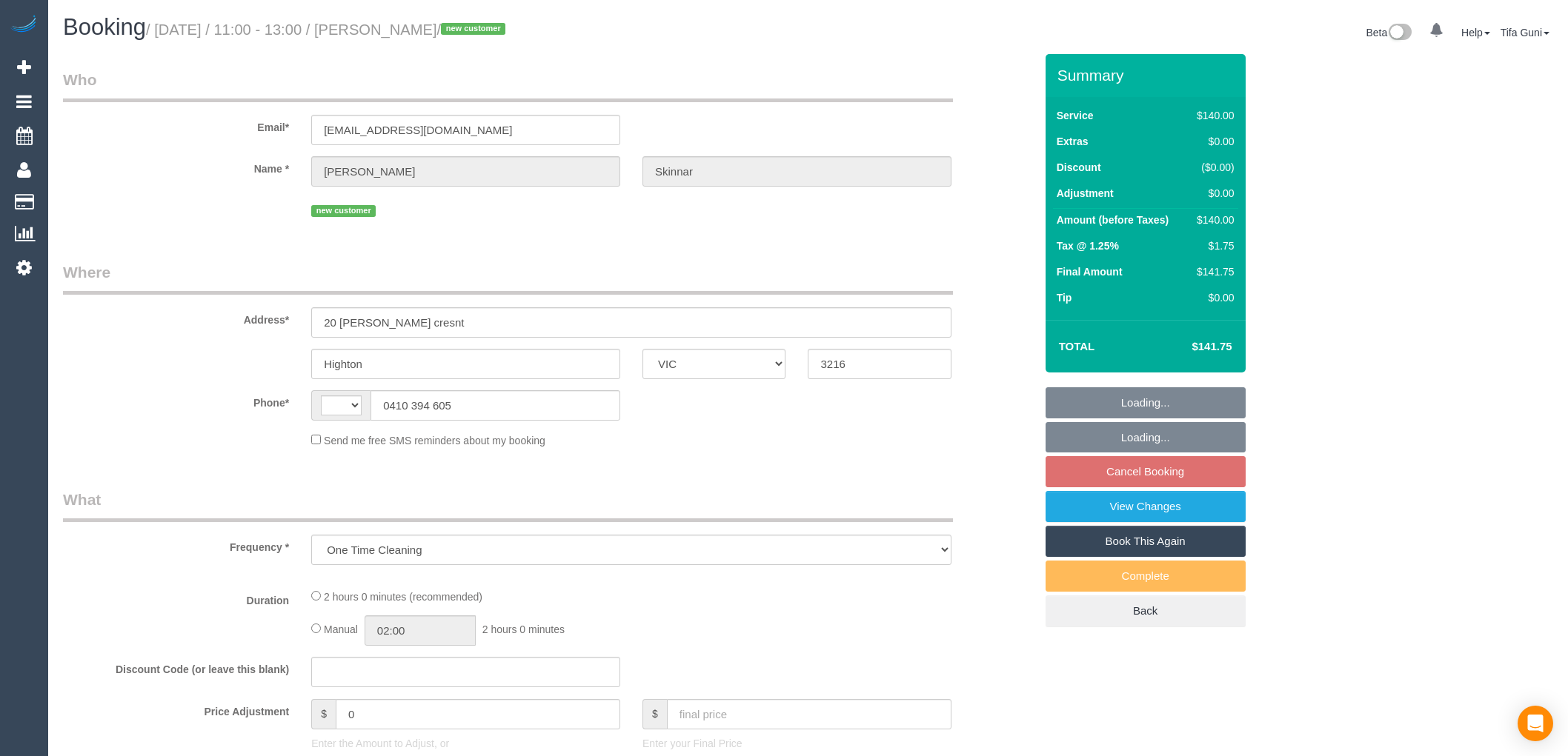
select select "VIC"
select select "string:stripe-pm_1S0ujW2GScqysDRVbudBYvnl"
select select "spot5"
select select "number:28"
select select "number:14"
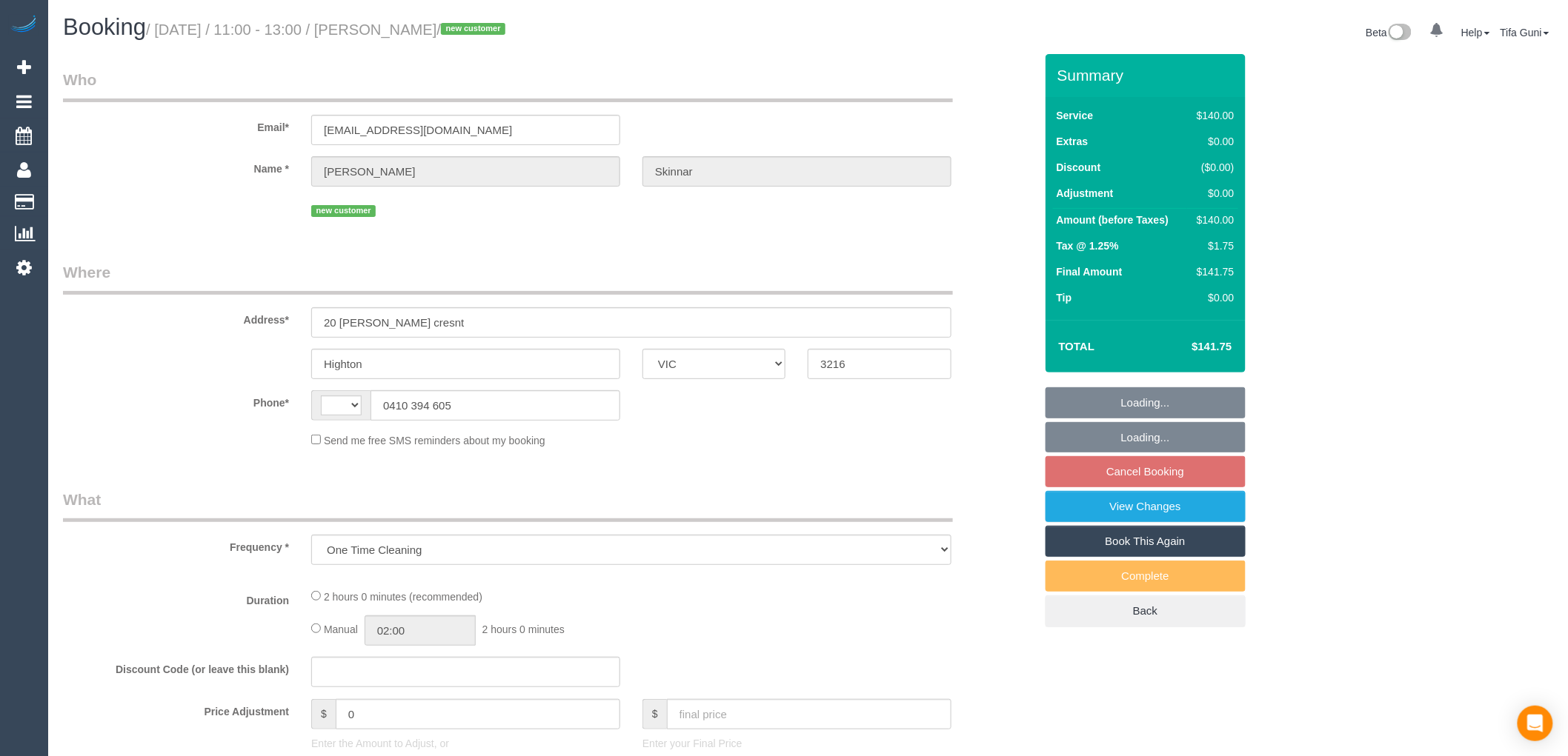
select select "number:19"
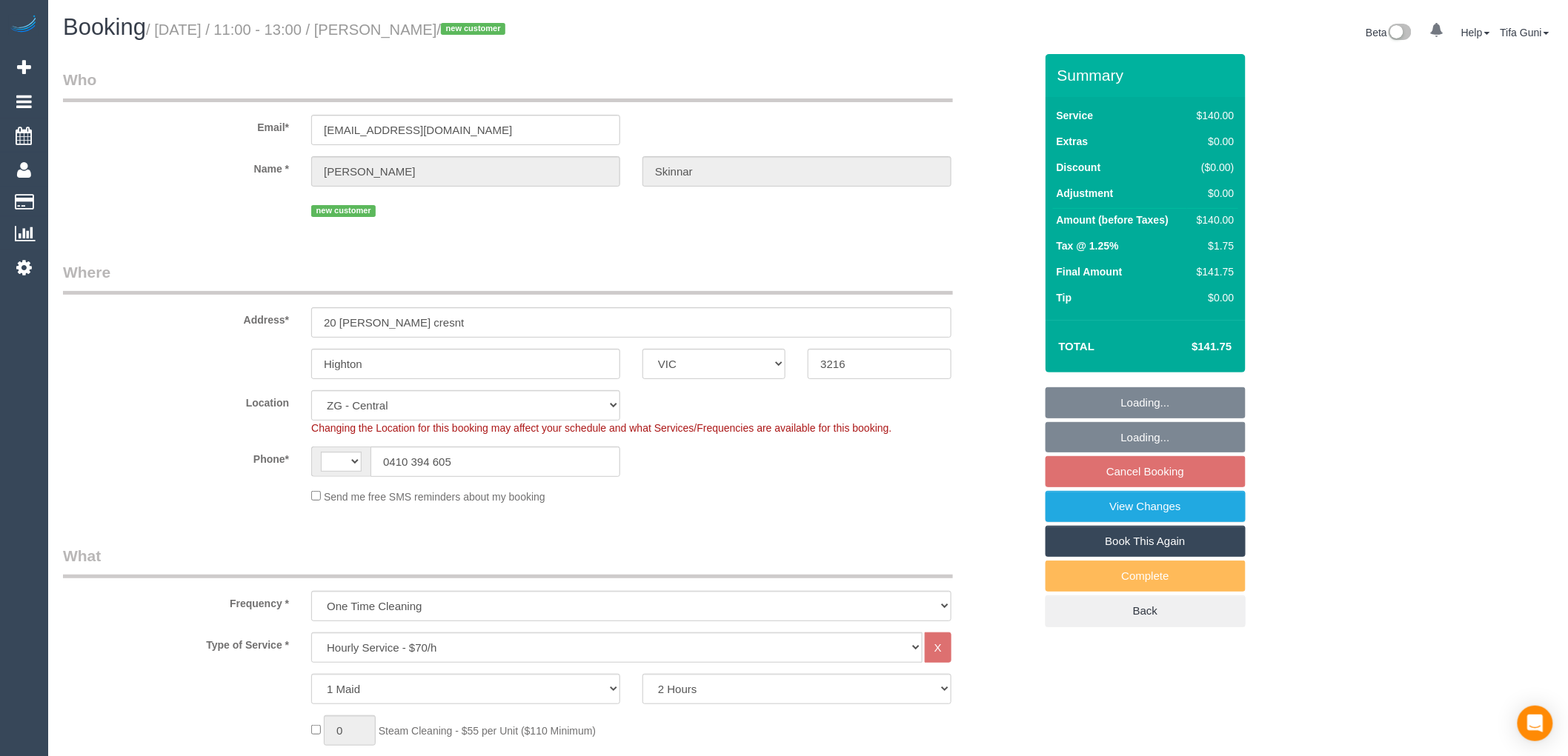
select select "object:909"
select select "string:AU"
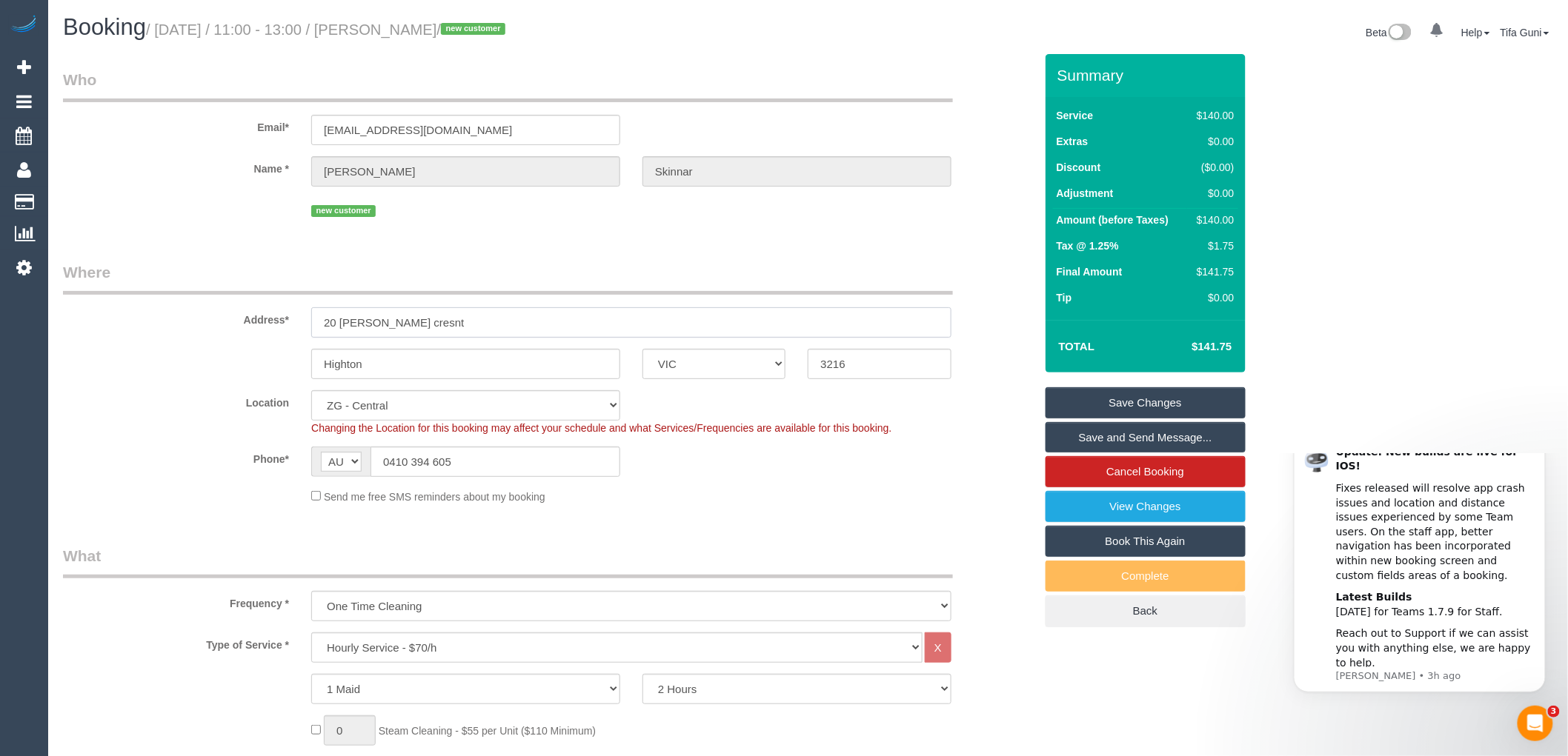
drag, startPoint x: 439, startPoint y: 327, endPoint x: 299, endPoint y: 315, distance: 140.5
click at [300, 315] on div "20 [PERSON_NAME] cresnt" at bounding box center [632, 322] width 663 height 31
drag, startPoint x: 494, startPoint y: 120, endPoint x: 288, endPoint y: 120, distance: 206.0
click at [288, 120] on div "Email* [EMAIL_ADDRESS][DOMAIN_NAME]" at bounding box center [548, 106] width 994 height 77
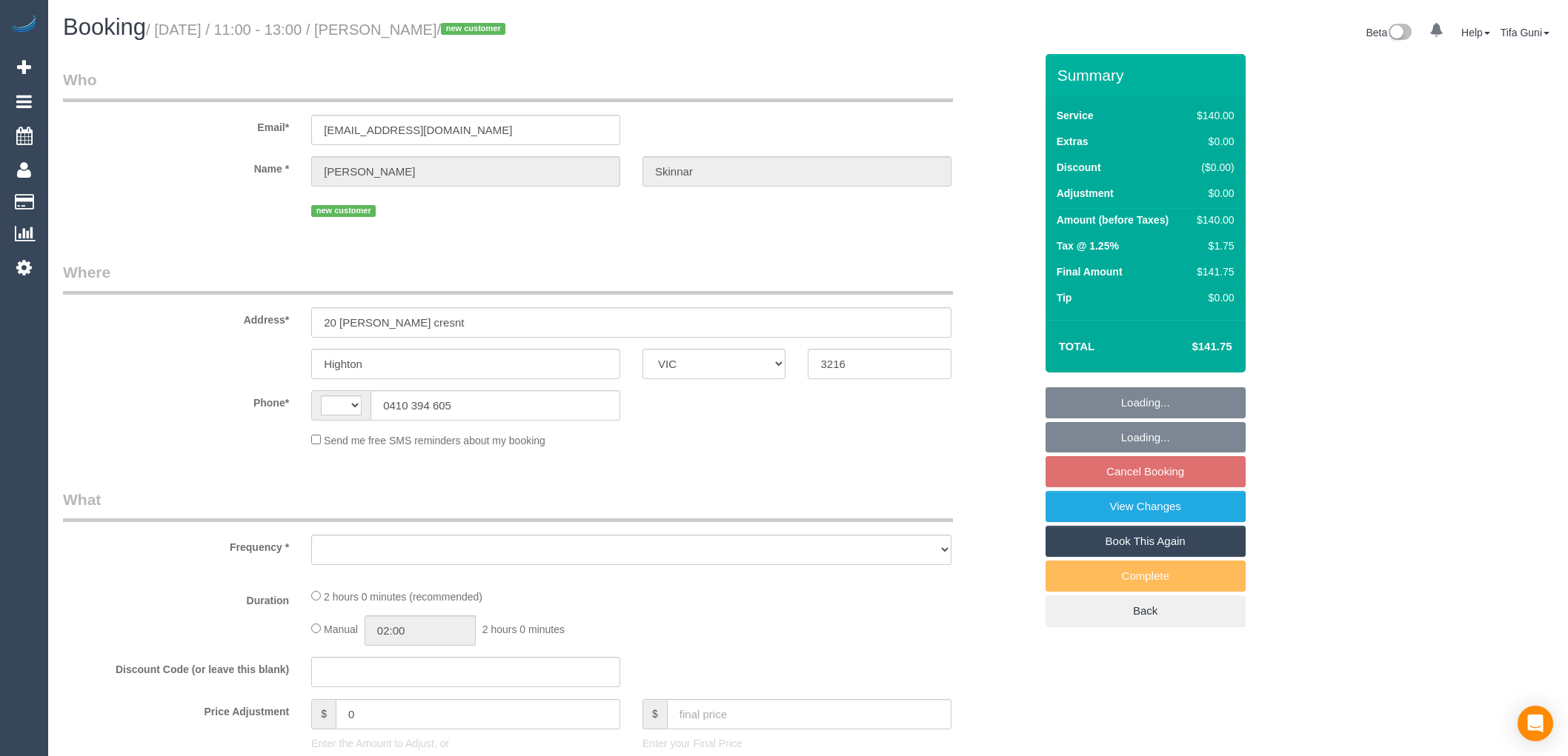
select select "VIC"
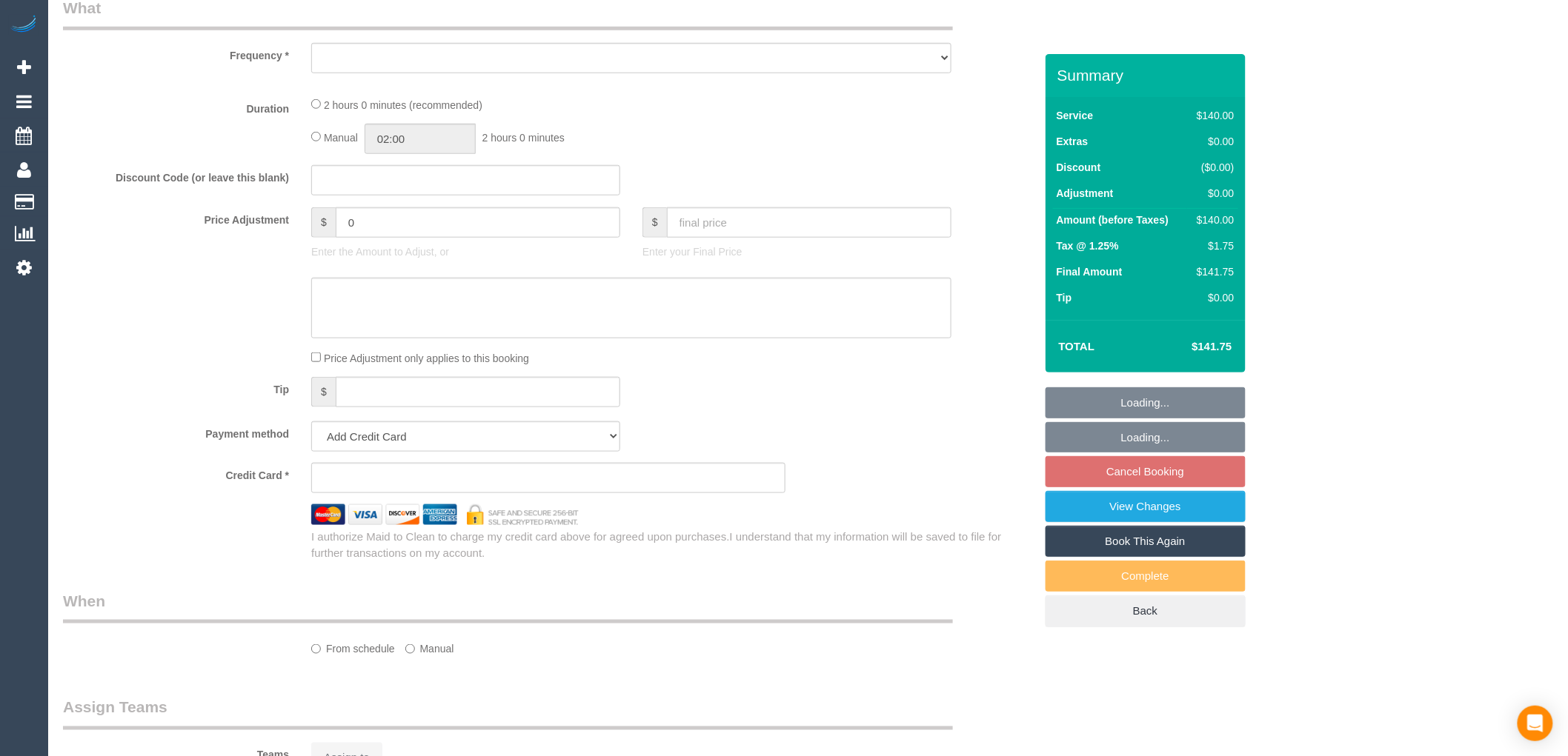
select select "object:284"
select select "number:28"
select select "number:14"
select select "number:19"
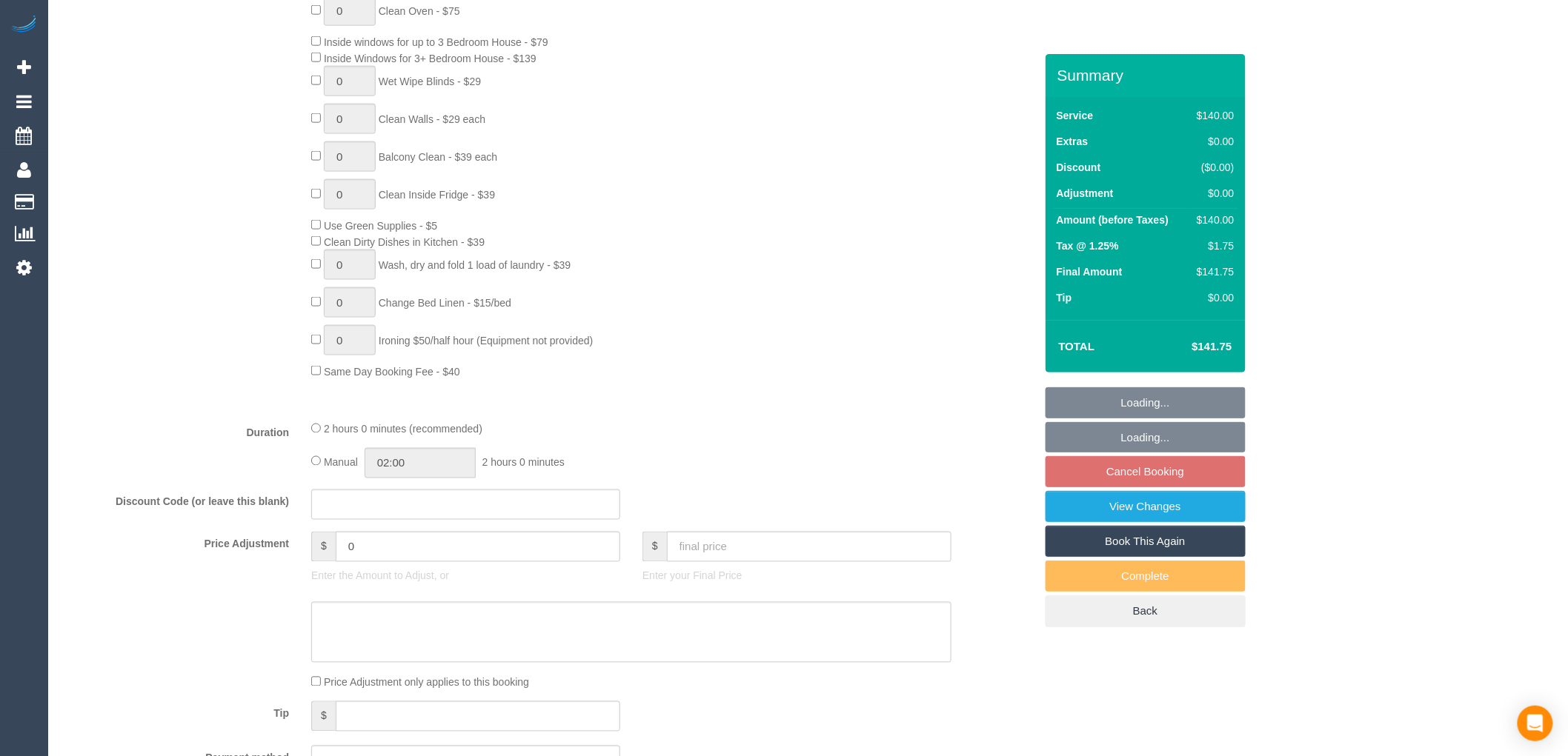
select select "object:848"
select select "string:AU"
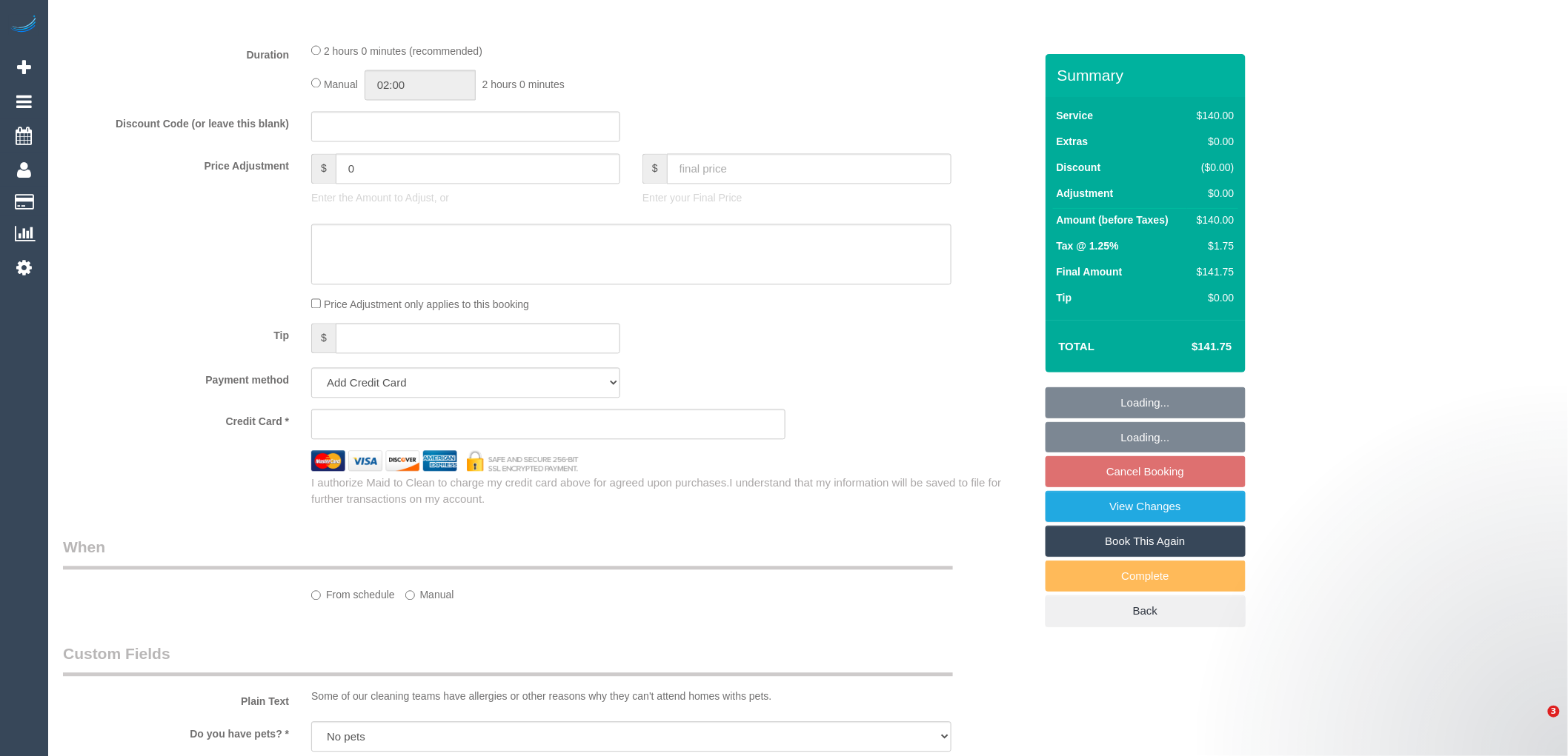
select select "string:stripe-pm_1S0ujW2GScqysDRVbudBYvnl"
select select "spot5"
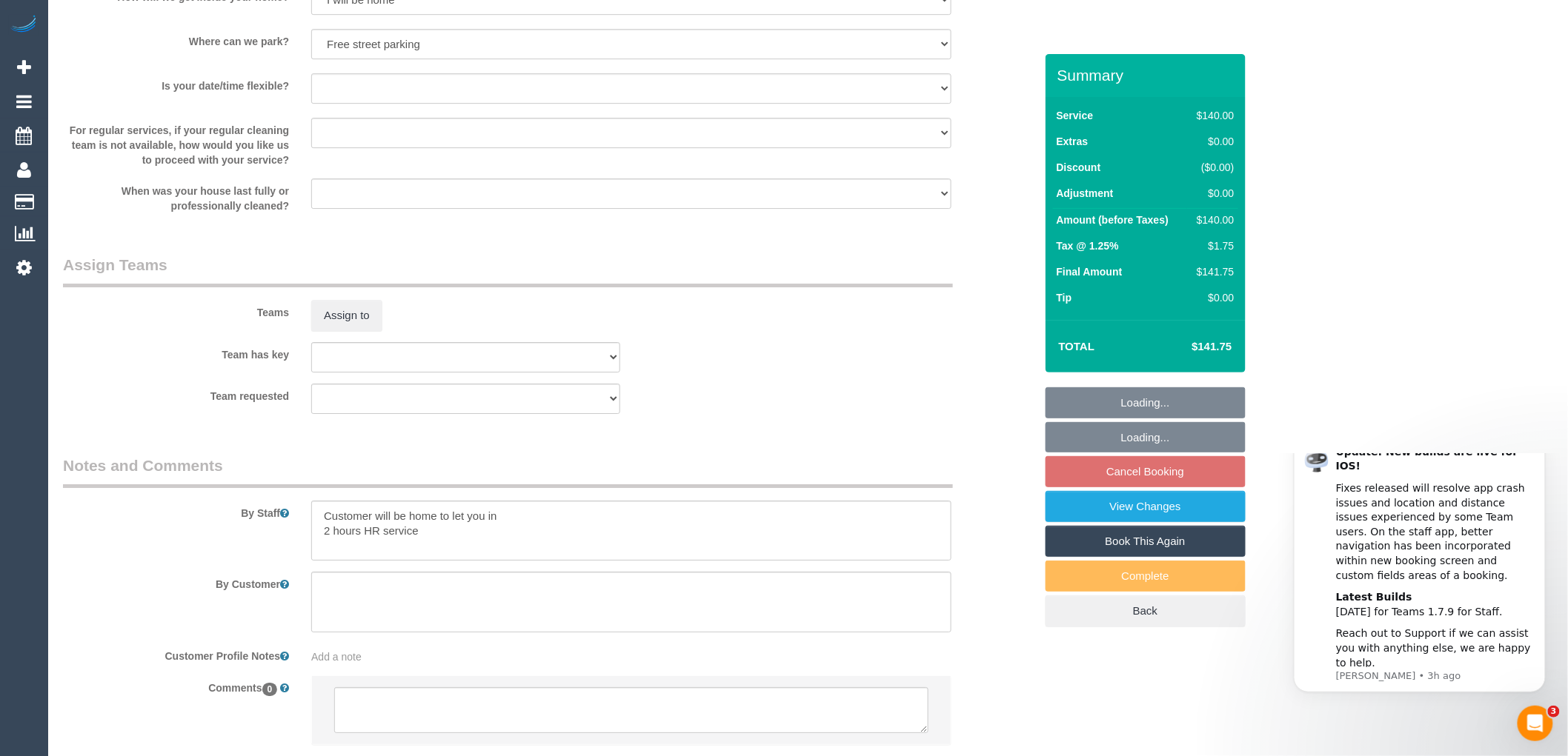
scroll to position [2049, 0]
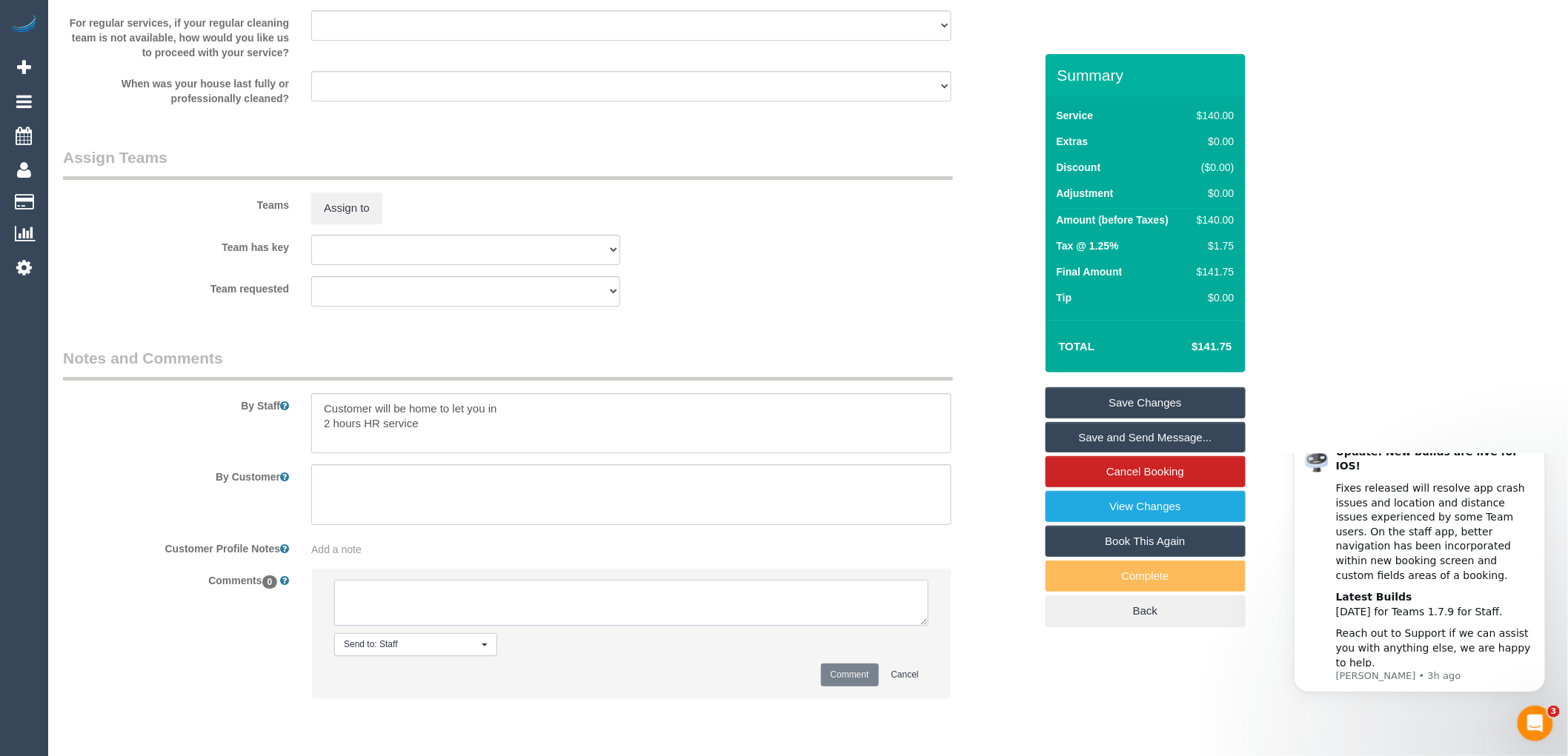
click at [411, 596] on textarea at bounding box center [631, 603] width 594 height 46
type textarea "-"
paste textarea "Flexibility dates: Flexibility times: Notes: knows we need to review Contact vi…"
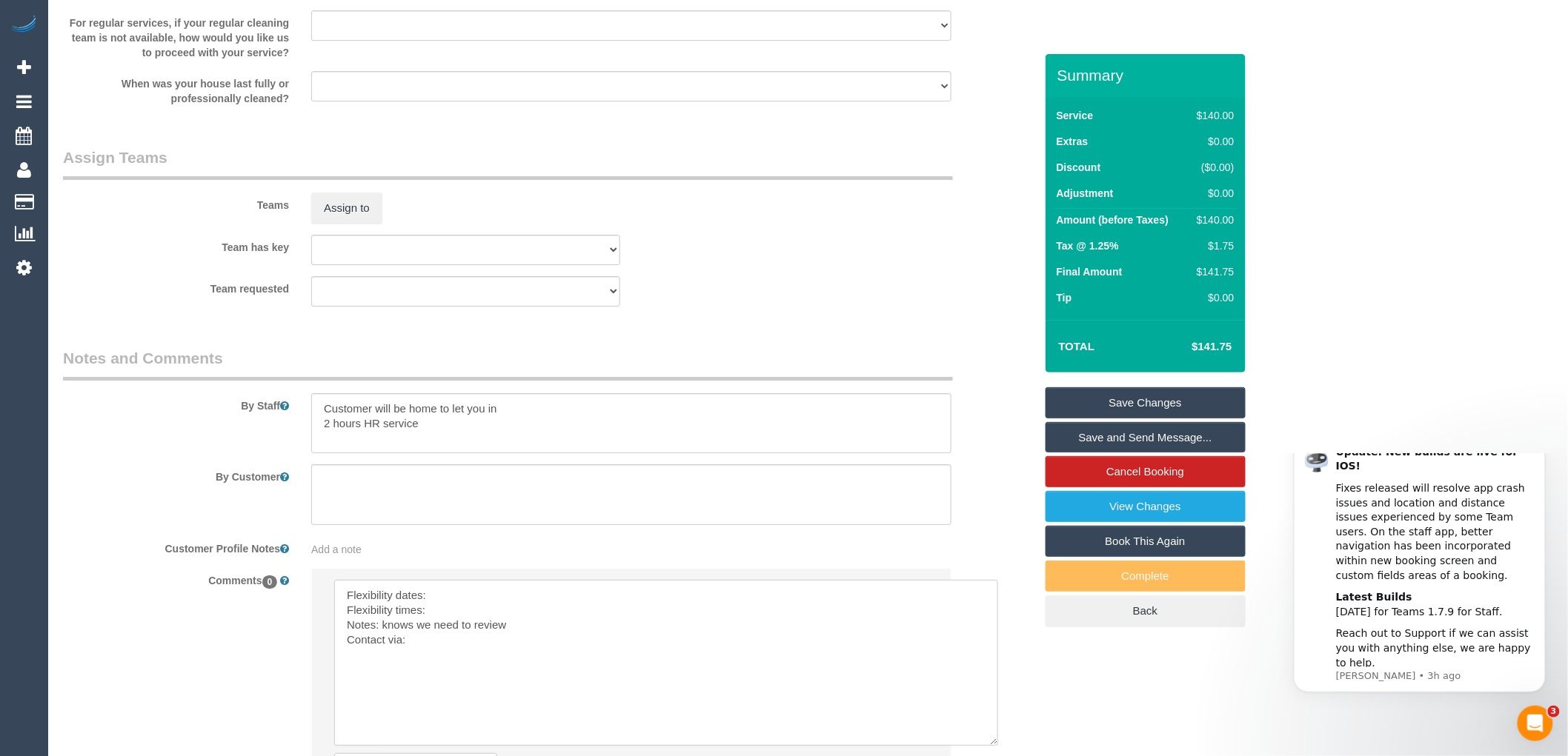
drag, startPoint x: 921, startPoint y: 634, endPoint x: 997, endPoint y: 759, distance: 146.3
click at [438, 605] on textarea at bounding box center [669, 665] width 669 height 172
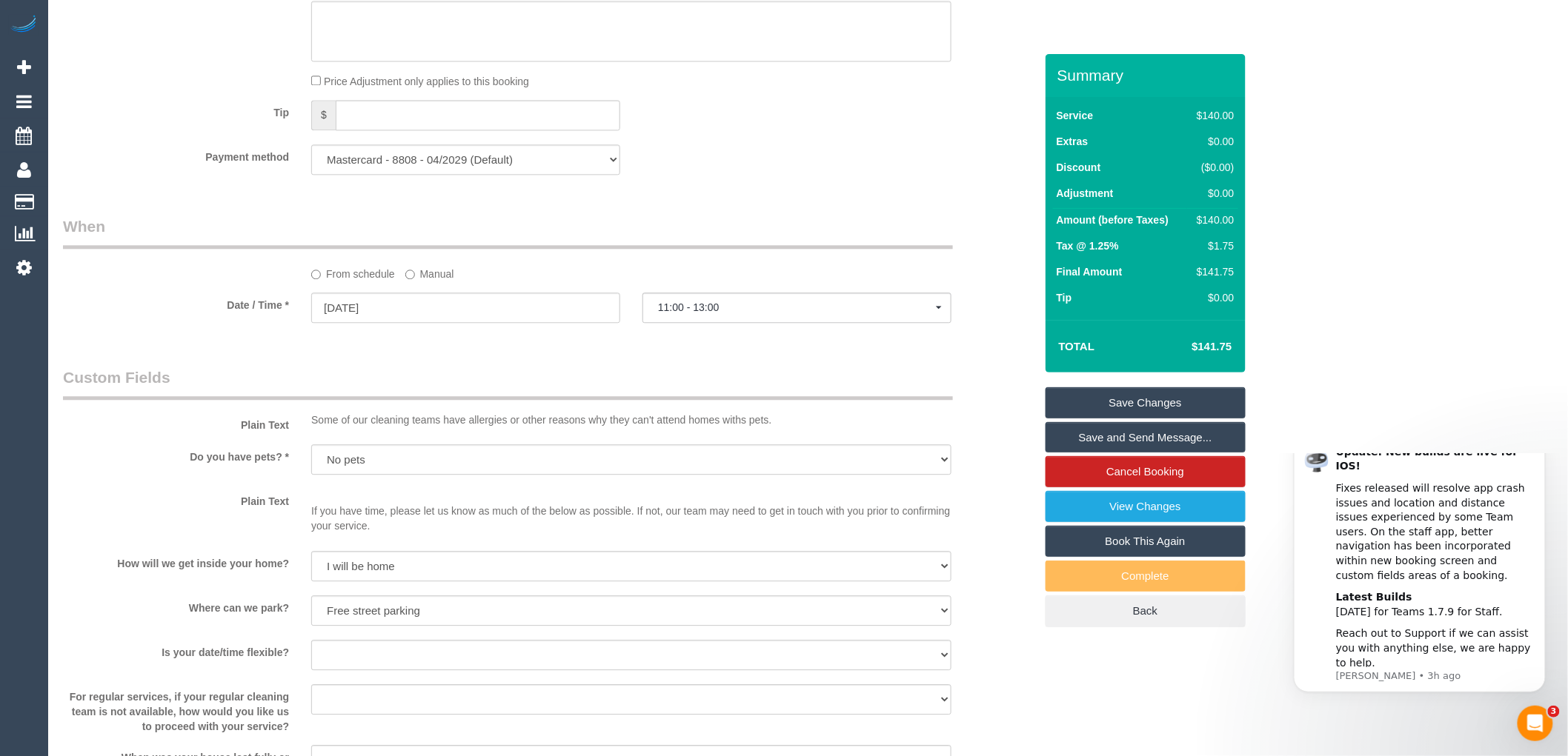
scroll to position [1309, 0]
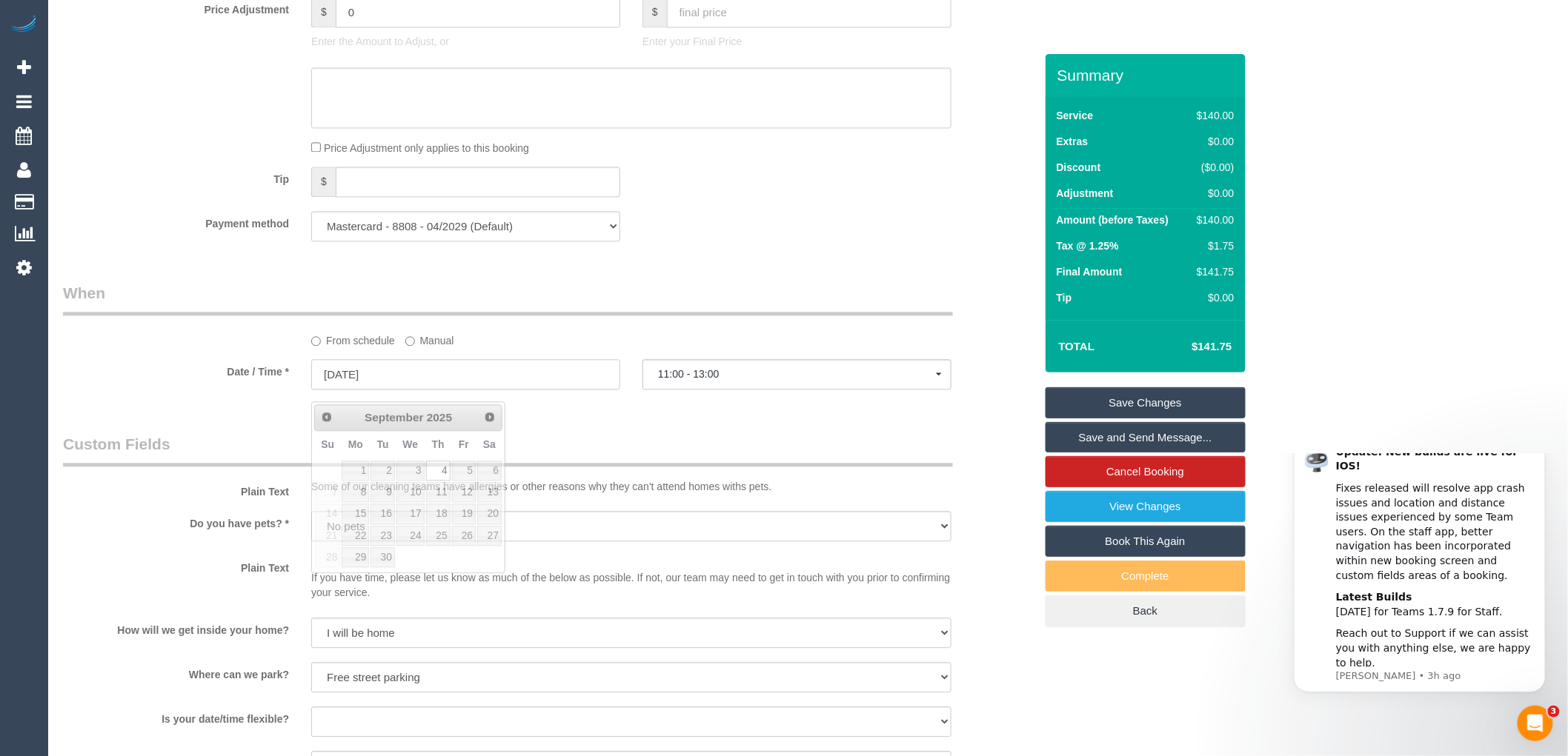
click at [396, 386] on input "04/09/2025" at bounding box center [466, 374] width 309 height 31
click at [564, 419] on div "Who Email* tammyskinner1@hotmail.com Name * Tammy Skinnar new customer Where Ad…" at bounding box center [548, 183] width 994 height 2876
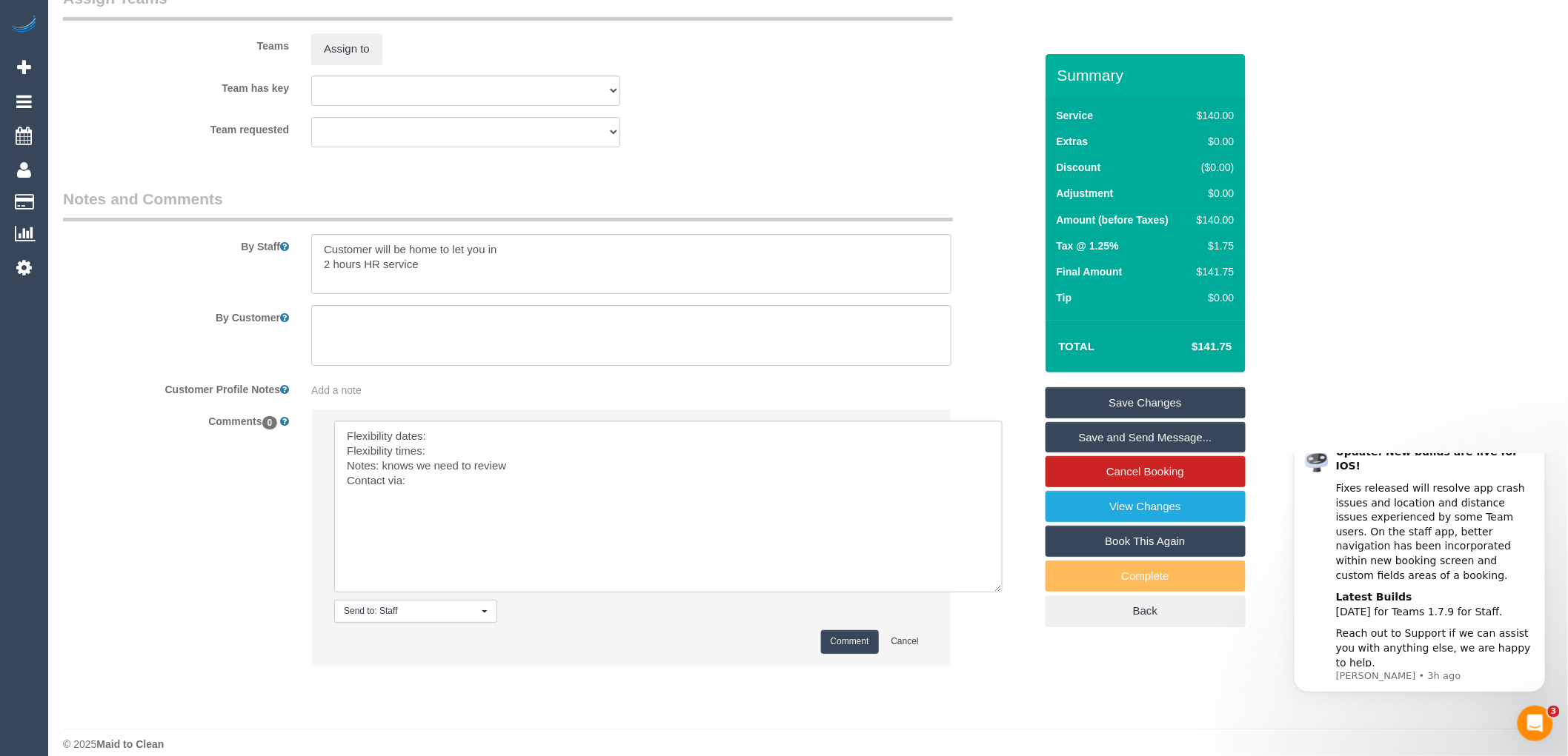
scroll to position [2215, 0]
click at [447, 443] on textarea at bounding box center [669, 500] width 669 height 172
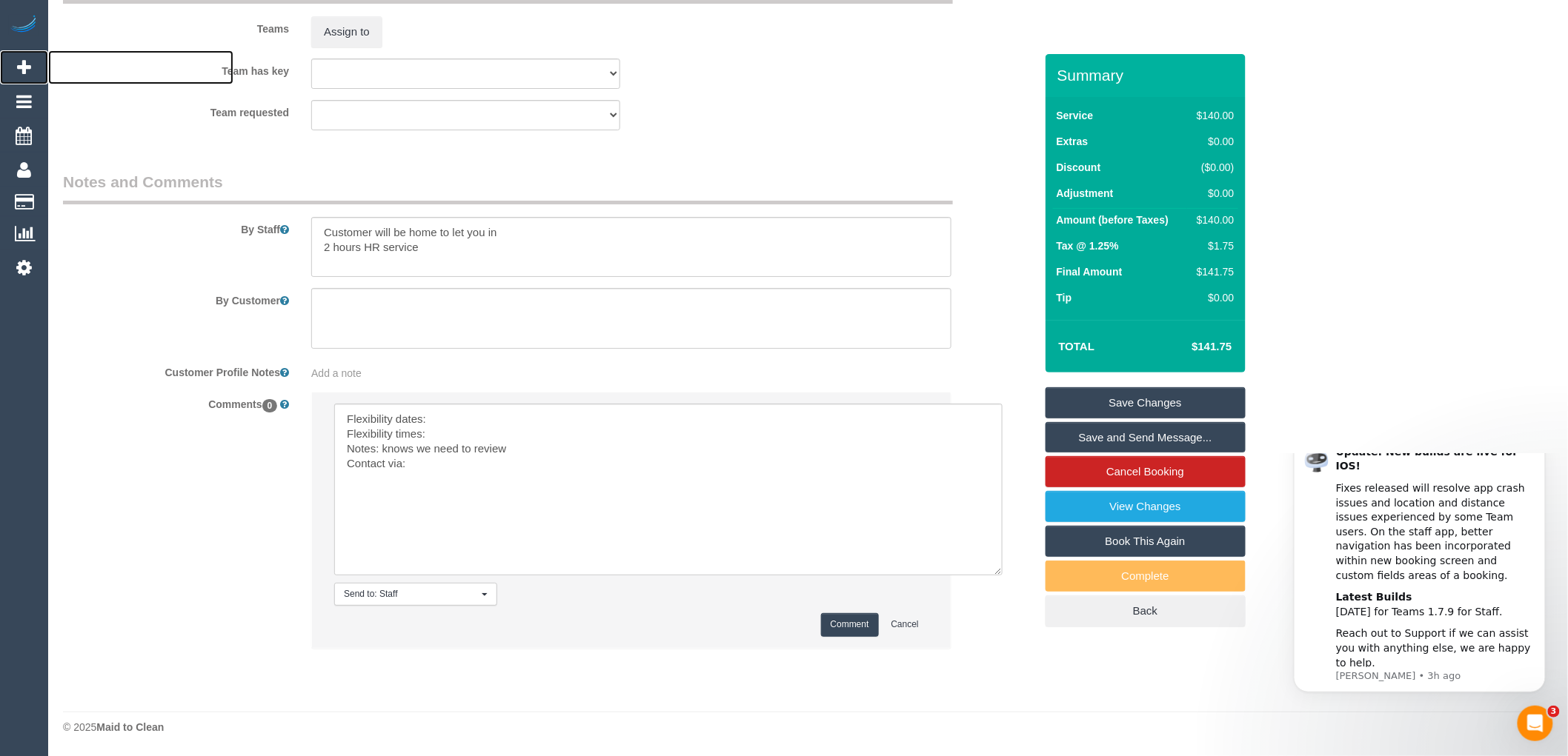
scroll to position [2237, 0]
click at [465, 416] on textarea at bounding box center [669, 489] width 669 height 172
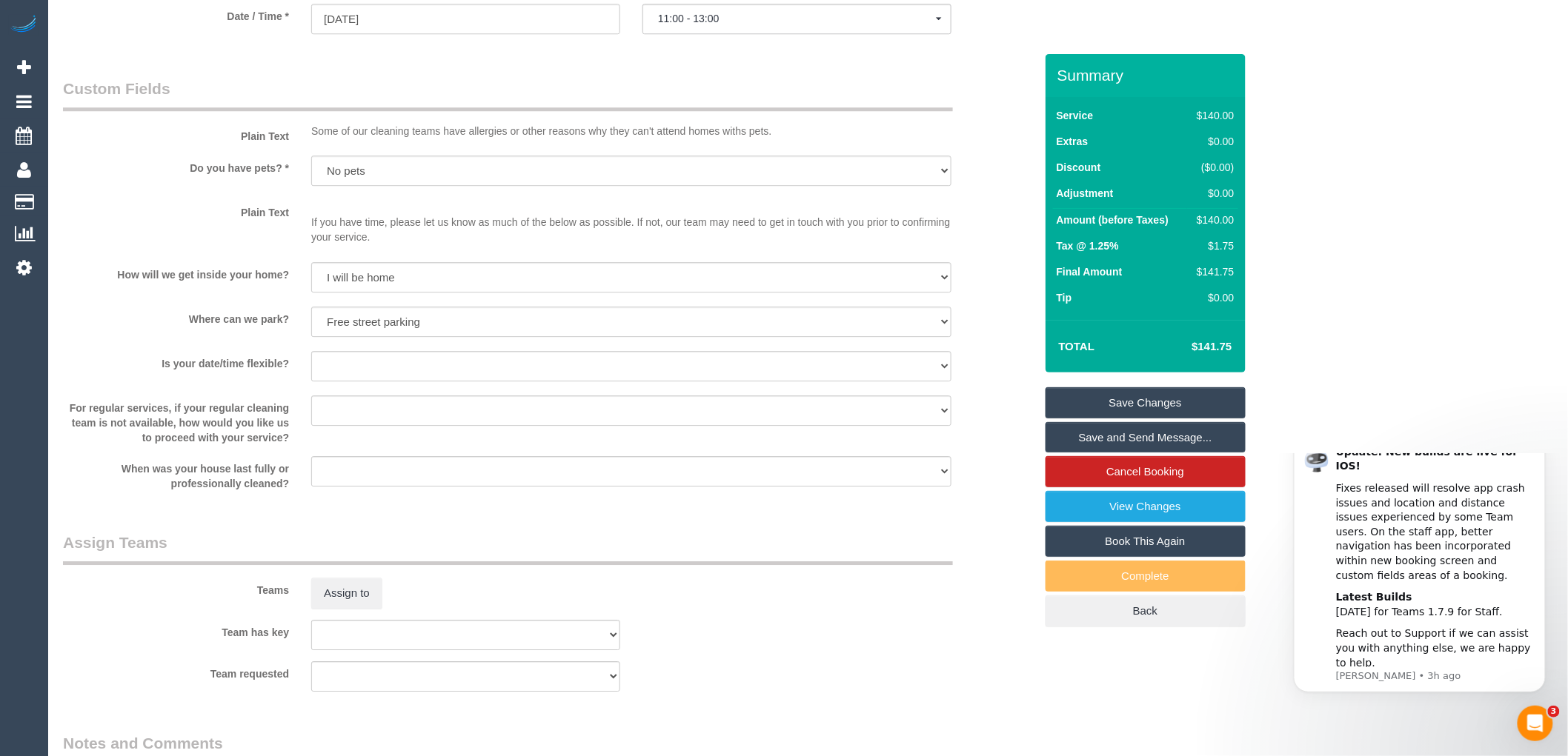
scroll to position [1661, 0]
click at [381, 35] on input "[DATE]" at bounding box center [466, 22] width 309 height 31
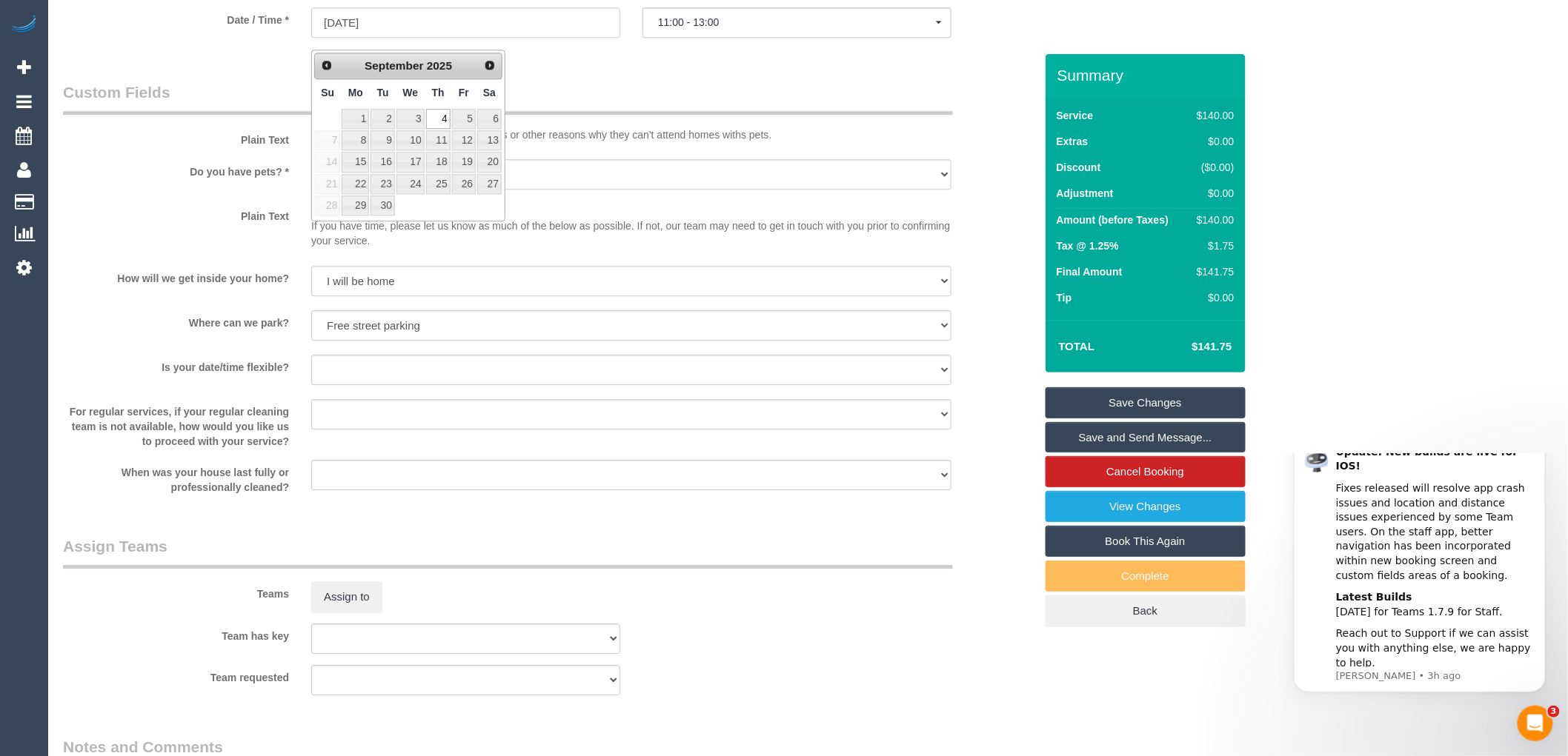
click at [541, 100] on legend "Custom Fields" at bounding box center [507, 98] width 889 height 34
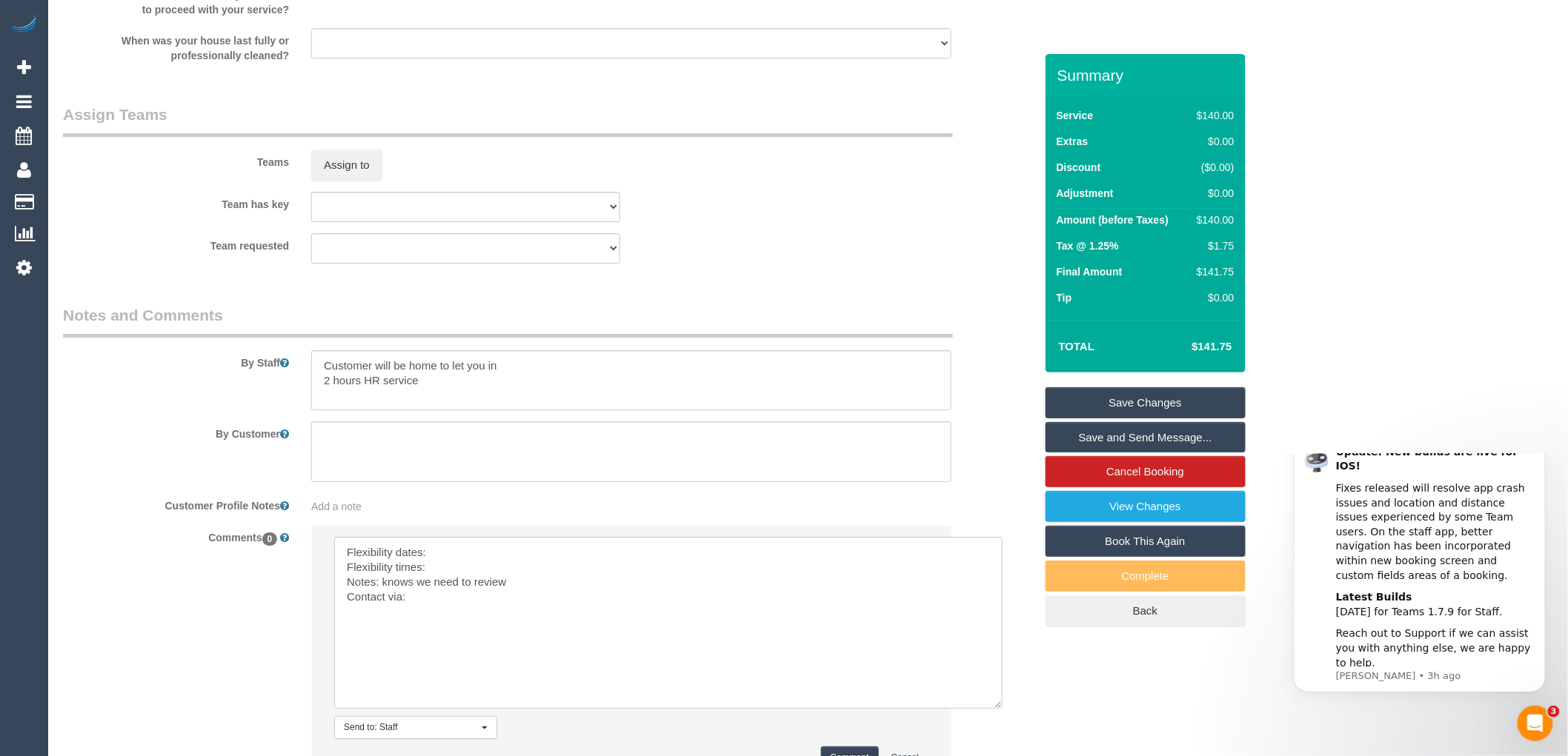
scroll to position [2154, 0]
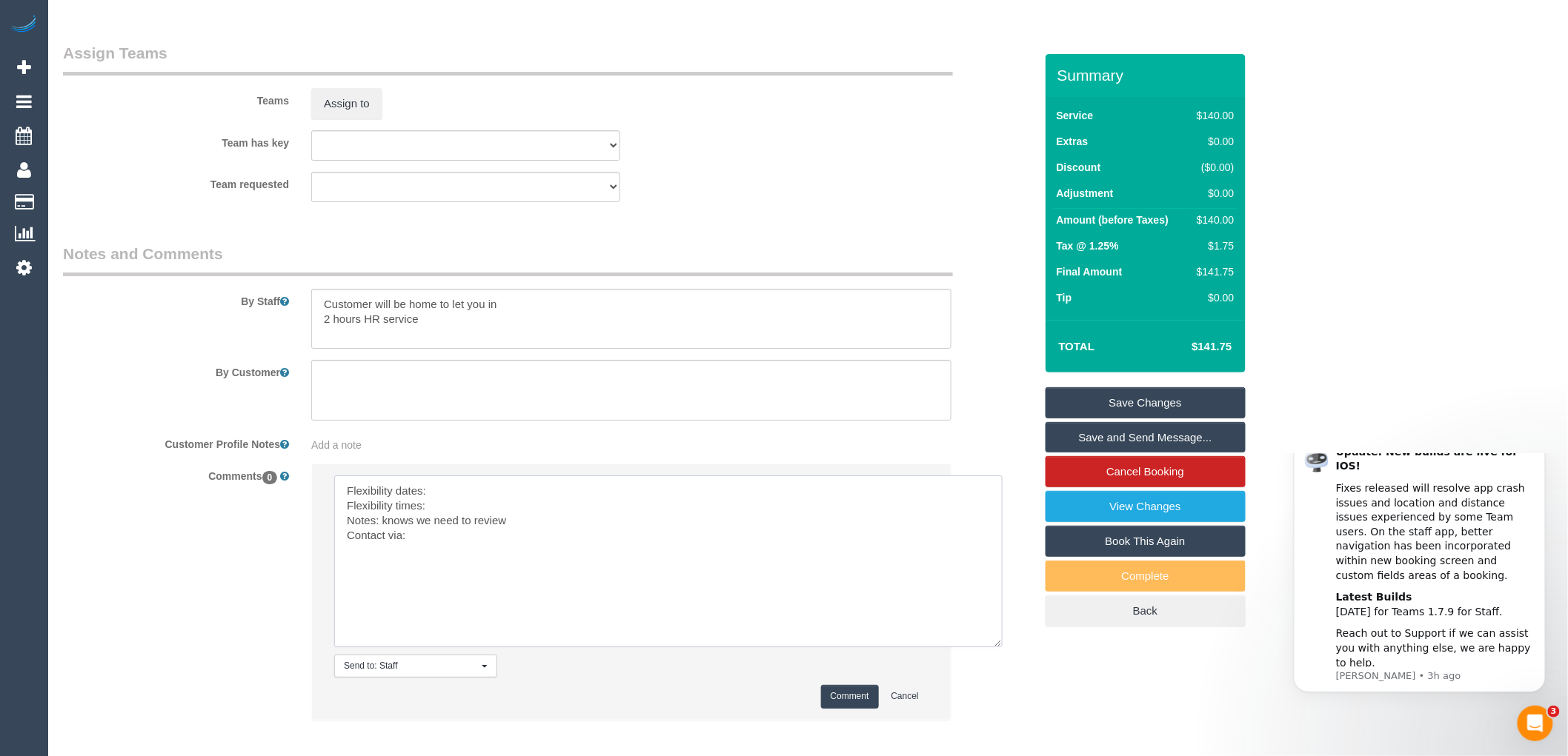
click at [440, 502] on textarea at bounding box center [669, 561] width 669 height 172
click at [432, 515] on textarea at bounding box center [669, 561] width 669 height 172
click at [467, 515] on textarea at bounding box center [669, 561] width 669 height 172
click at [600, 515] on textarea at bounding box center [669, 561] width 669 height 172
click at [419, 545] on textarea at bounding box center [669, 561] width 669 height 172
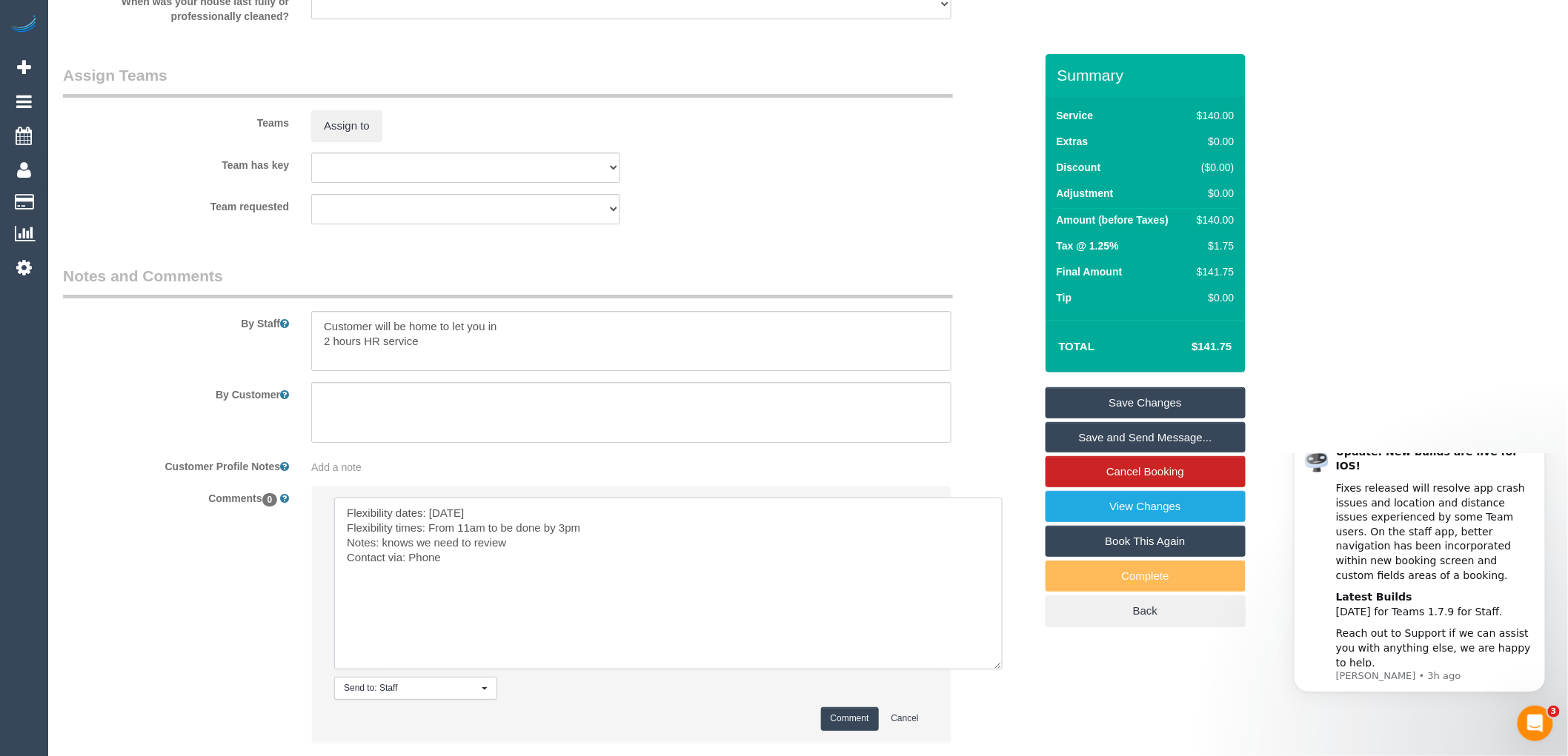
scroll to position [2237, 0]
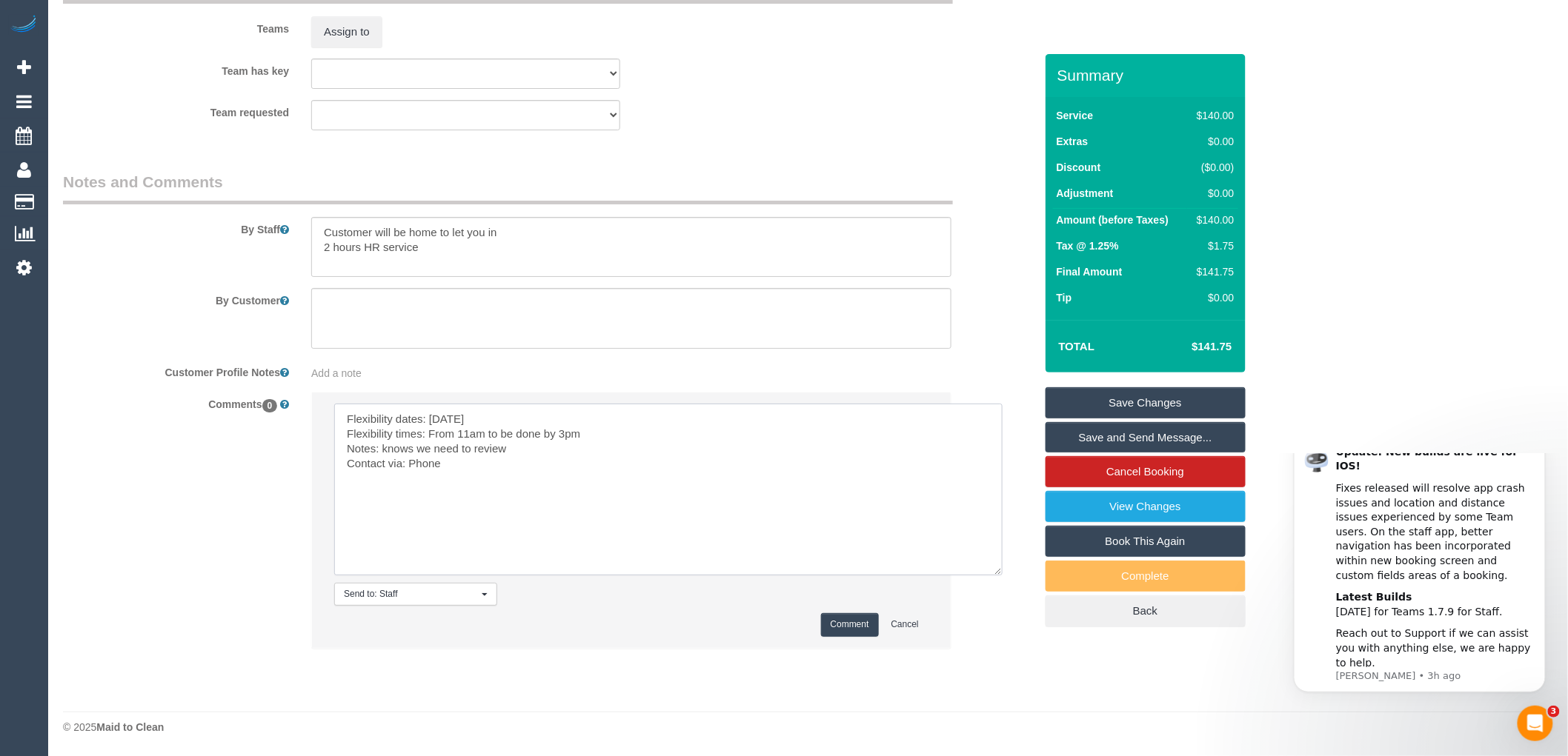
type textarea "Flexibility dates: [DATE] Flexibility times: From 11am to be done by 3pm Notes:…"
click at [852, 625] on button "Comment" at bounding box center [850, 625] width 58 height 23
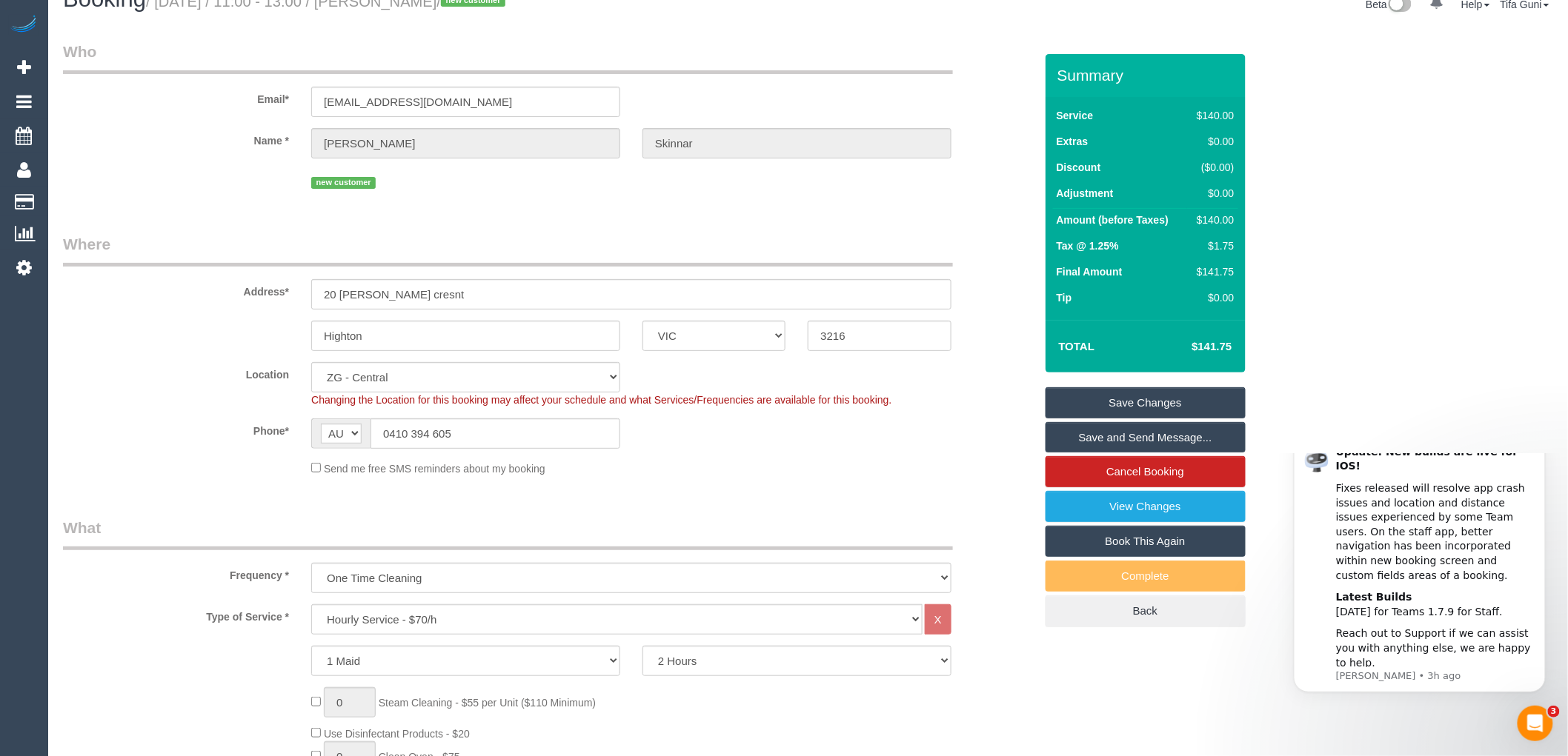
scroll to position [0, 0]
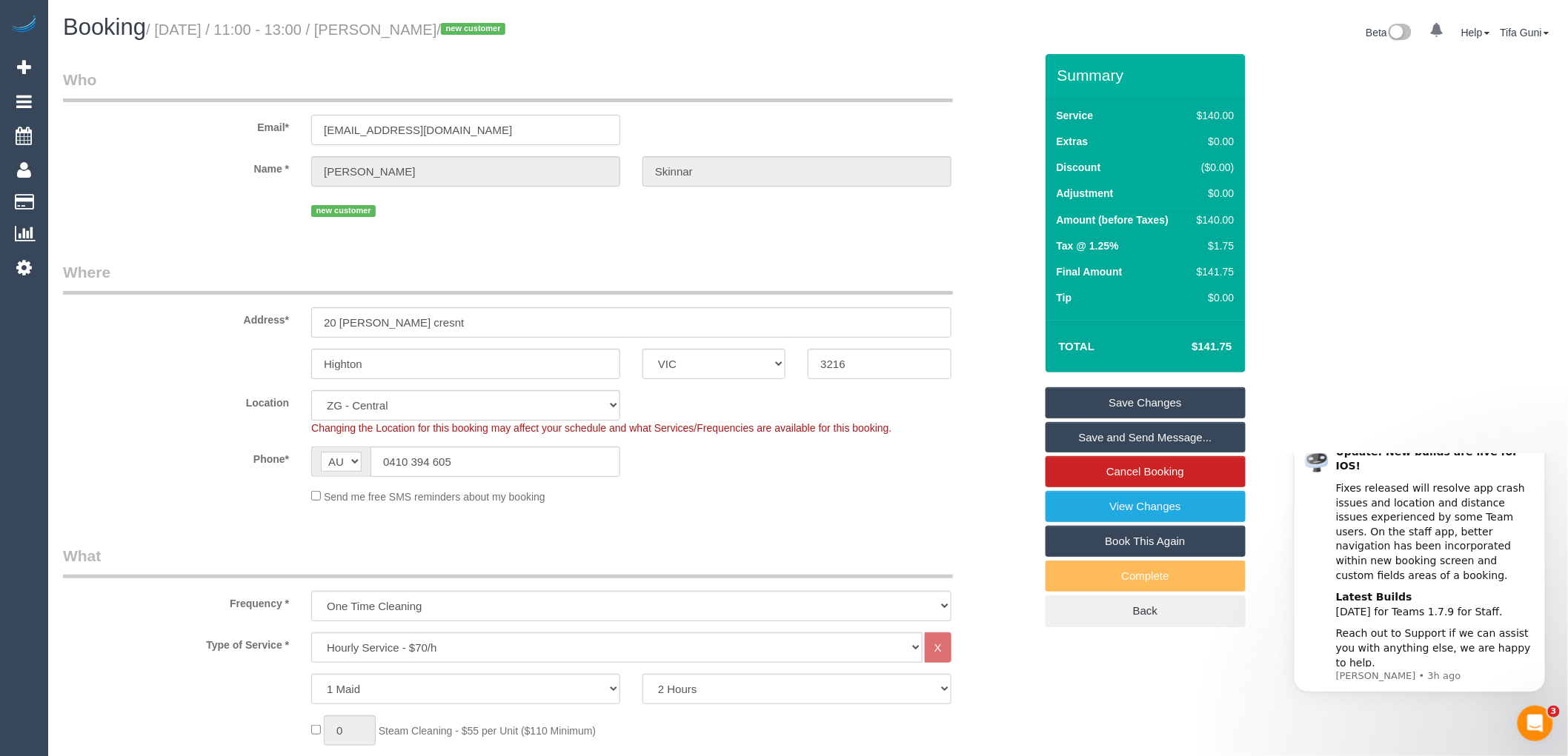
drag, startPoint x: 472, startPoint y: 134, endPoint x: 190, endPoint y: 153, distance: 282.6
click at [190, 153] on sui-booking-customer "Email* tammyskinner1@hotmail.com Name * Tammy Skinnar new customer" at bounding box center [548, 144] width 971 height 152
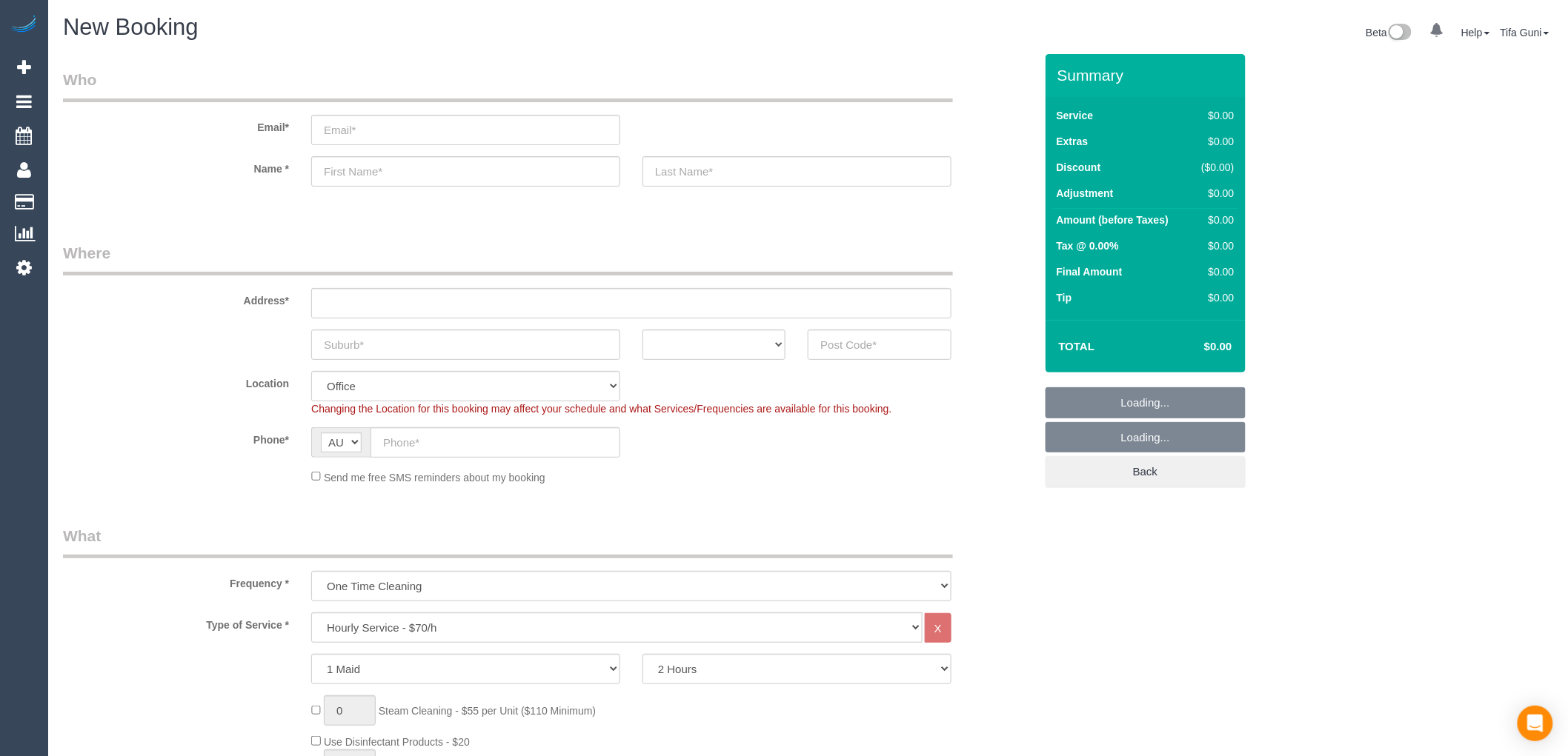
select select "object:813"
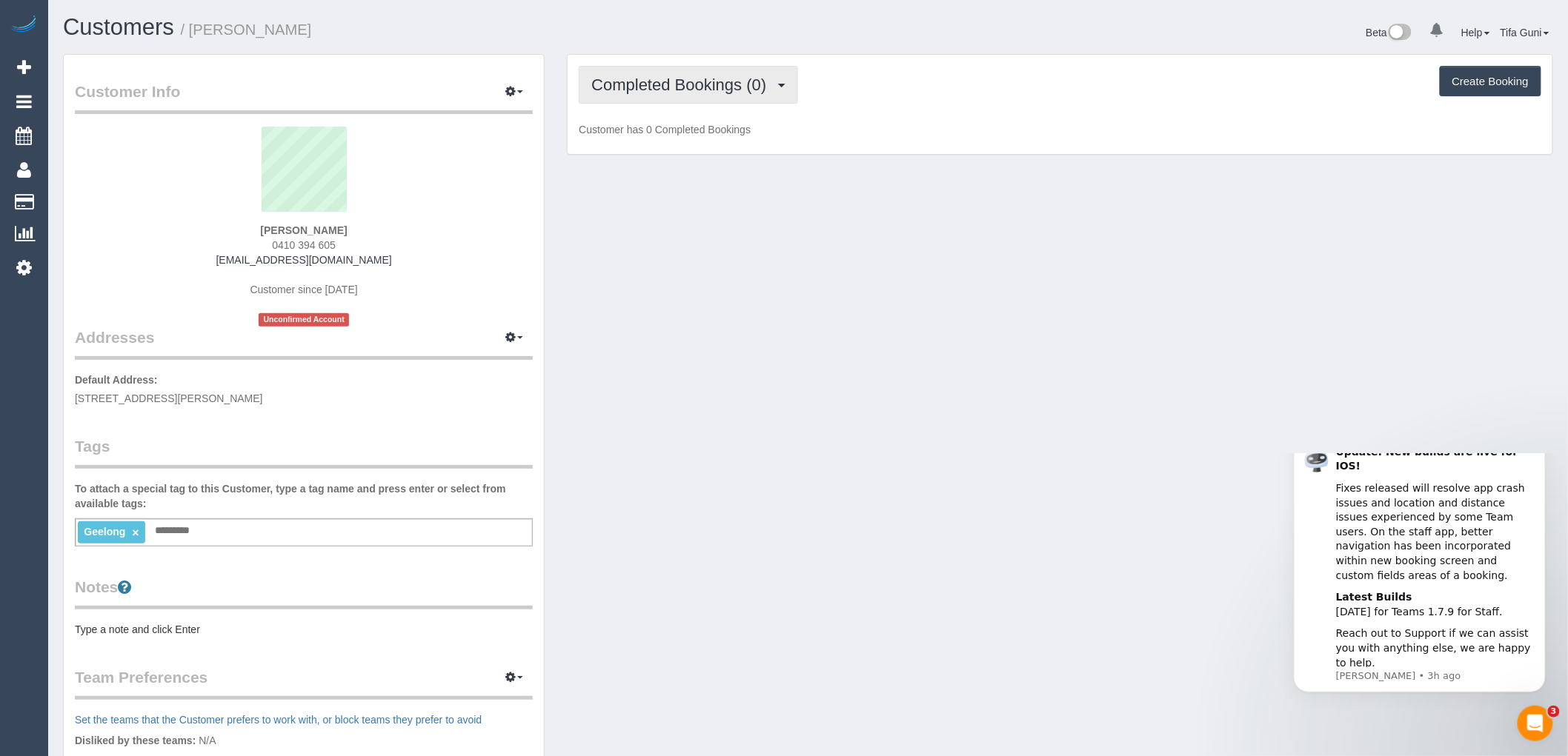
click at [767, 89] on span "Completed Bookings (0)" at bounding box center [682, 85] width 182 height 19
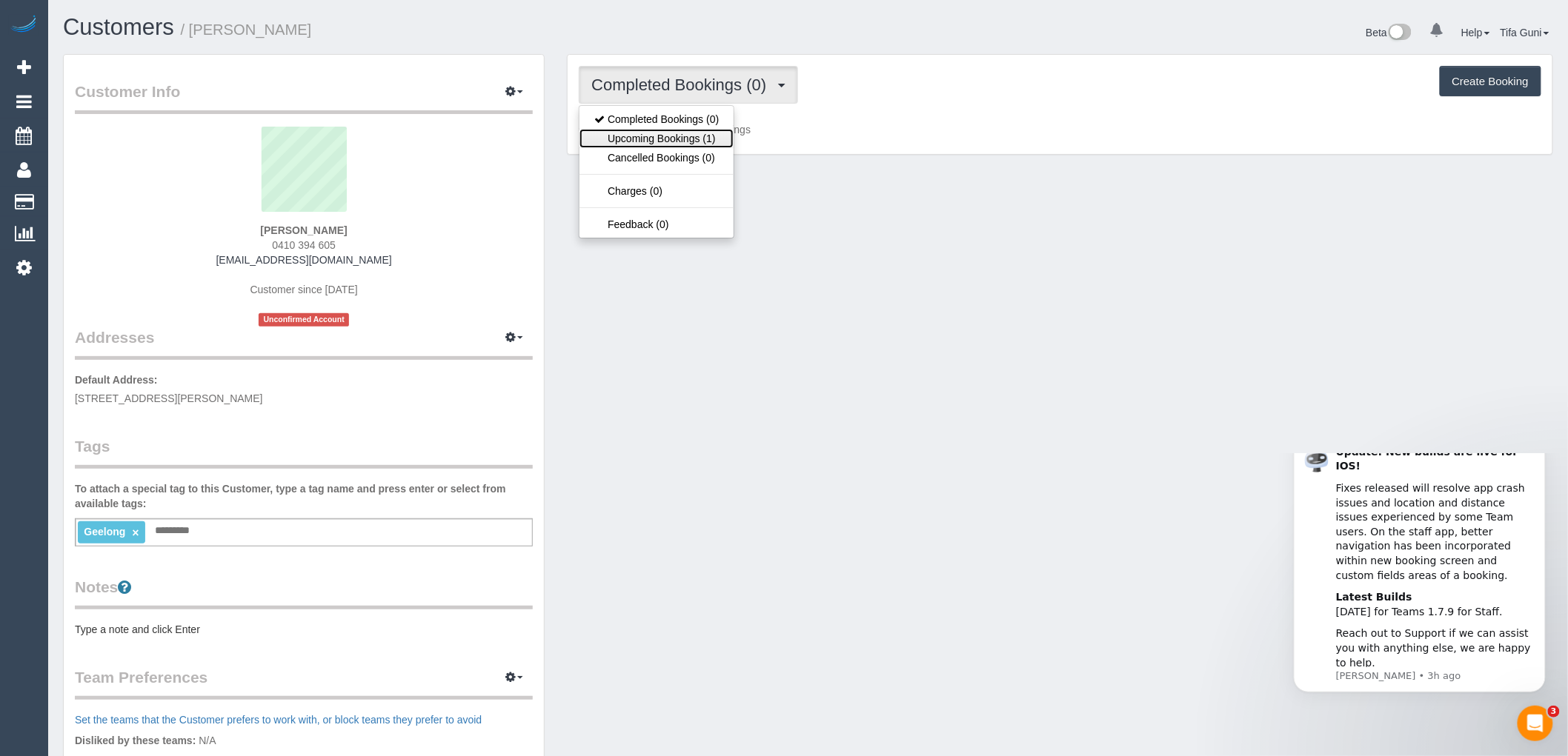
click at [693, 144] on link "Upcoming Bookings (1)" at bounding box center [656, 138] width 154 height 19
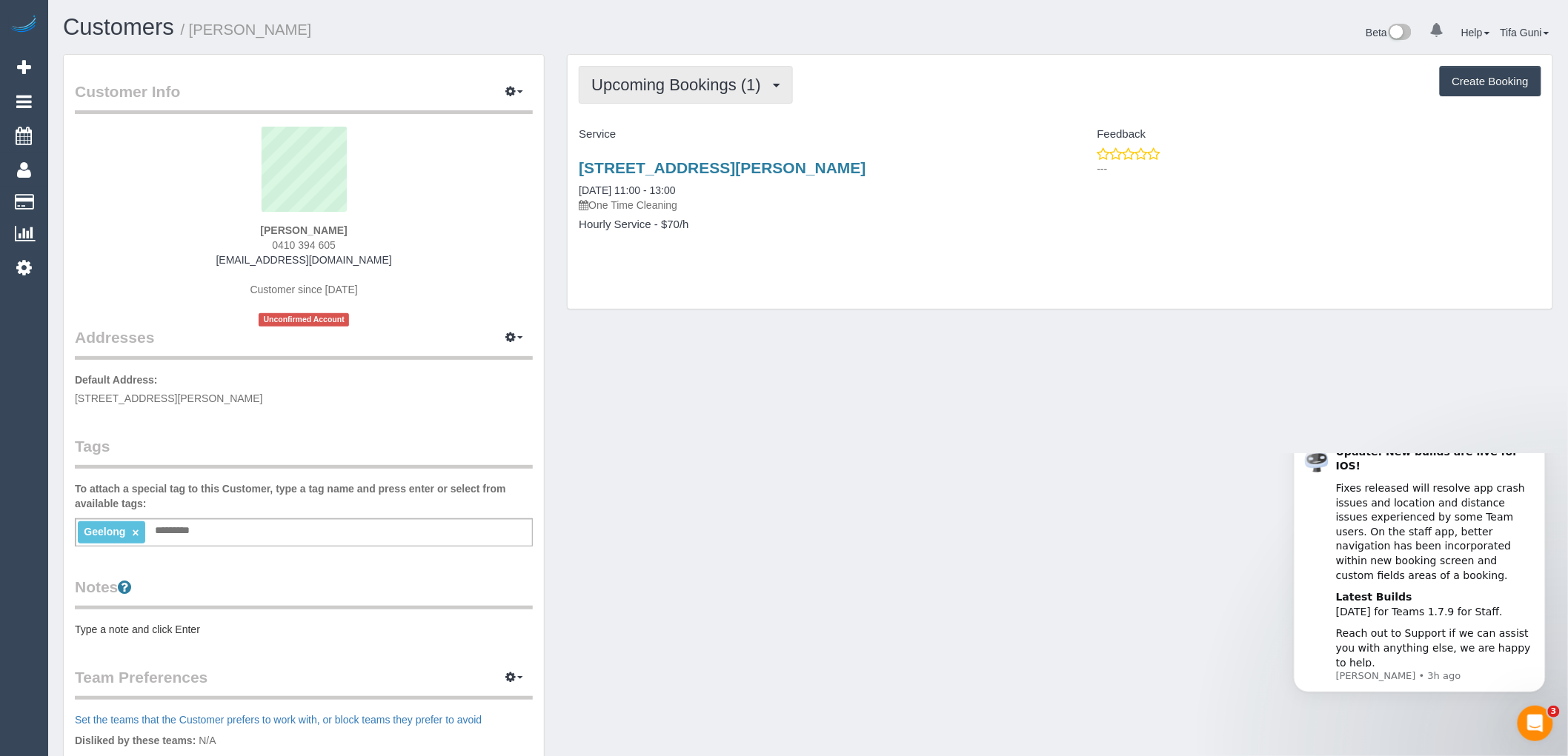
click at [685, 92] on span "Upcoming Bookings (1)" at bounding box center [680, 85] width 177 height 19
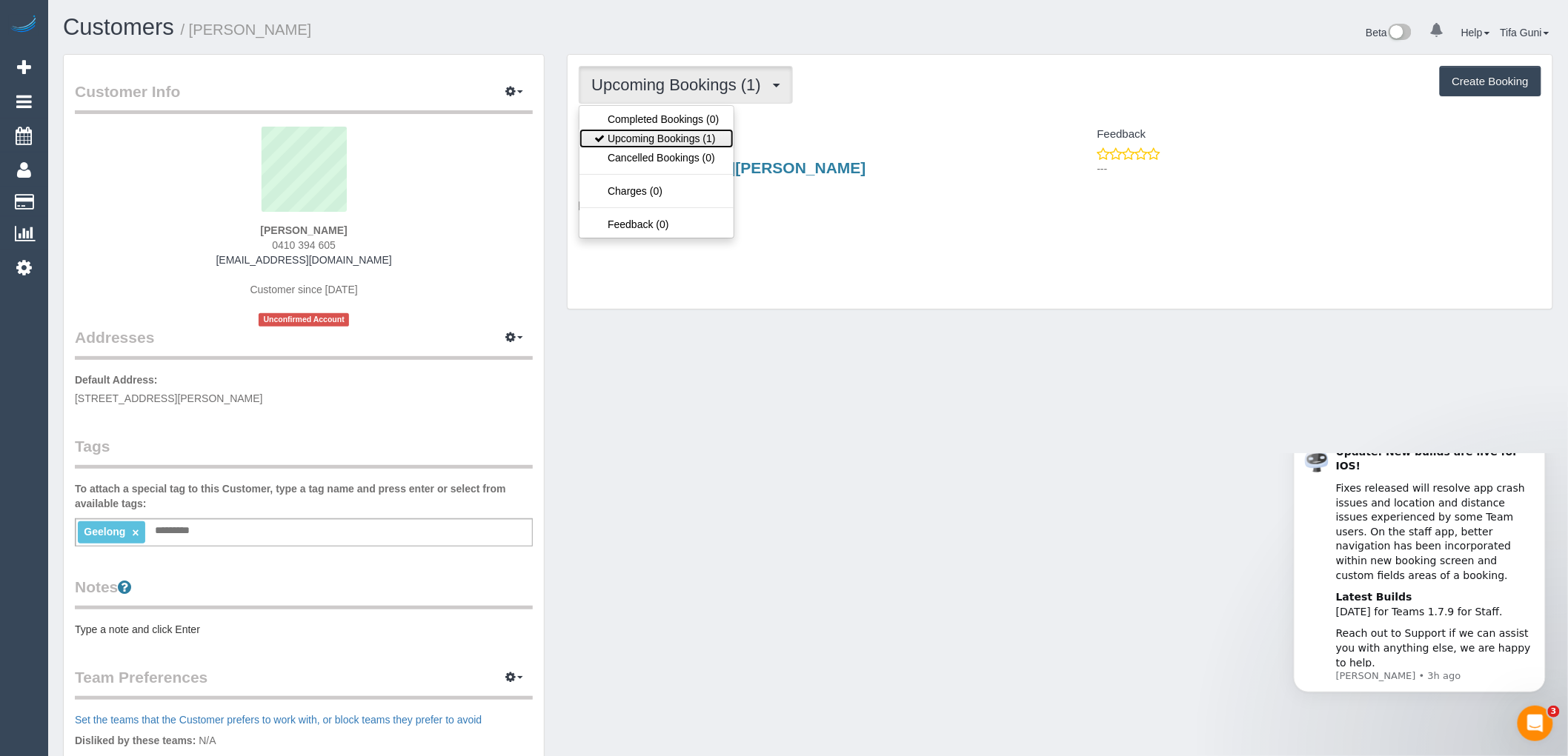
click at [649, 138] on link "Upcoming Bookings (1)" at bounding box center [656, 138] width 154 height 19
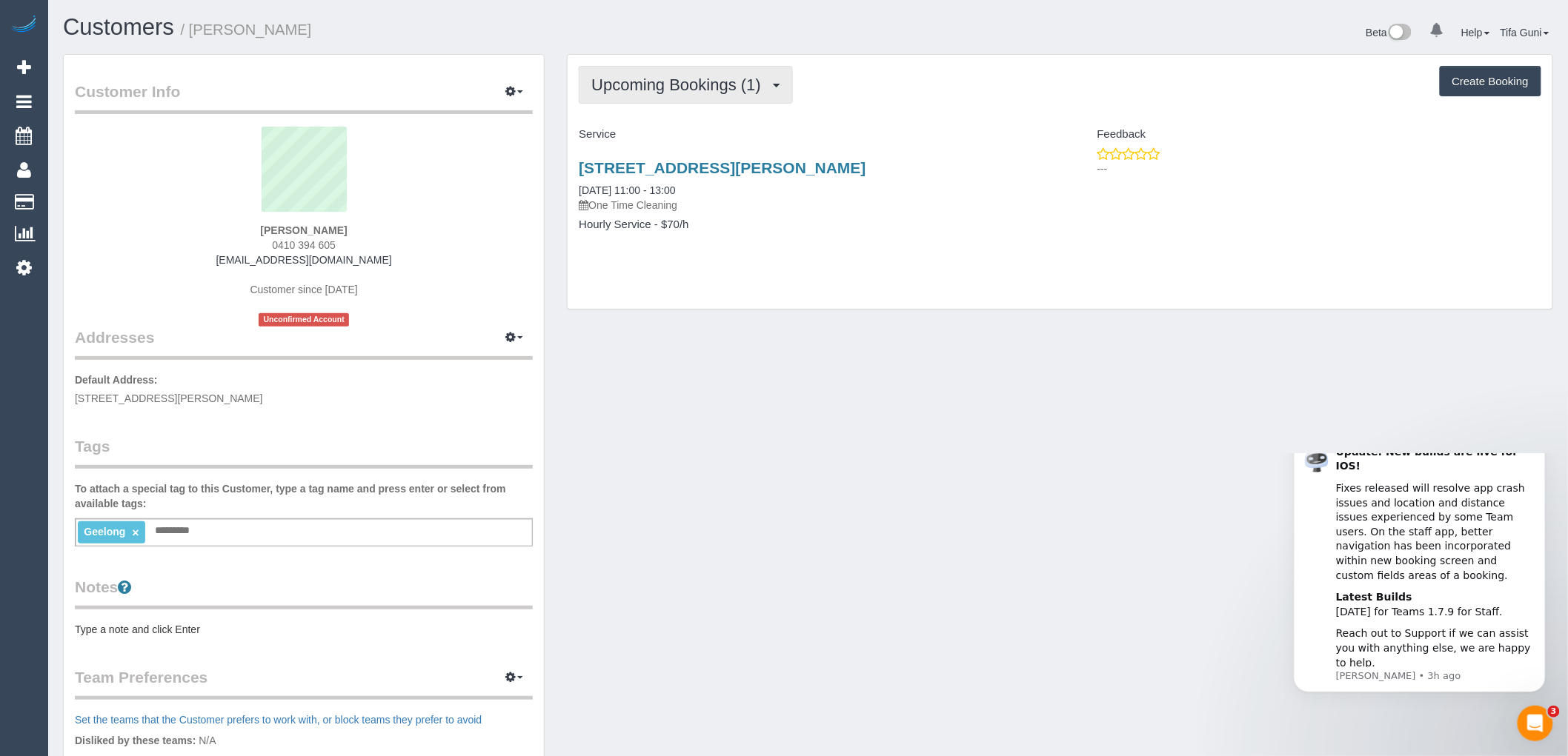
click at [690, 94] on span "Upcoming Bookings (1)" at bounding box center [680, 85] width 177 height 19
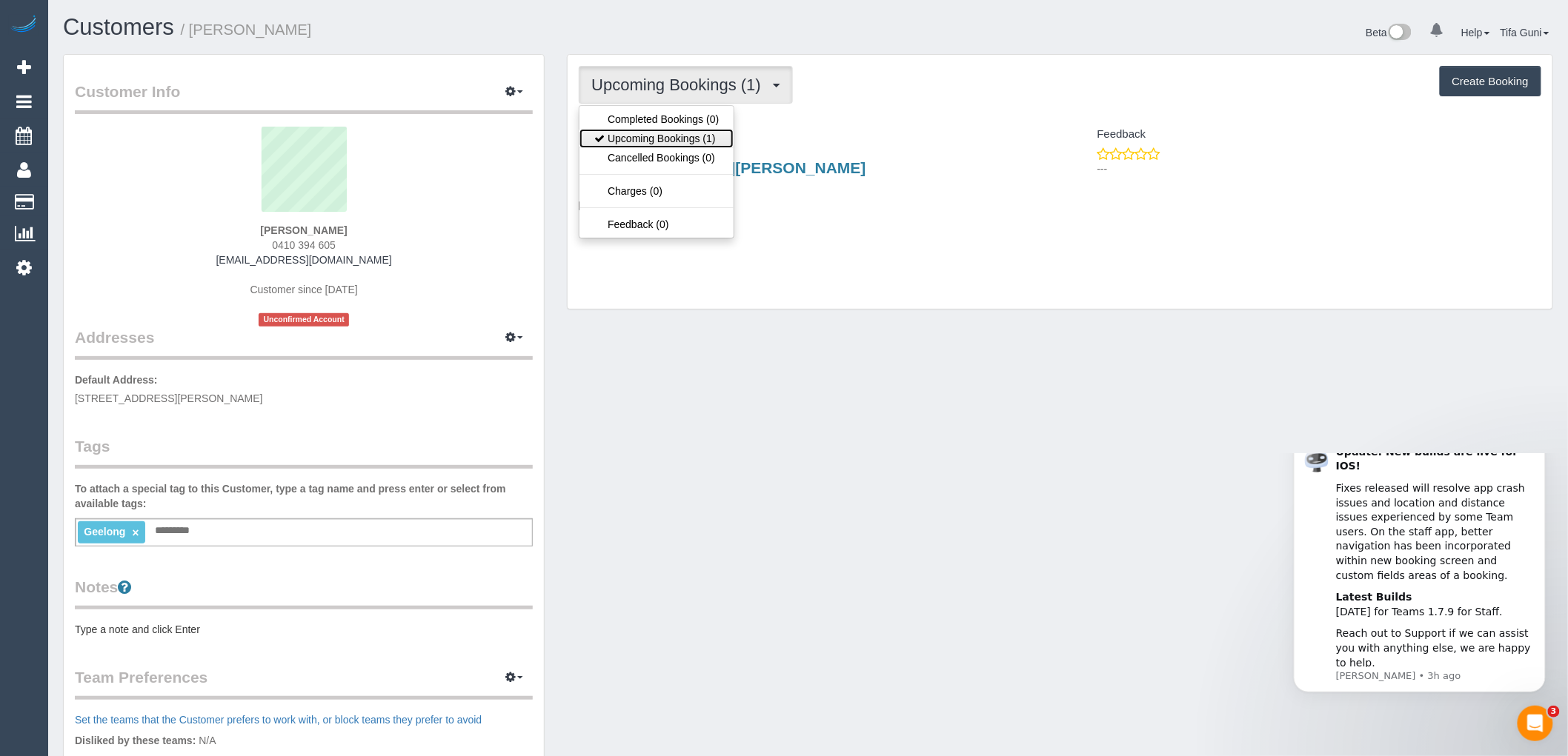
click at [680, 137] on link "Upcoming Bookings (1)" at bounding box center [656, 138] width 154 height 19
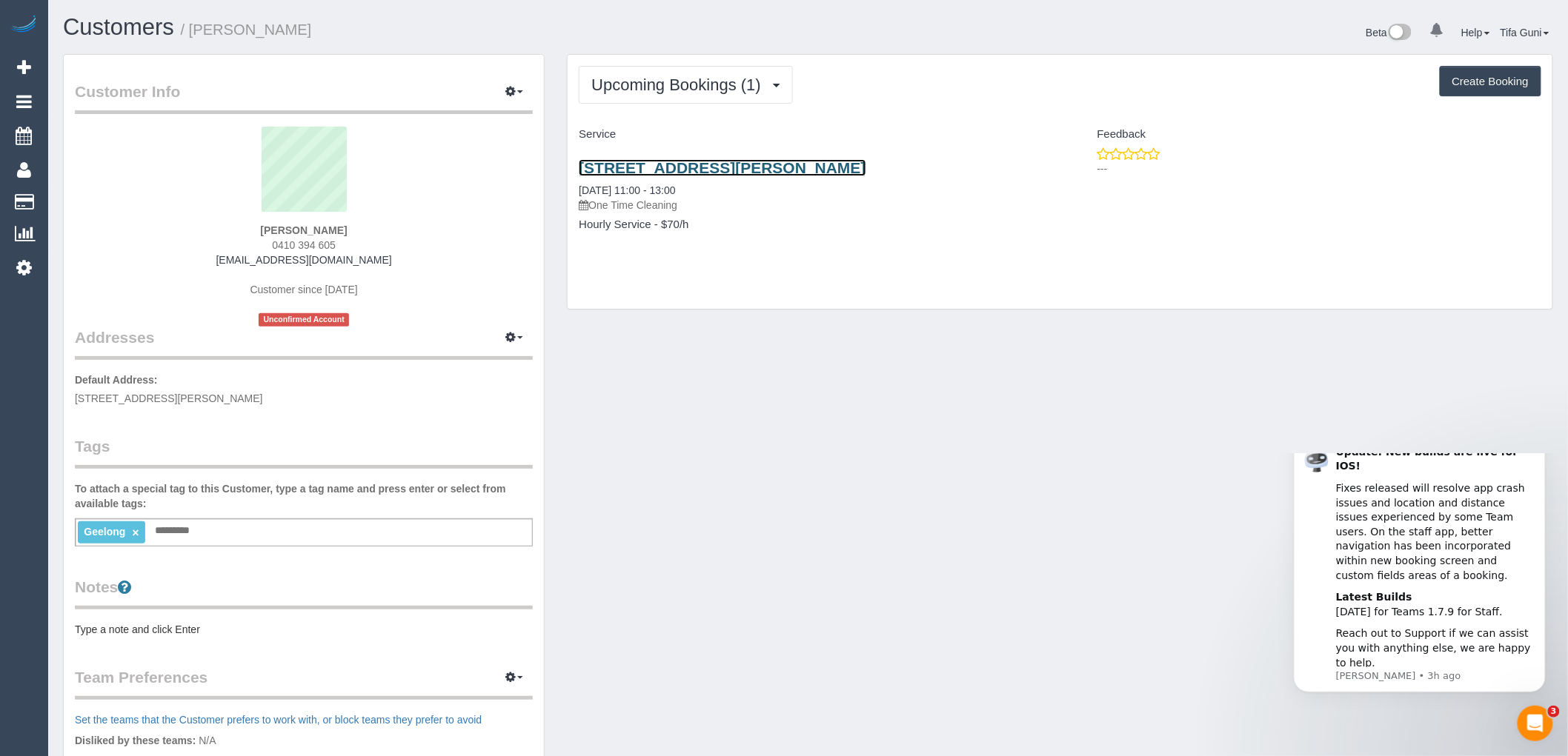
click at [669, 167] on link "20 Lansbury Cresnt, Highton, VIC 3216" at bounding box center [722, 167] width 287 height 17
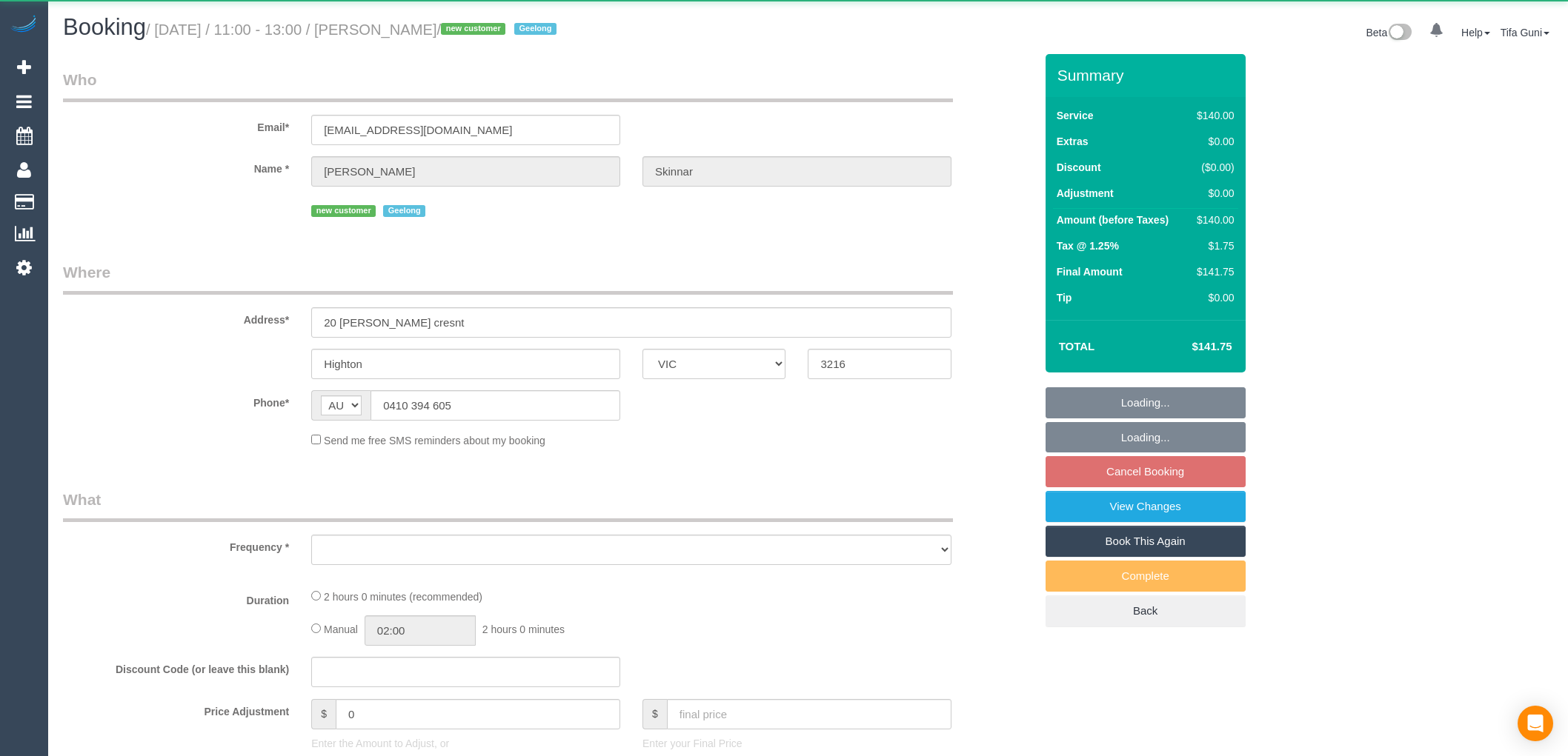
select select "VIC"
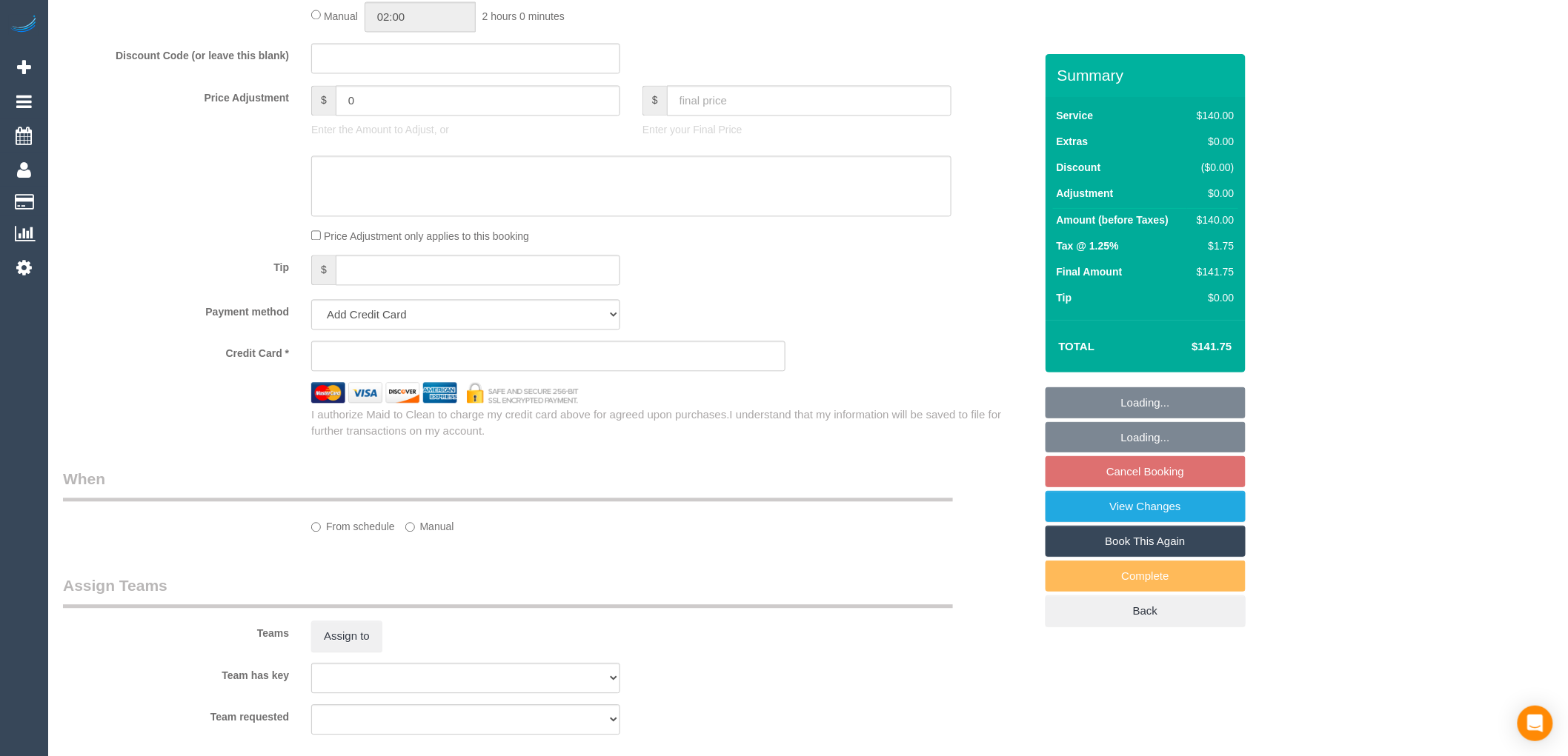
select select "object:783"
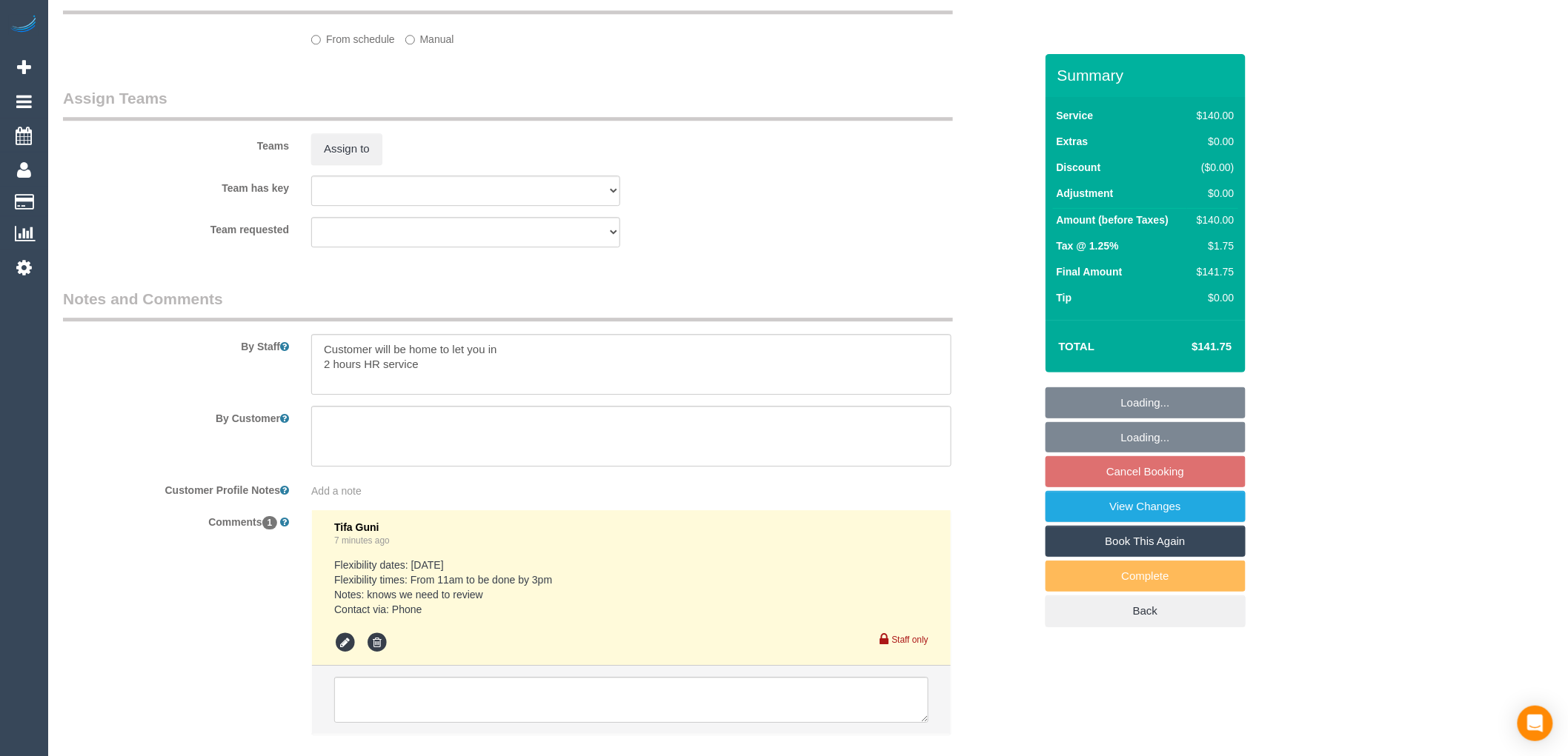
select select "string:stripe-pm_1S0ujW2GScqysDRVbudBYvnl"
select select "spot5"
select select "number:28"
select select "number:14"
select select "number:19"
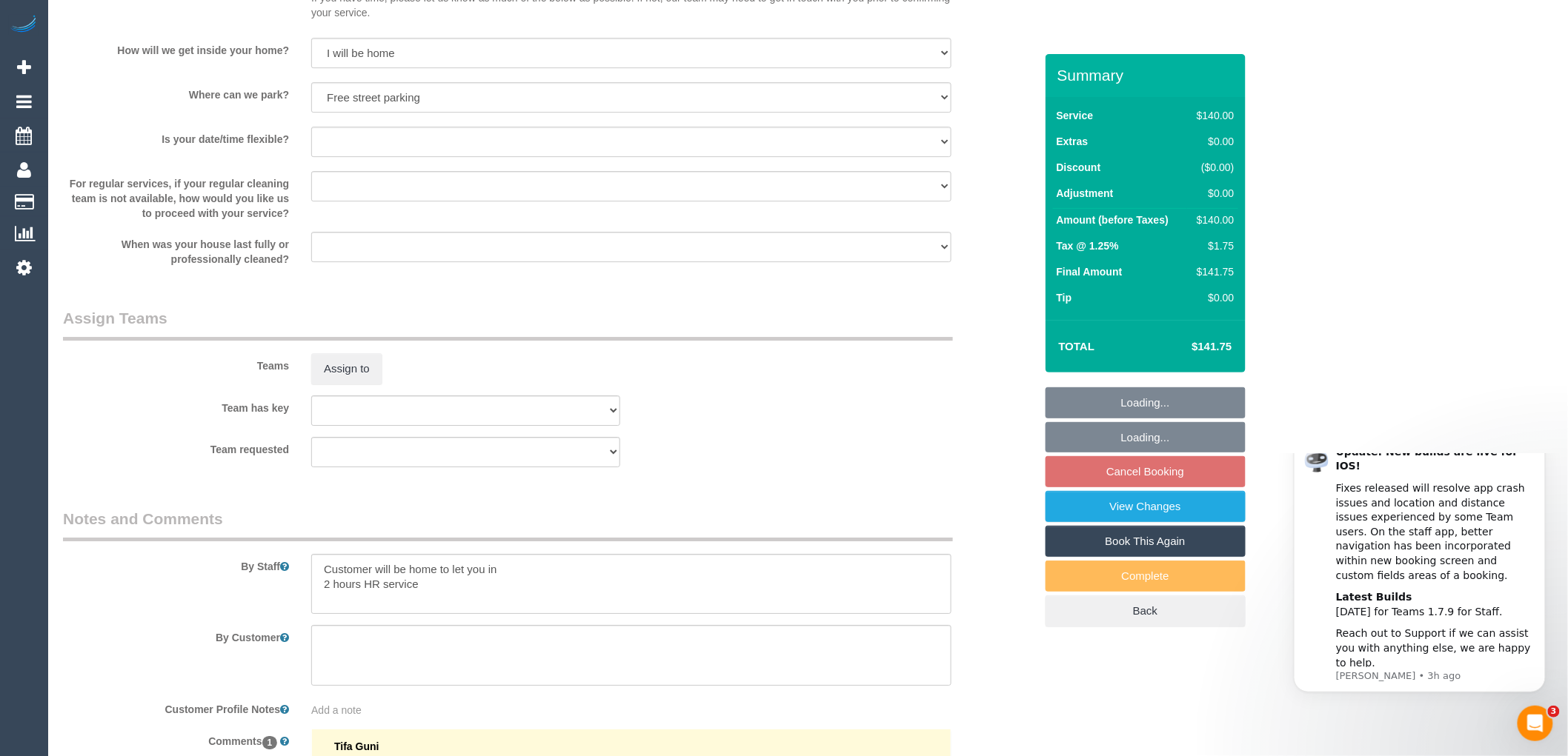
scroll to position [2204, 0]
